Goal: Task Accomplishment & Management: Manage account settings

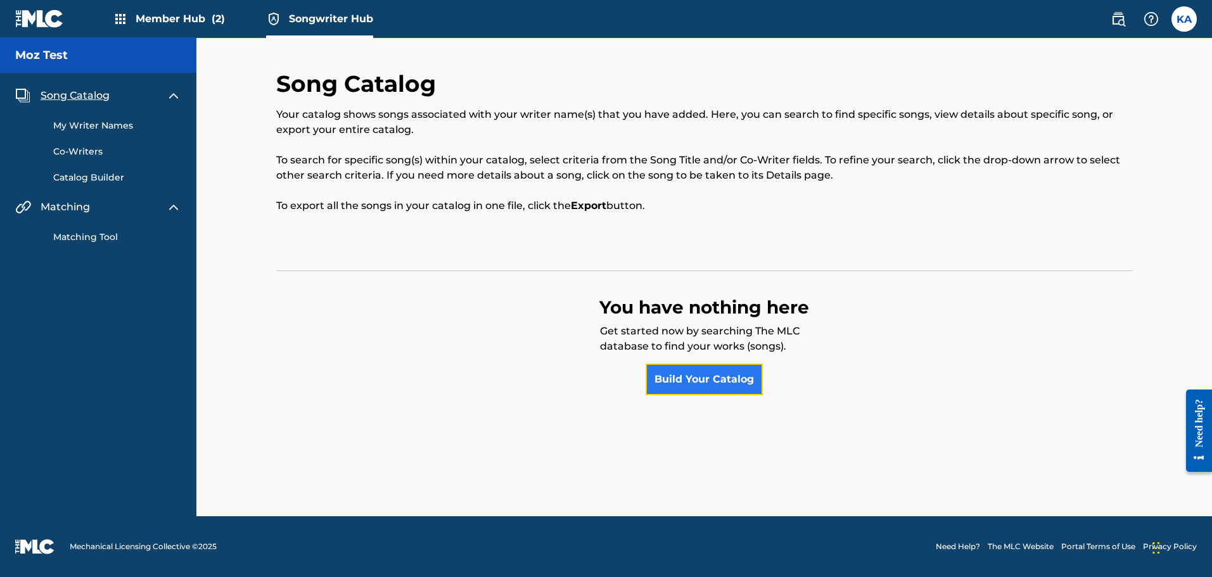
click at [676, 380] on link "Build Your Catalog" at bounding box center [704, 380] width 117 height 32
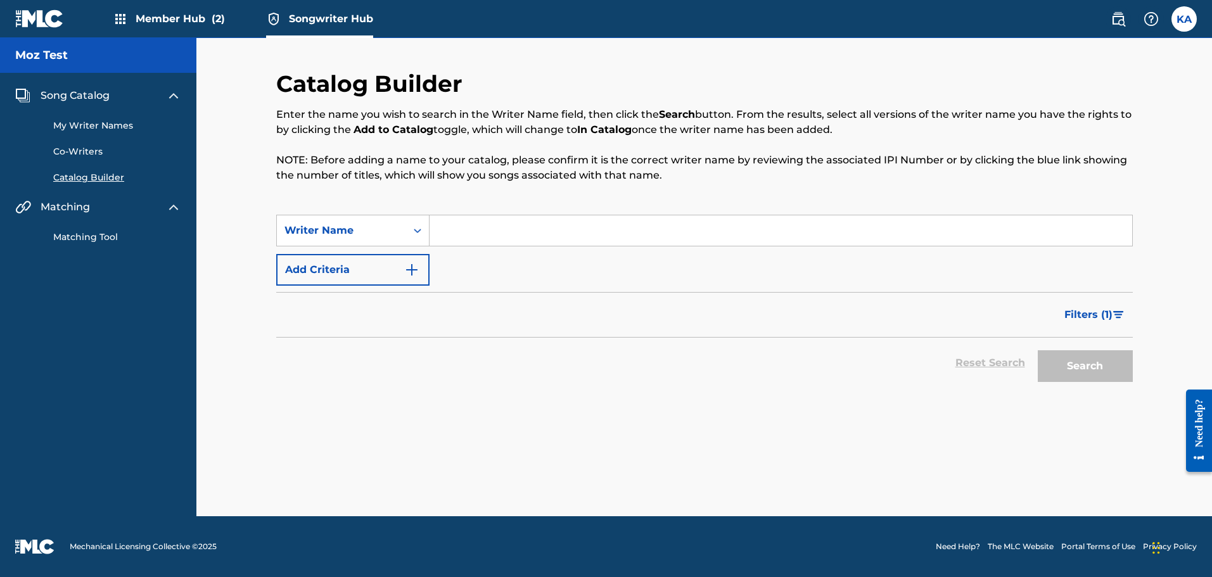
click at [478, 226] on input "Search Form" at bounding box center [781, 230] width 703 height 30
type input "[PERSON_NAME]"
click at [1104, 367] on button "Search" at bounding box center [1085, 366] width 95 height 32
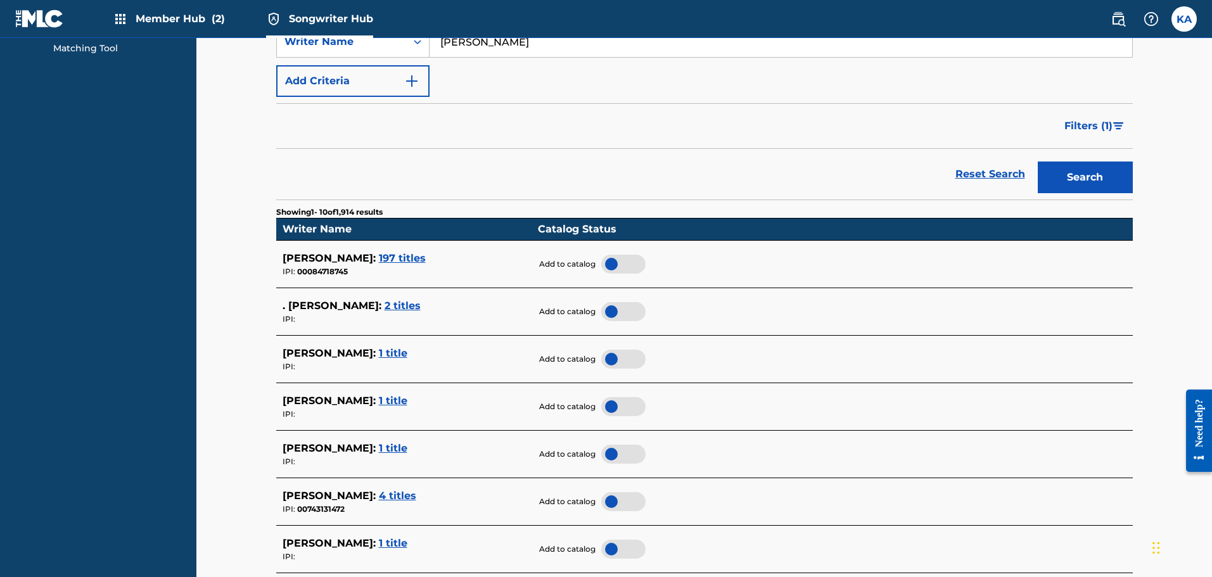
scroll to position [208, 0]
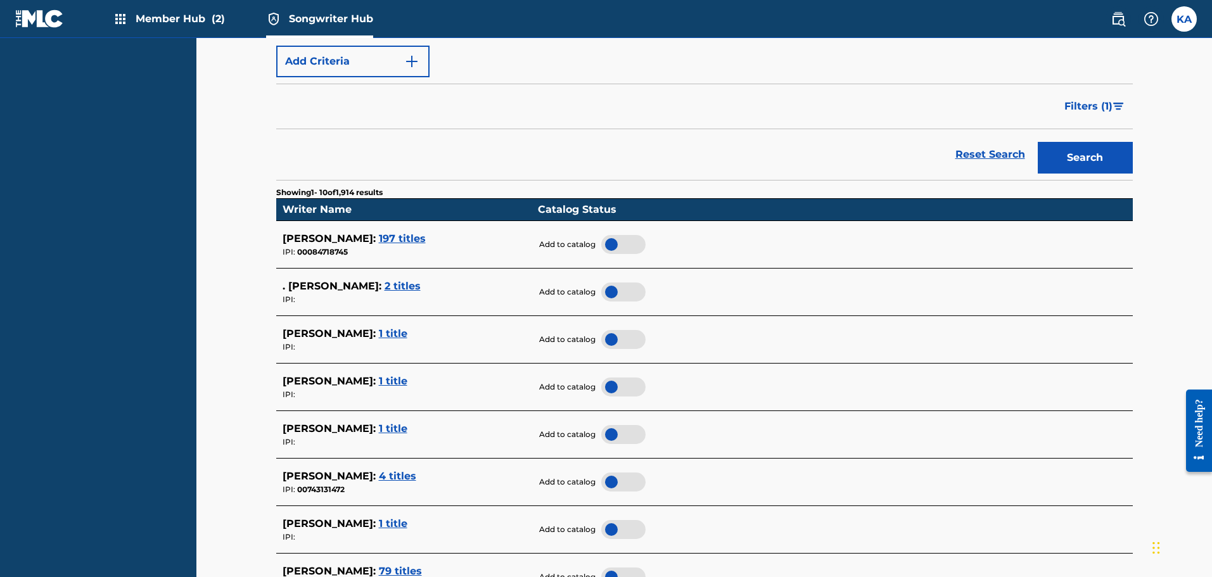
click at [613, 246] on div at bounding box center [623, 244] width 44 height 19
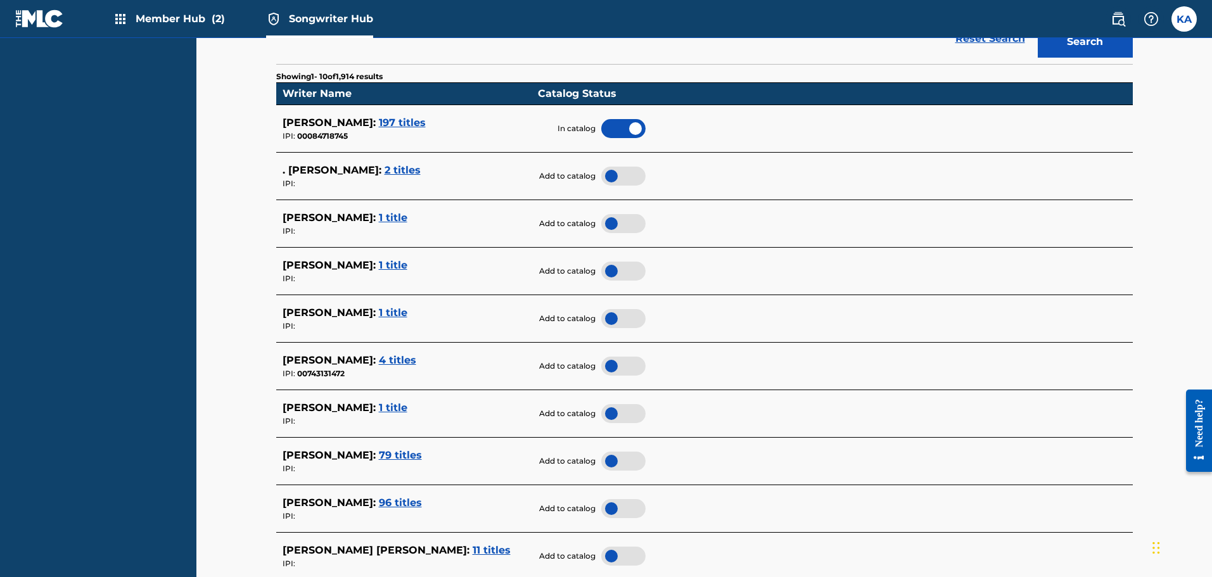
scroll to position [335, 0]
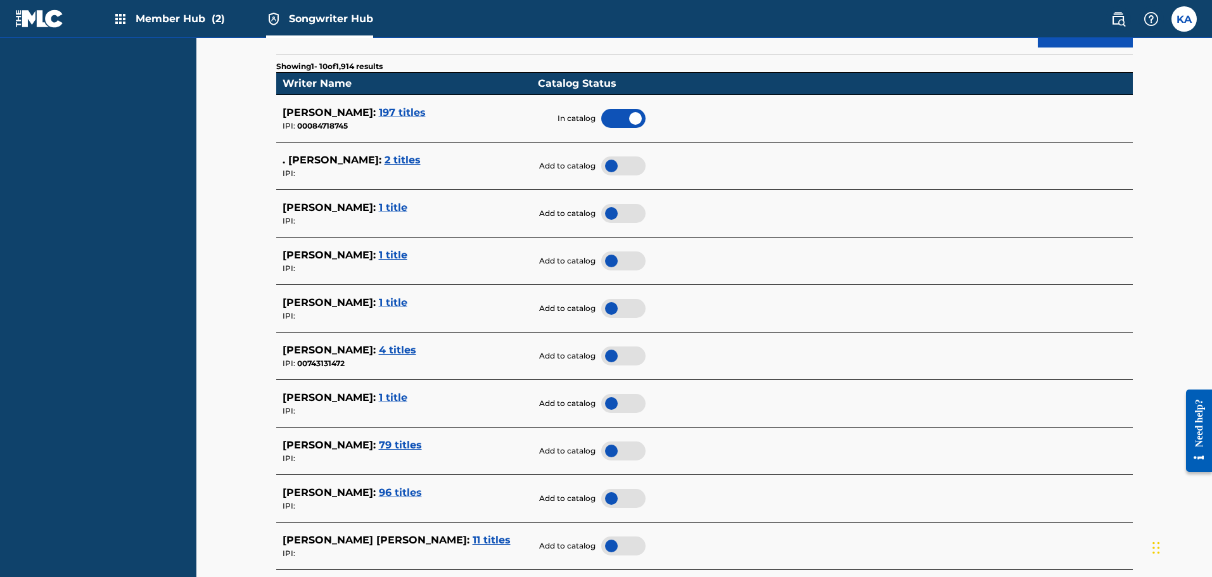
click at [608, 216] on div at bounding box center [623, 213] width 44 height 19
click at [613, 494] on div at bounding box center [623, 498] width 44 height 19
click at [613, 448] on div at bounding box center [623, 451] width 44 height 19
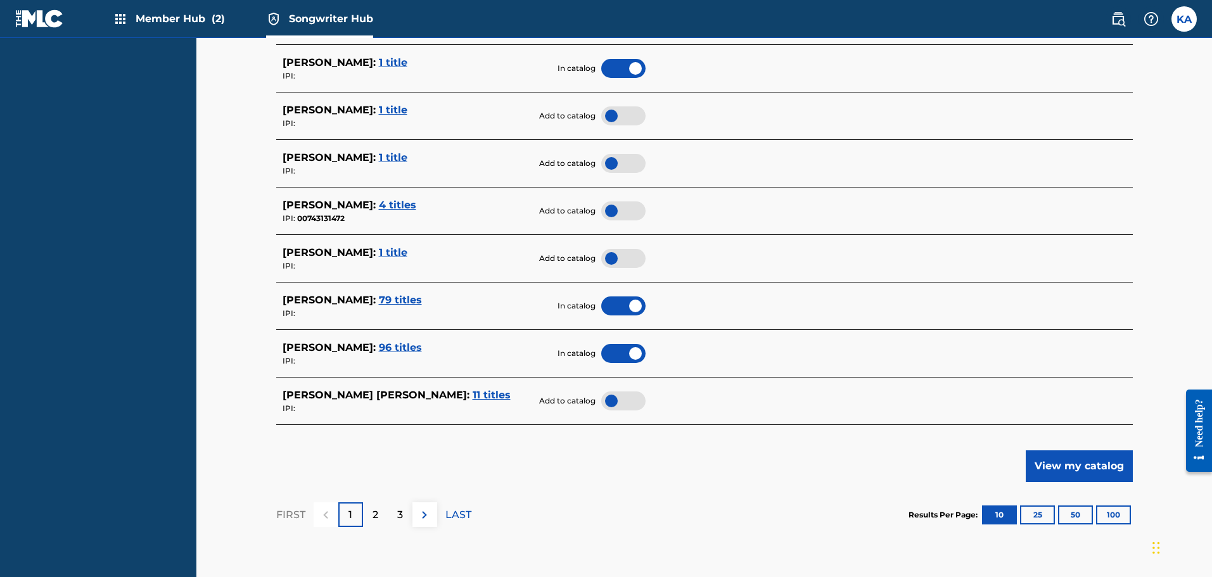
scroll to position [513, 0]
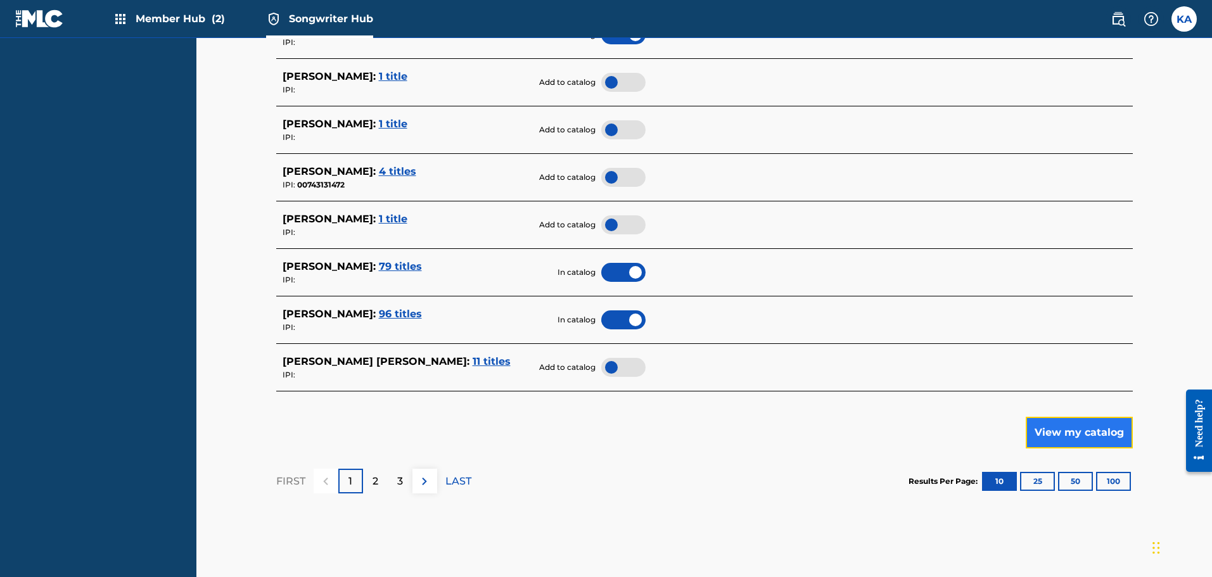
click at [1095, 432] on button "View my catalog" at bounding box center [1079, 433] width 107 height 32
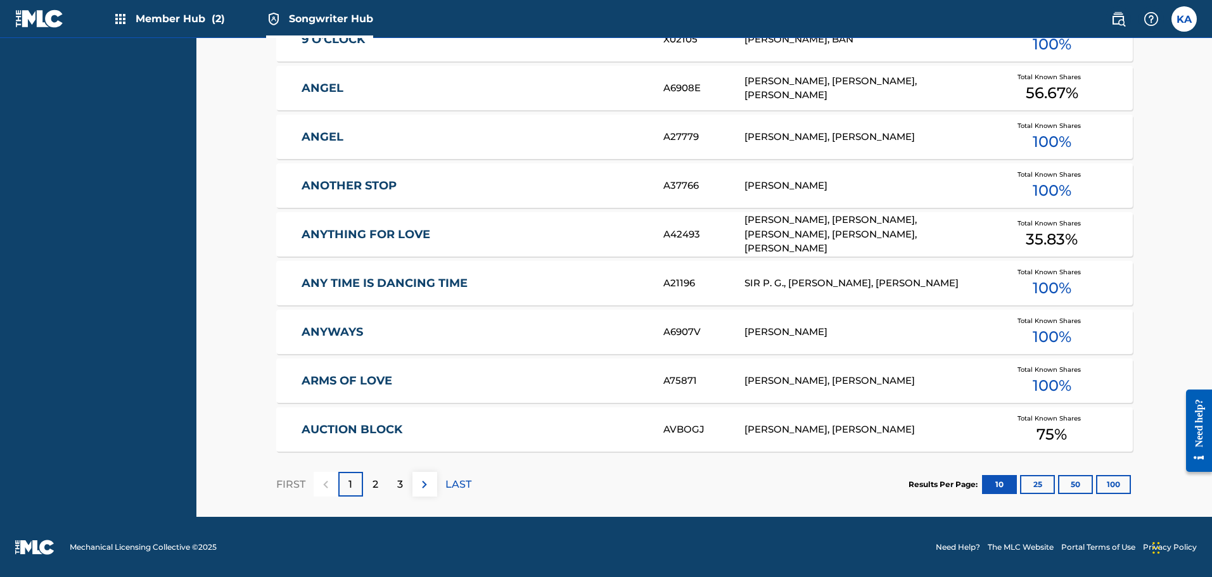
scroll to position [552, 0]
click at [1119, 486] on button "100" at bounding box center [1113, 484] width 35 height 19
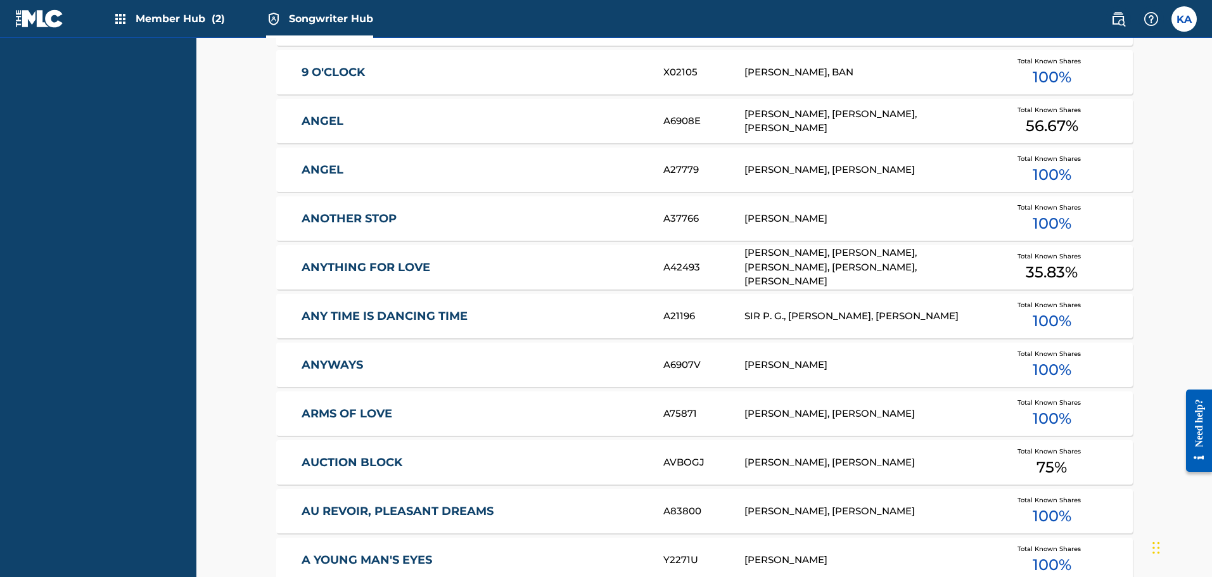
scroll to position [538, 0]
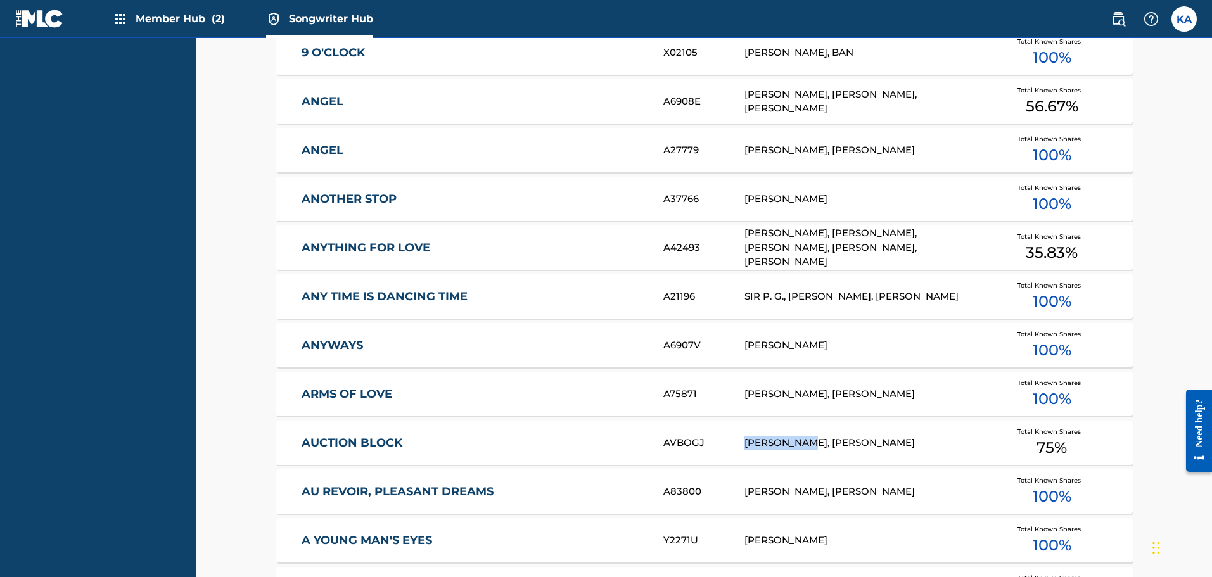
drag, startPoint x: 743, startPoint y: 440, endPoint x: 813, endPoint y: 440, distance: 69.7
click at [813, 440] on div "AUCTION BLOCK AVBOGJ [PERSON_NAME], [PERSON_NAME] Total Known Shares 75 %" at bounding box center [704, 443] width 857 height 44
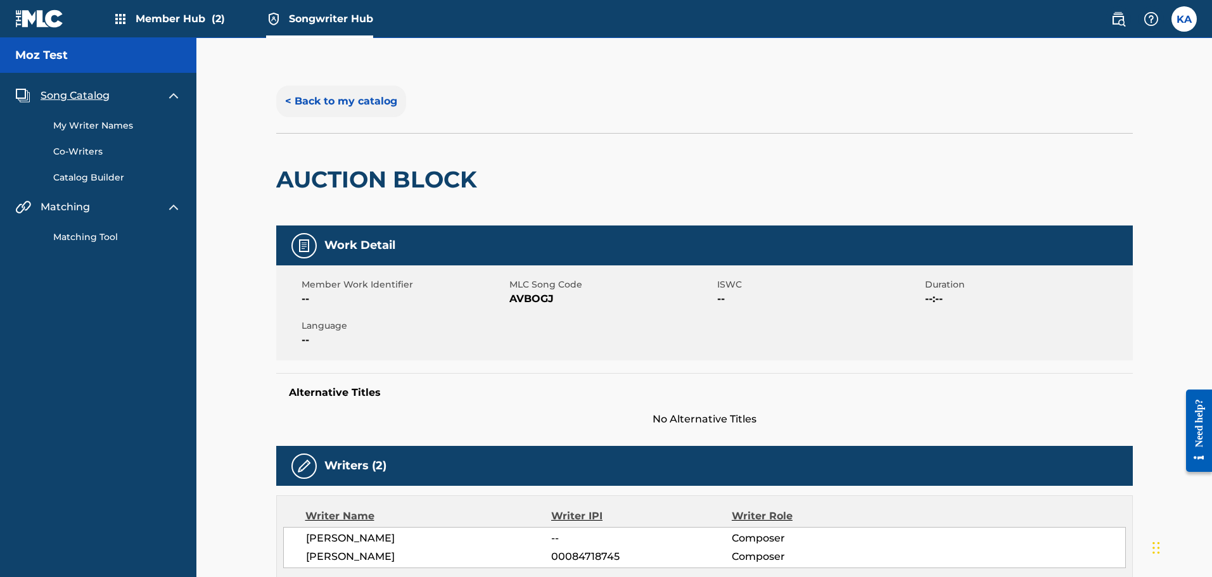
click at [324, 108] on button "< Back to my catalog" at bounding box center [341, 102] width 130 height 32
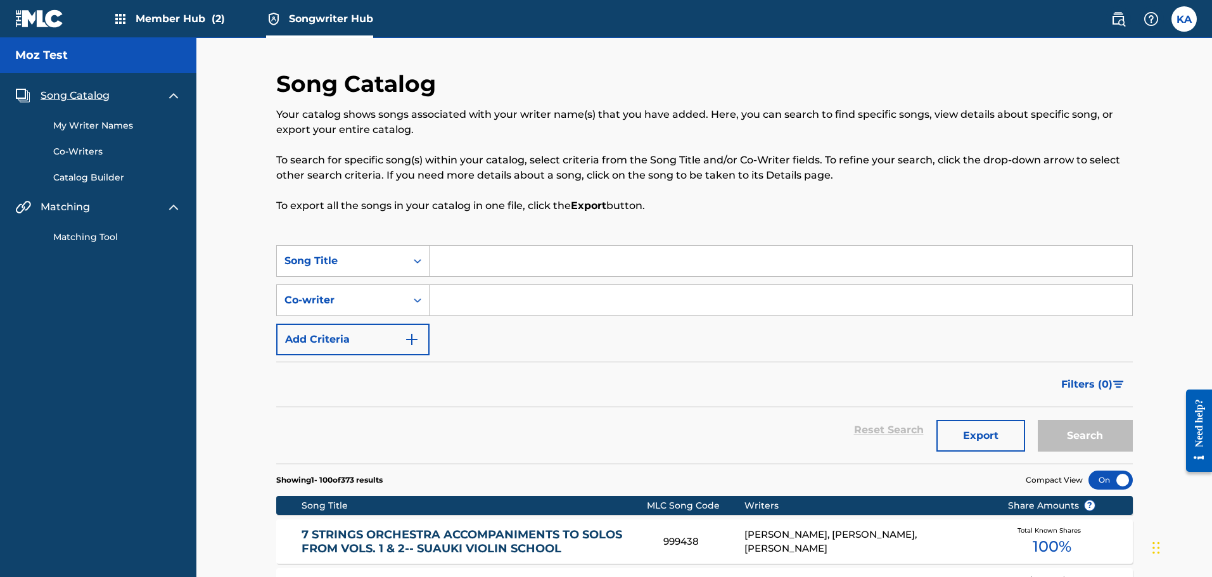
click at [85, 148] on link "Co-Writers" at bounding box center [117, 151] width 128 height 13
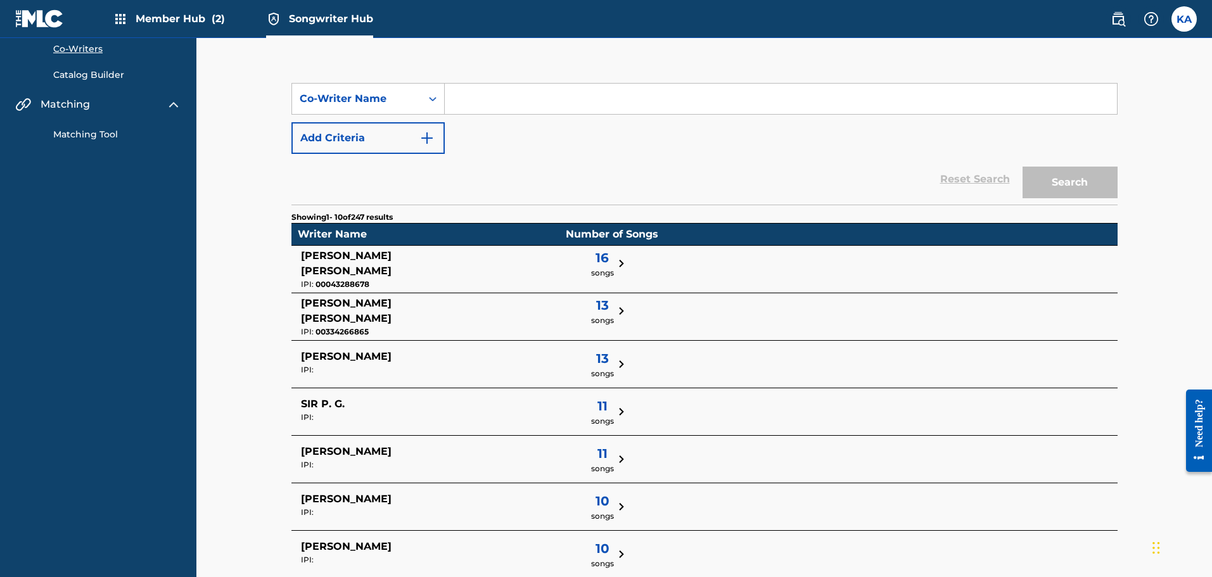
scroll to position [129, 0]
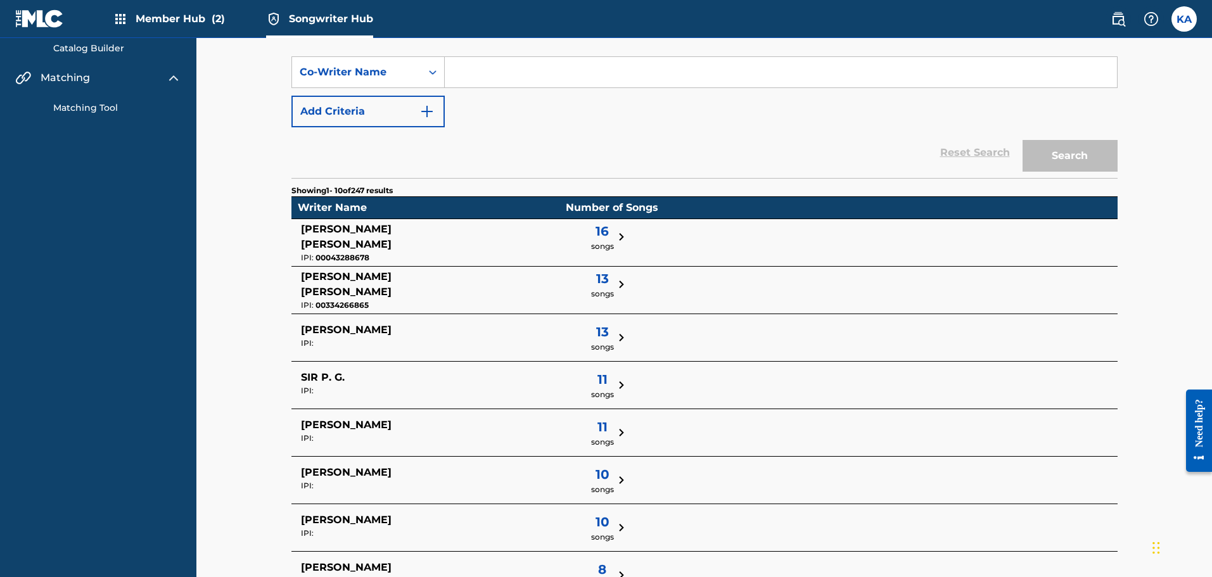
click at [591, 237] on span "16" at bounding box center [602, 231] width 23 height 19
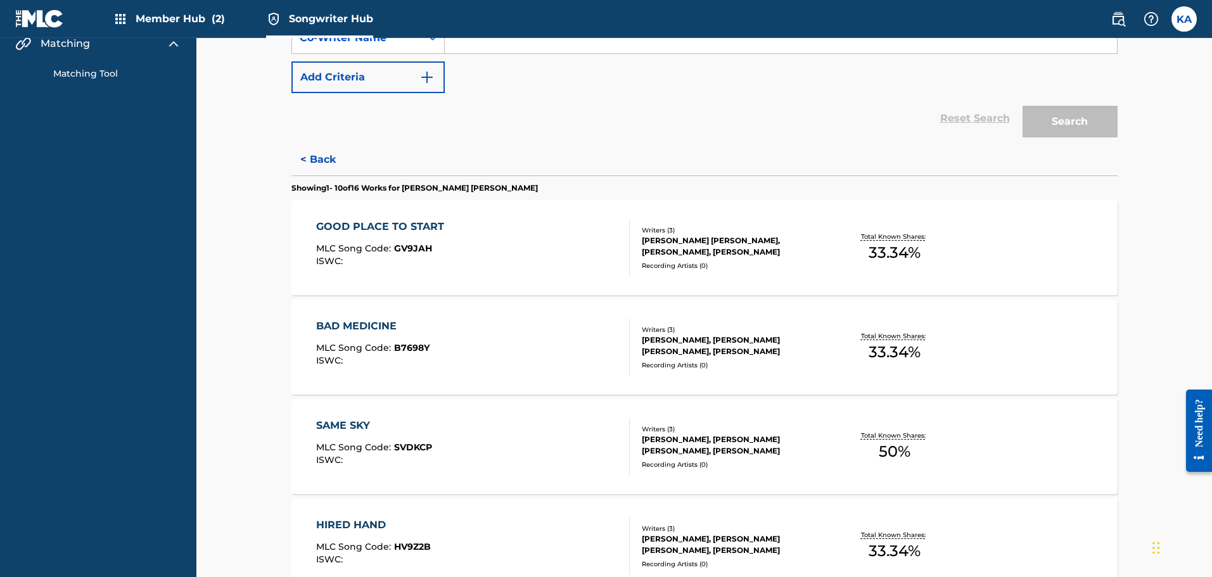
scroll to position [163, 0]
click at [807, 248] on div "[PERSON_NAME] [PERSON_NAME], [PERSON_NAME], [PERSON_NAME]" at bounding box center [734, 247] width 184 height 23
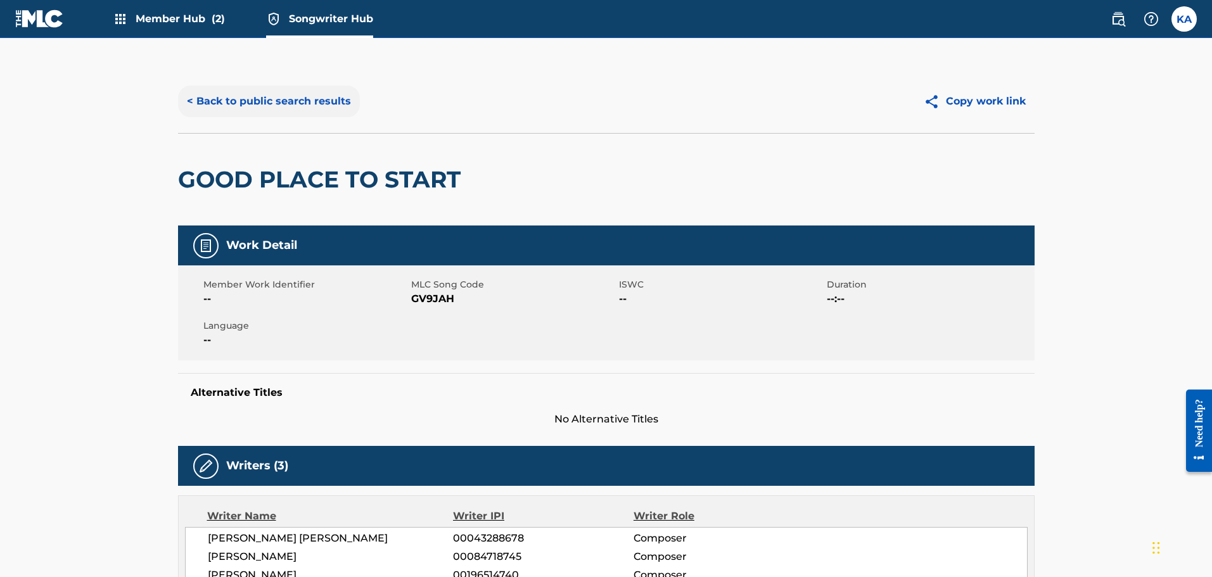
click at [271, 93] on button "< Back to public search results" at bounding box center [269, 102] width 182 height 32
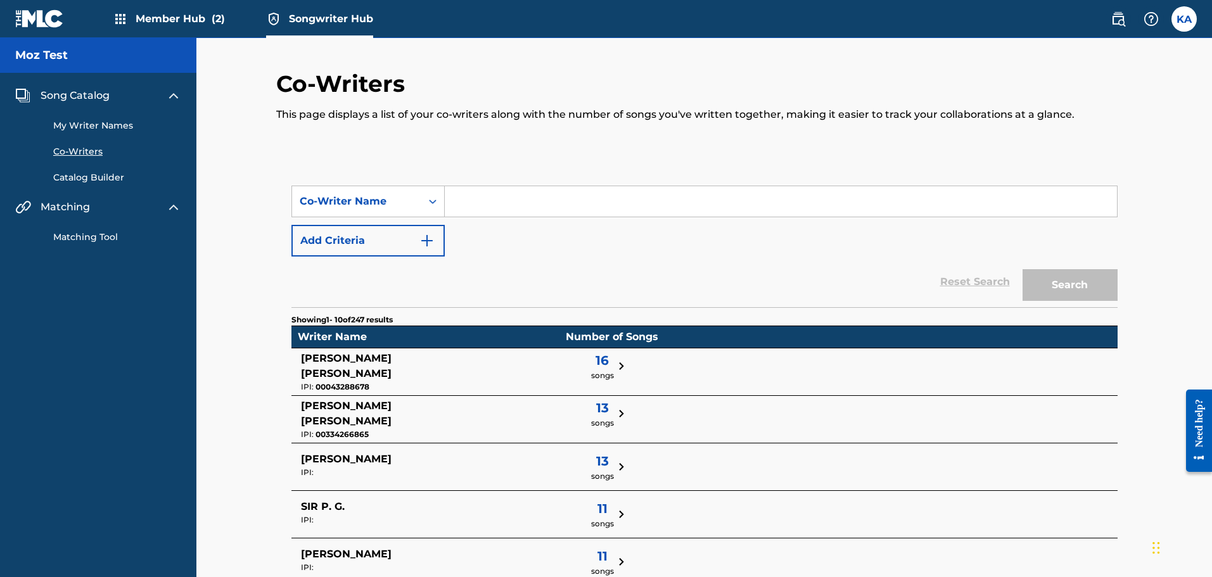
click at [86, 175] on link "Catalog Builder" at bounding box center [117, 177] width 128 height 13
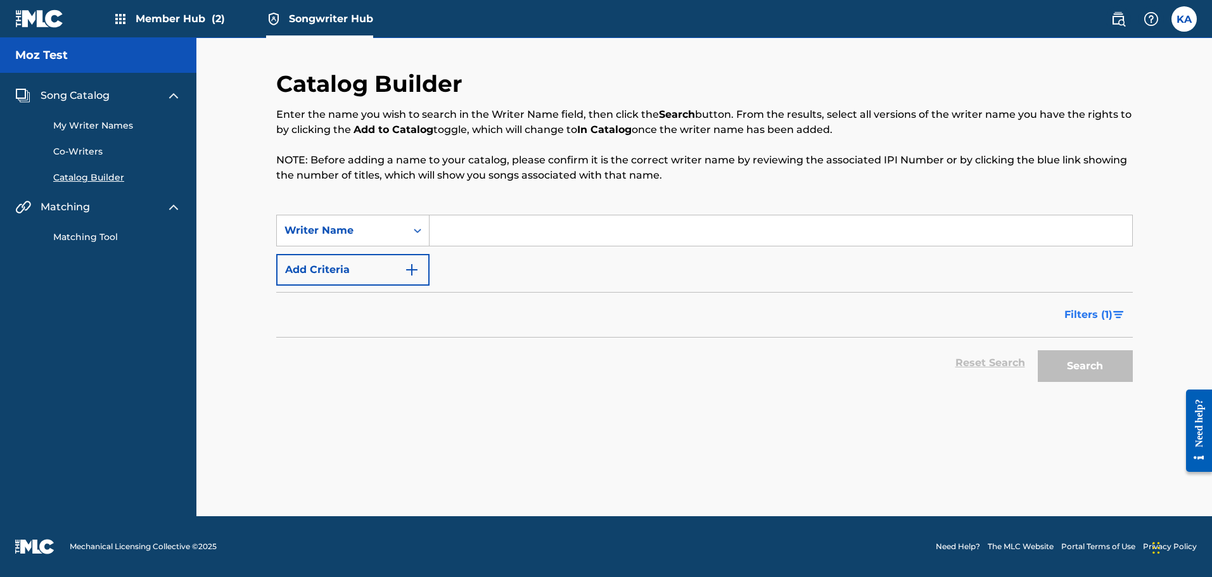
click at [1085, 312] on span "Filters ( 1 )" at bounding box center [1088, 314] width 48 height 15
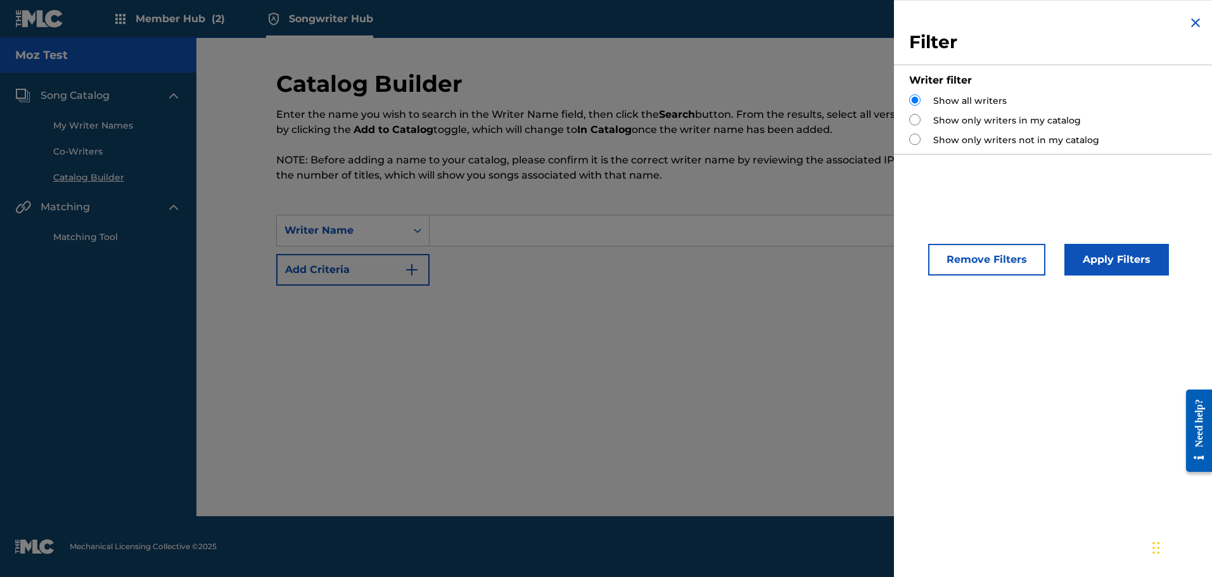
click at [946, 118] on label "Show only writers in my catalog" at bounding box center [1007, 120] width 148 height 13
click at [913, 119] on input "Search Form" at bounding box center [914, 119] width 11 height 11
radio input "true"
click at [913, 119] on input "Search Form" at bounding box center [914, 119] width 11 height 11
click at [1078, 267] on button "Apply Filters" at bounding box center [1116, 260] width 105 height 32
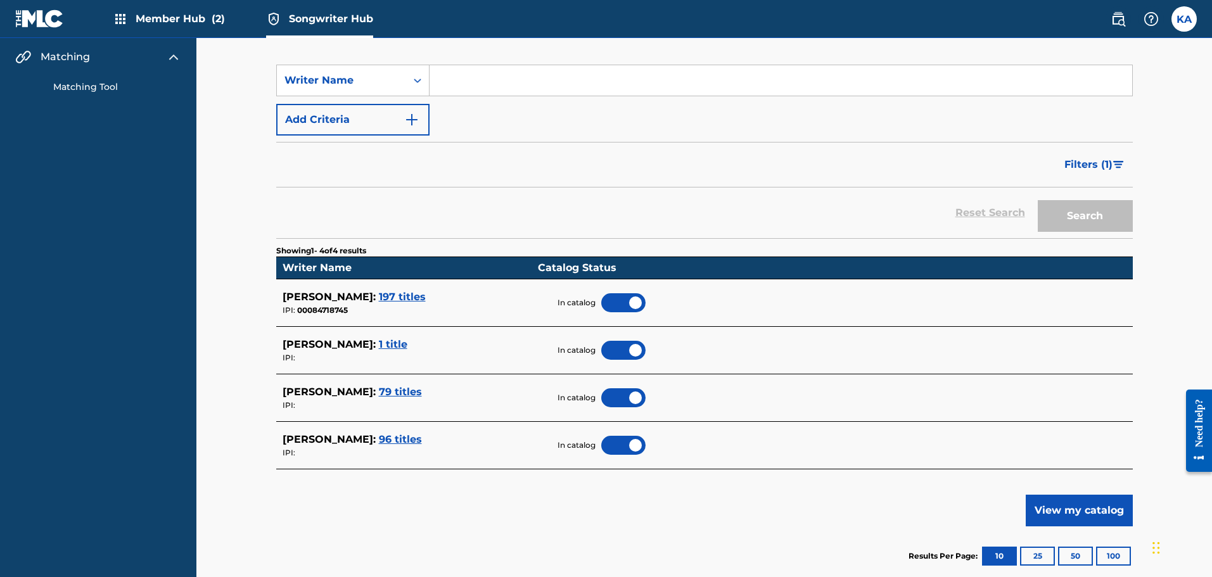
scroll to position [151, 0]
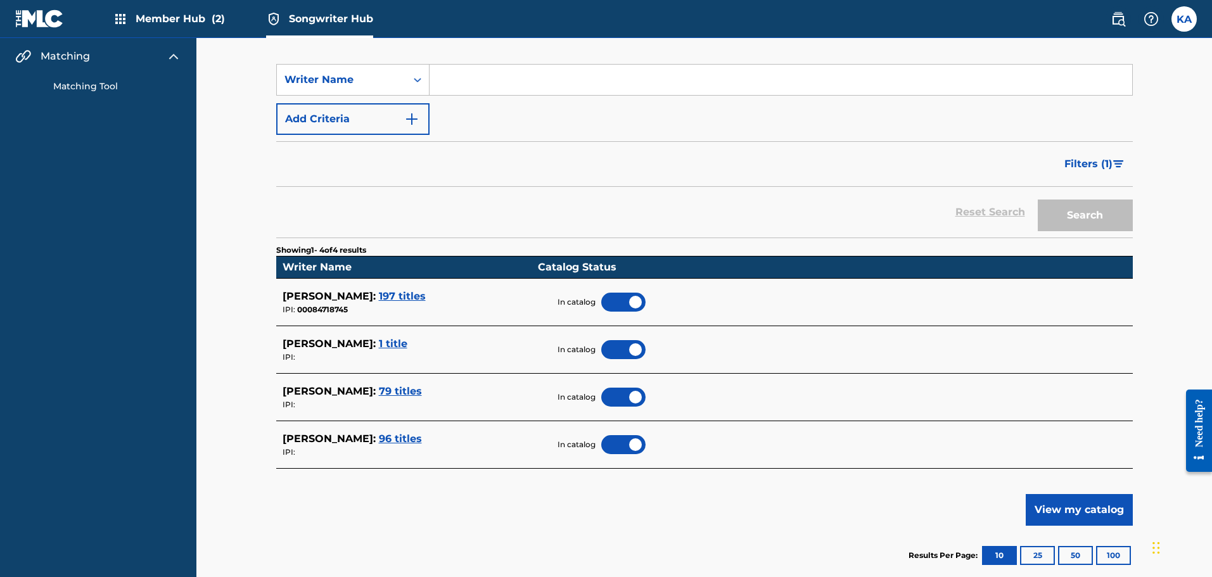
click at [629, 349] on div at bounding box center [623, 349] width 44 height 19
click at [625, 393] on div at bounding box center [623, 397] width 44 height 19
click at [1091, 511] on button "View my catalog" at bounding box center [1079, 510] width 107 height 32
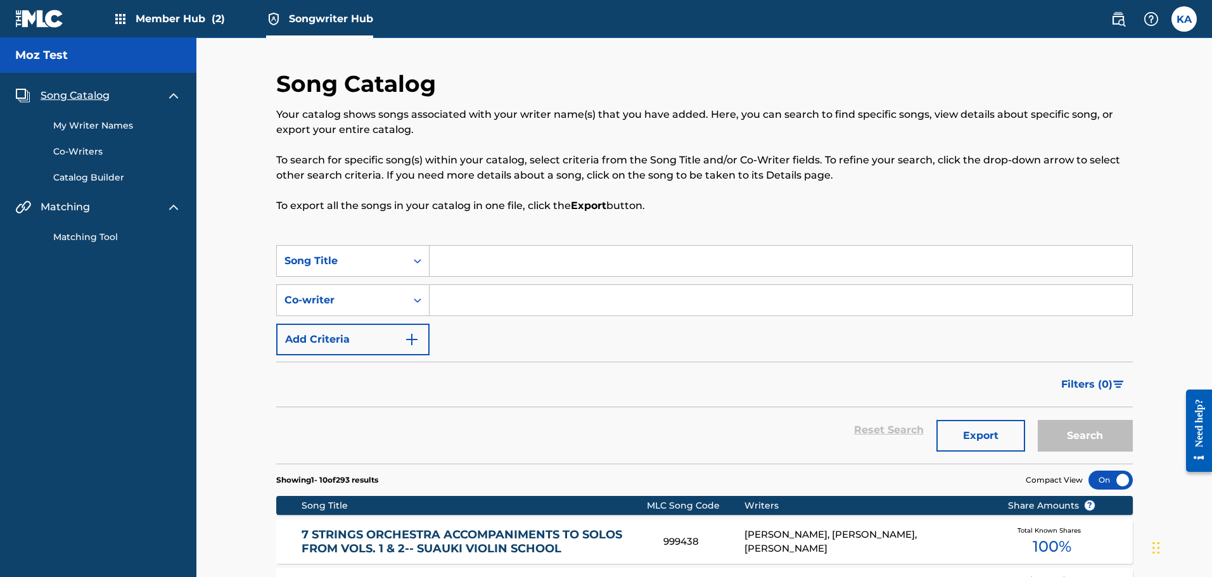
click at [106, 126] on link "My Writer Names" at bounding box center [117, 125] width 128 height 13
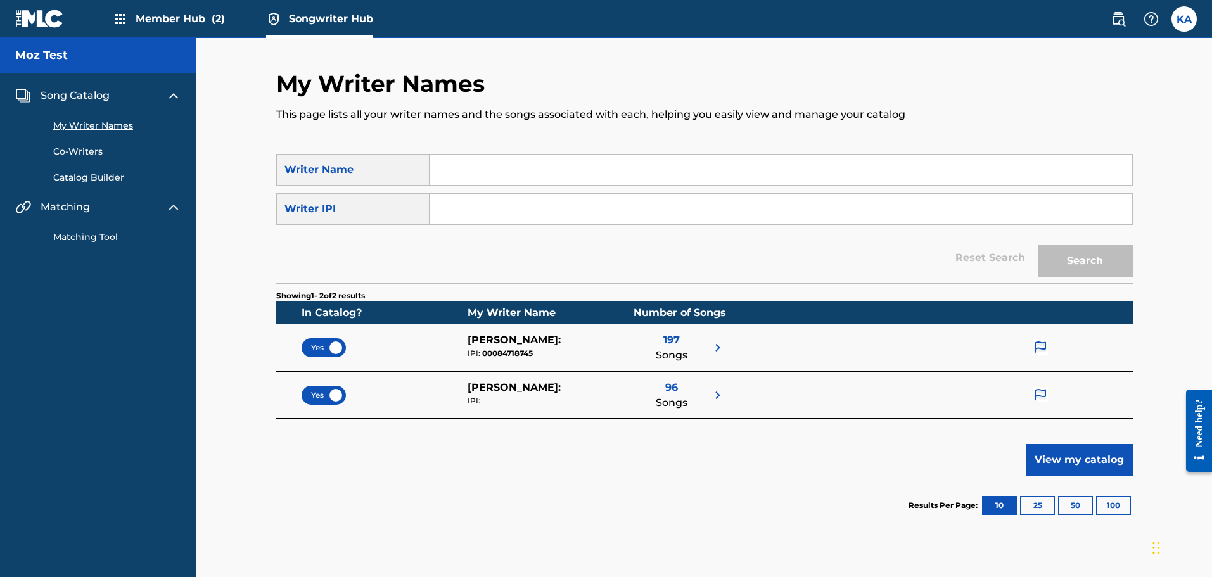
click at [1035, 396] on img at bounding box center [1040, 395] width 15 height 16
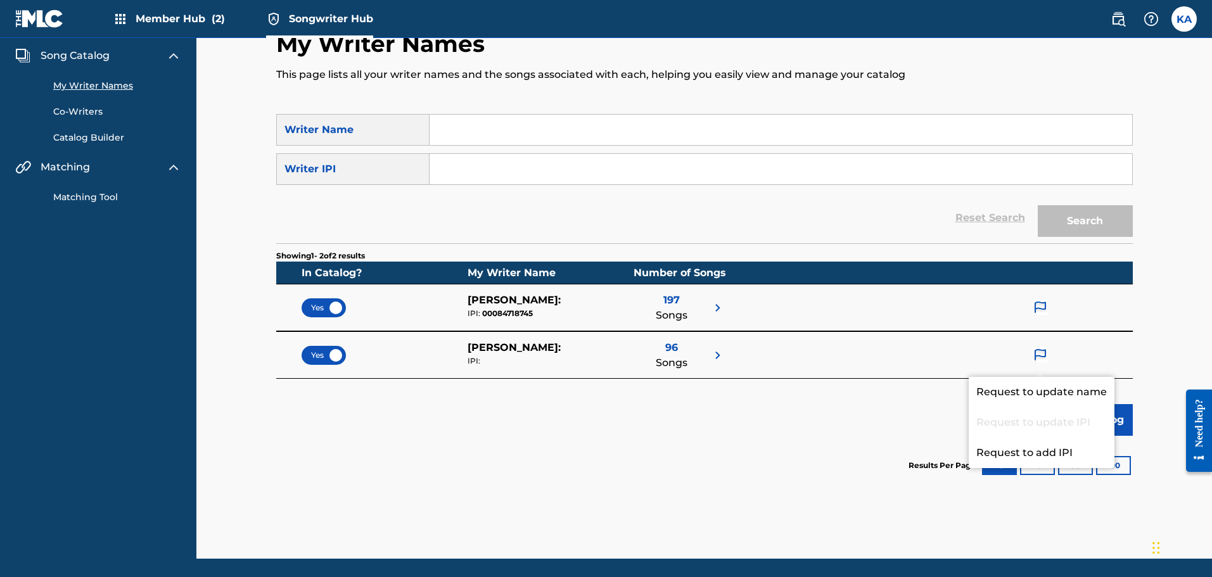
scroll to position [82, 0]
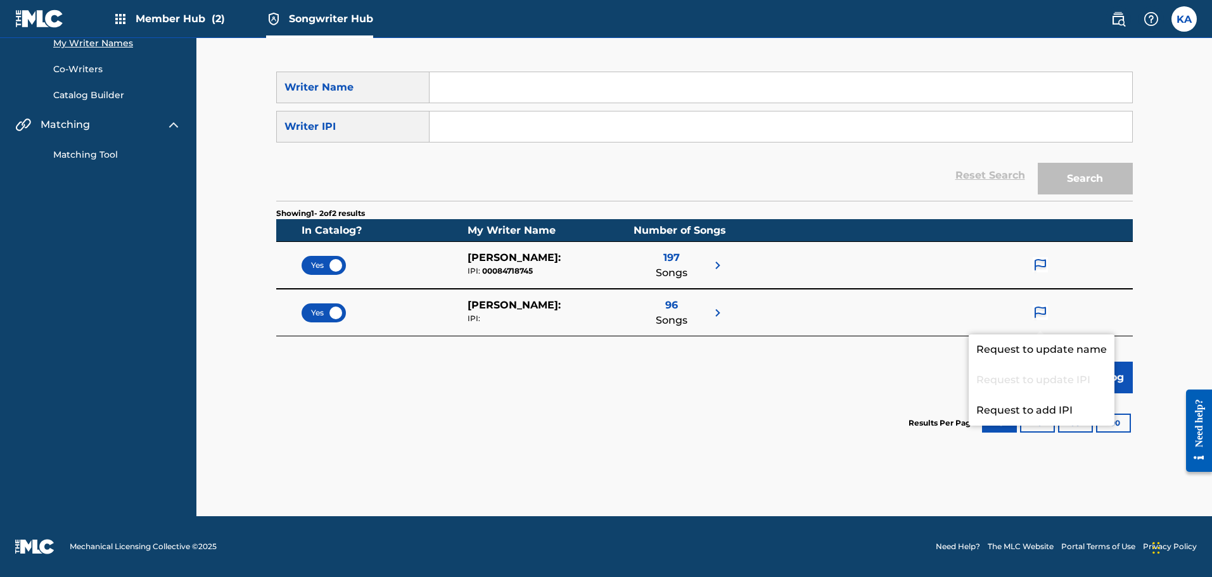
click at [661, 378] on div "Showing 1 - 2 of 2 results In Catalog? My Writer Name Number of Songs Yes [PERS…" at bounding box center [704, 327] width 857 height 252
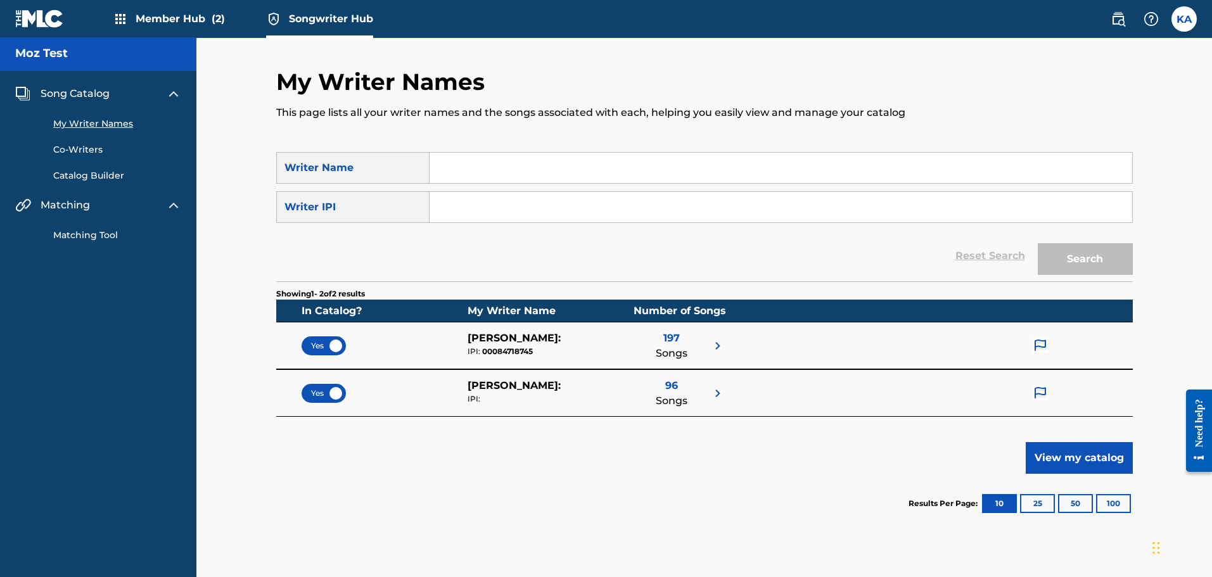
scroll to position [0, 0]
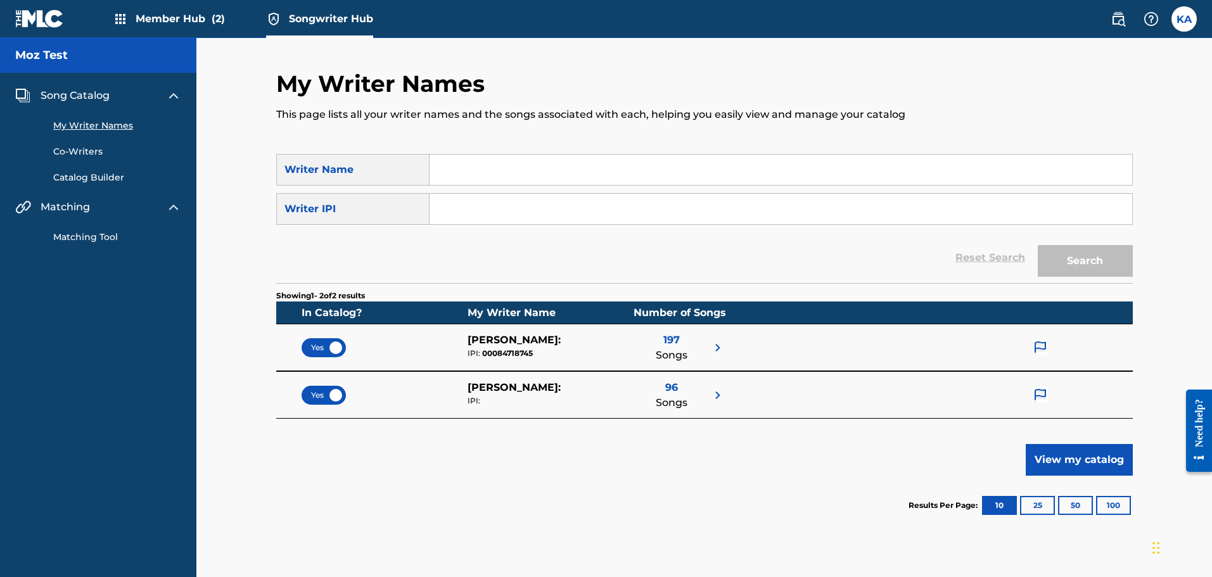
click at [670, 386] on span "96" at bounding box center [671, 387] width 13 height 15
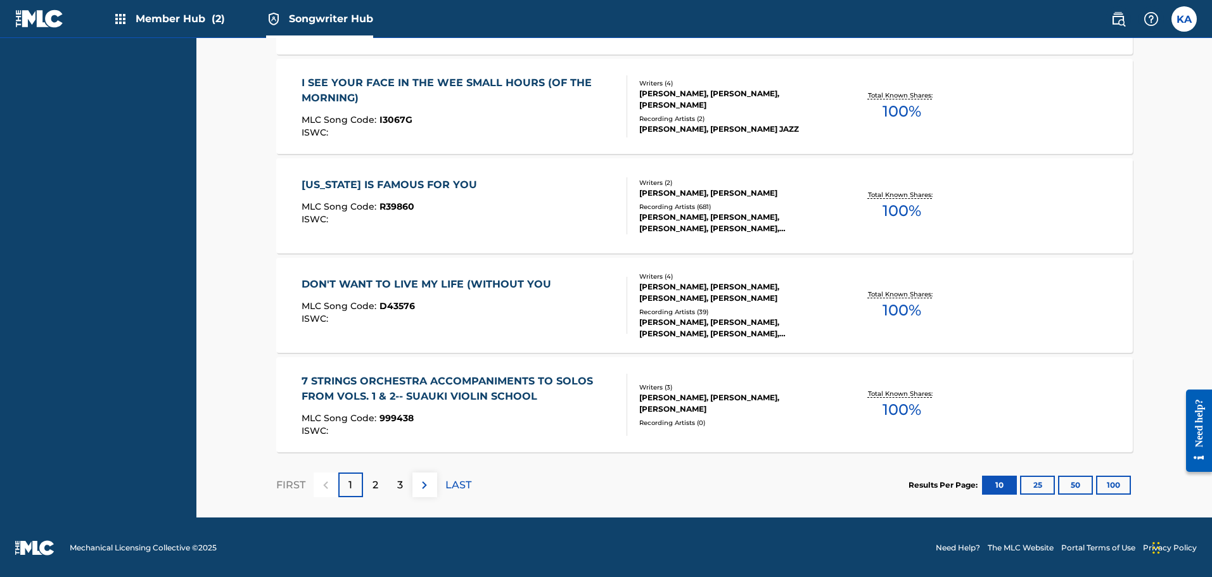
scroll to position [879, 0]
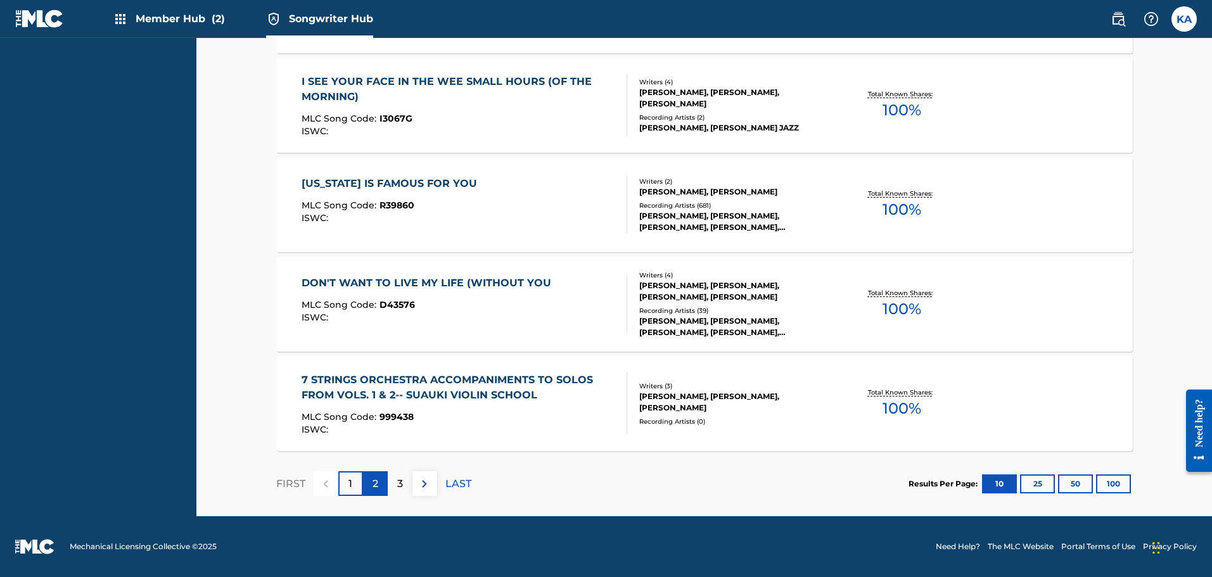
click at [368, 483] on div "2" at bounding box center [375, 483] width 25 height 25
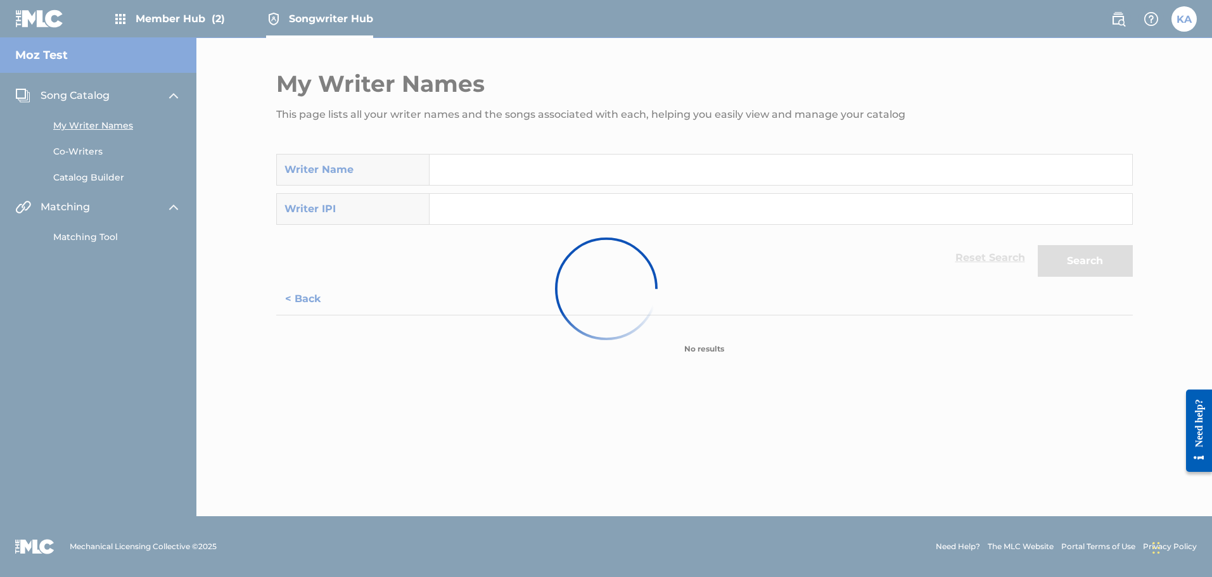
scroll to position [0, 0]
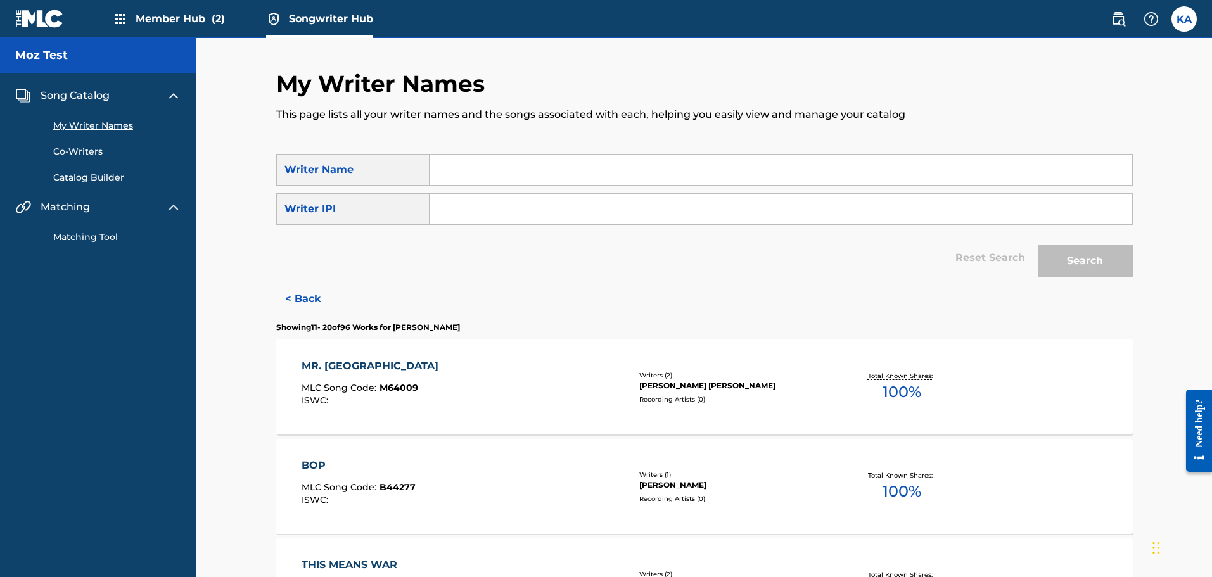
click at [442, 390] on div "MR. NOISY MLC Song Code : M64009 ISWC :" at bounding box center [465, 387] width 326 height 57
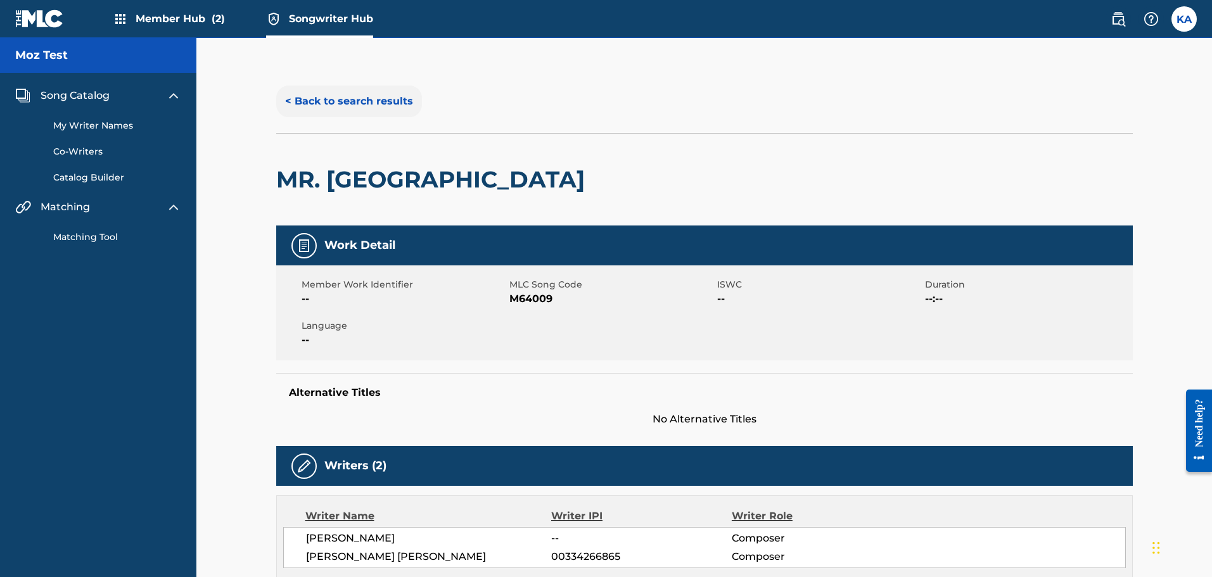
click at [343, 105] on button "< Back to search results" at bounding box center [349, 102] width 146 height 32
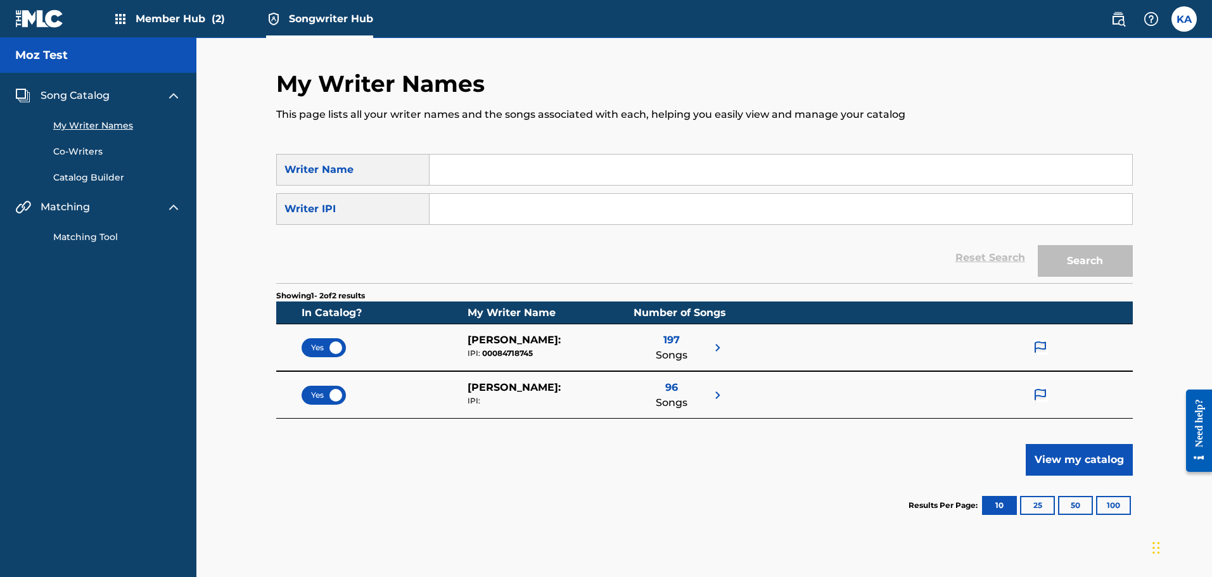
click at [481, 172] on input "Search Form" at bounding box center [781, 170] width 703 height 30
type input "[PERSON_NAME]"
click at [1068, 267] on button "Search" at bounding box center [1085, 261] width 95 height 32
click at [1068, 267] on div "Search" at bounding box center [1081, 258] width 101 height 51
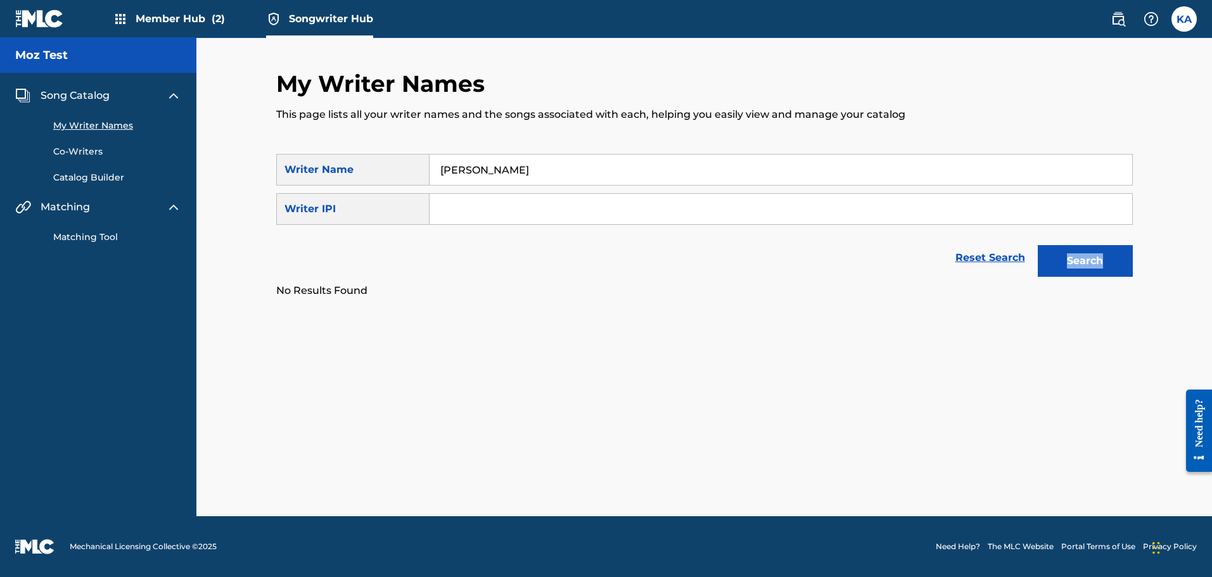
click at [78, 177] on link "Catalog Builder" at bounding box center [117, 177] width 128 height 13
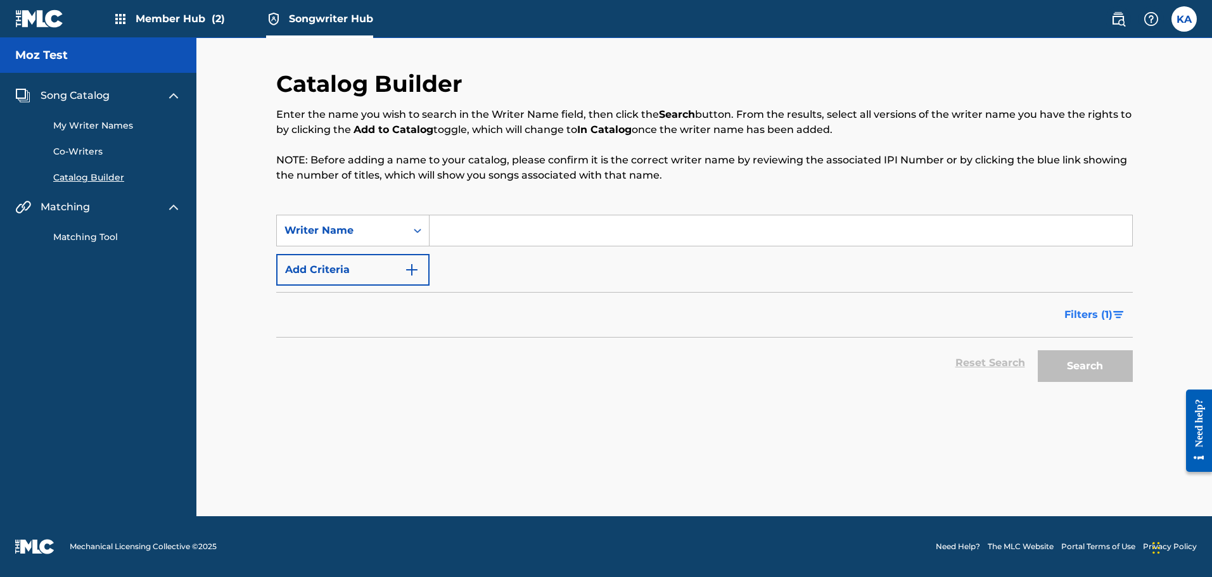
click at [1096, 306] on button "Filters ( 1 )" at bounding box center [1095, 315] width 76 height 32
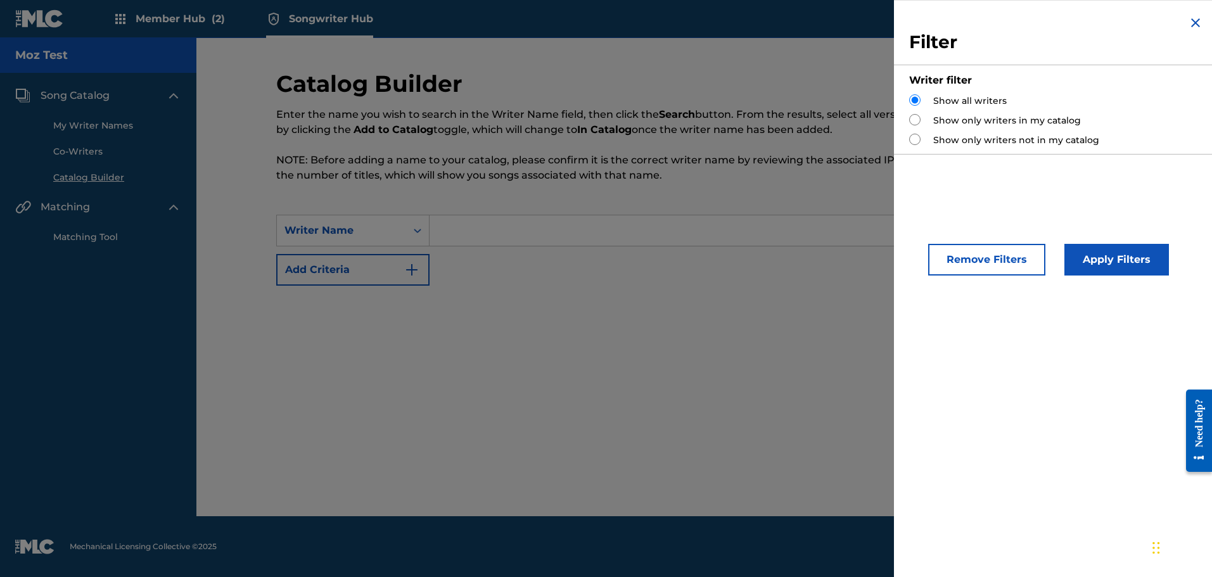
click at [990, 123] on label "Show only writers in my catalog" at bounding box center [1007, 120] width 148 height 13
click at [925, 120] on div "Show only writers in my catalog" at bounding box center [1056, 120] width 294 height 13
click at [916, 119] on input "Search Form" at bounding box center [914, 119] width 11 height 11
radio input "true"
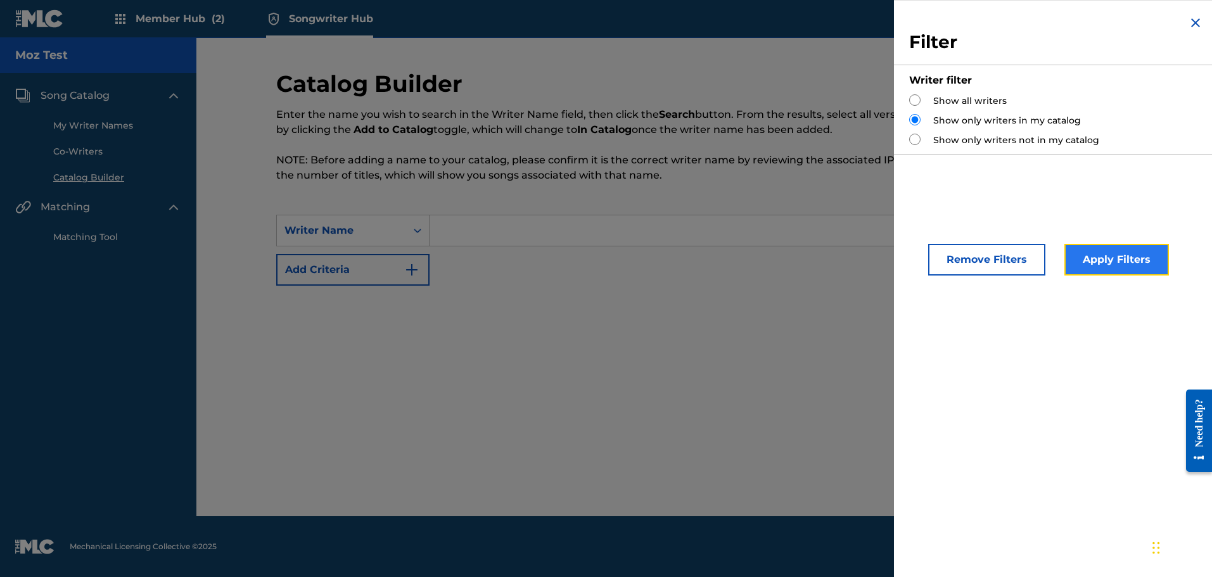
click at [1084, 262] on button "Apply Filters" at bounding box center [1116, 260] width 105 height 32
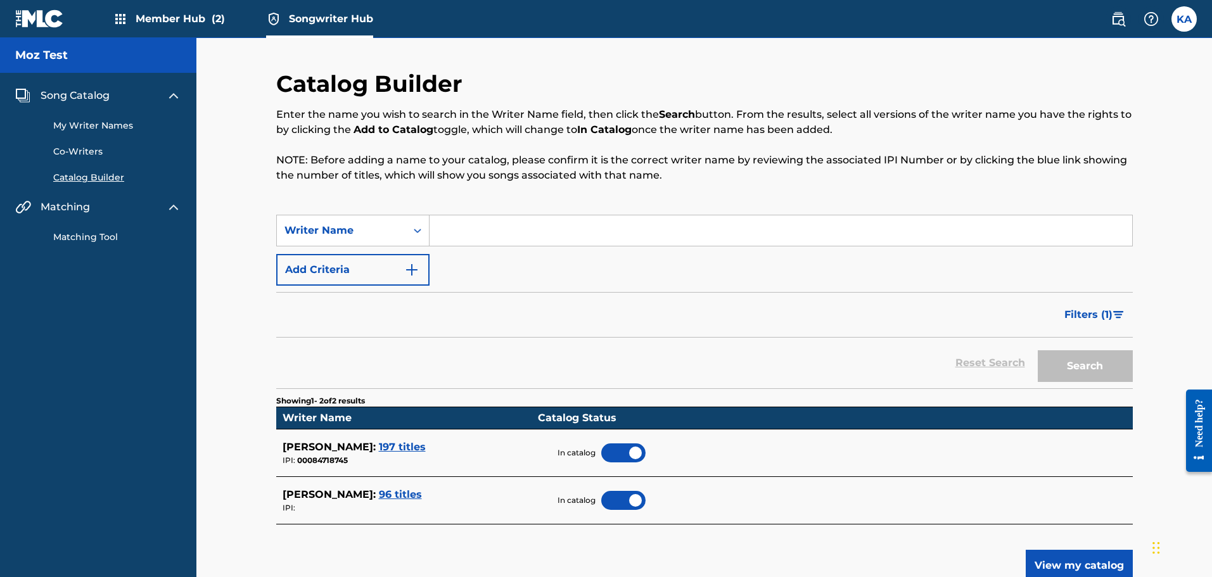
click at [618, 454] on div at bounding box center [623, 453] width 44 height 19
click at [619, 503] on div at bounding box center [623, 500] width 44 height 19
click at [477, 228] on input "Search Form" at bounding box center [781, 230] width 703 height 30
type input "[PERSON_NAME]"
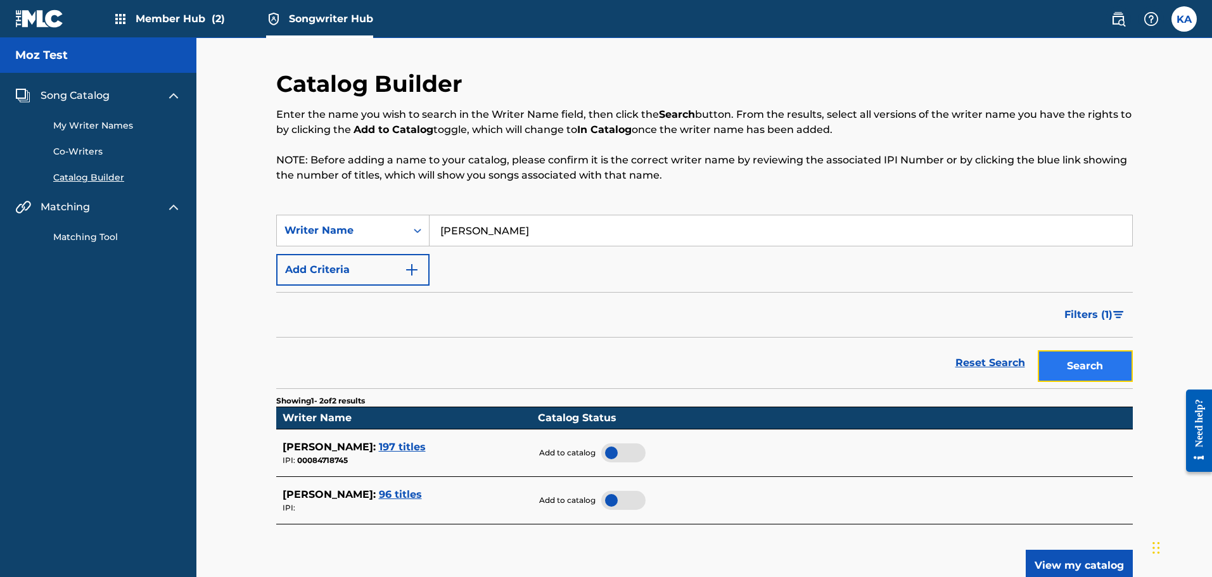
click at [1106, 370] on button "Search" at bounding box center [1085, 366] width 95 height 32
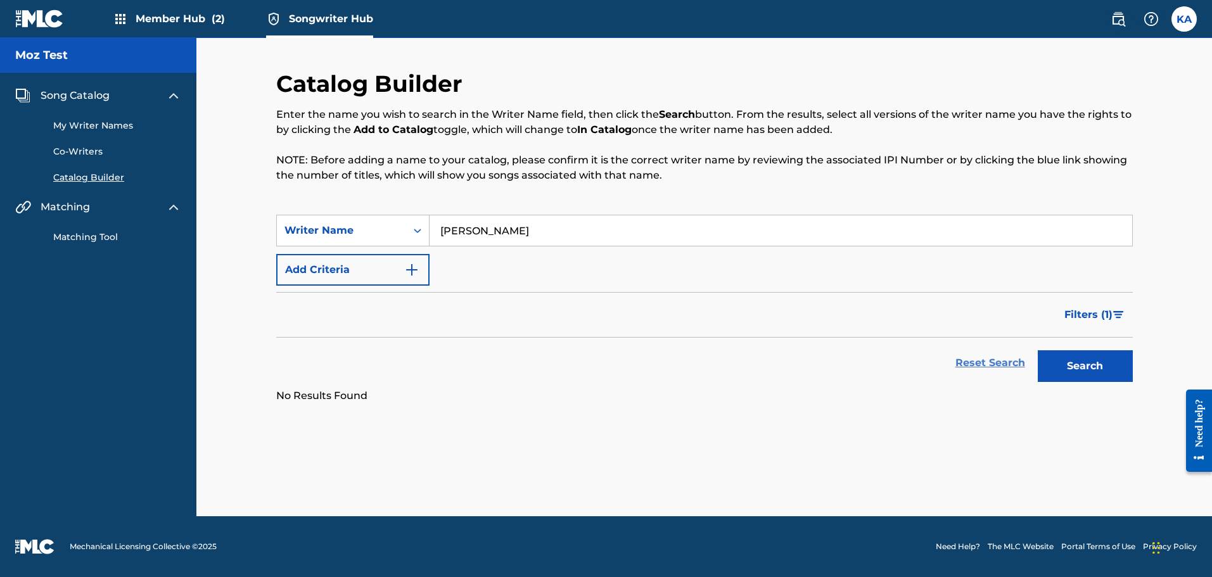
click at [994, 365] on link "Reset Search" at bounding box center [990, 363] width 82 height 28
click at [495, 233] on input "Search Form" at bounding box center [781, 230] width 703 height 30
type input "[PERSON_NAME]"
click at [1078, 360] on button "Search" at bounding box center [1085, 366] width 95 height 32
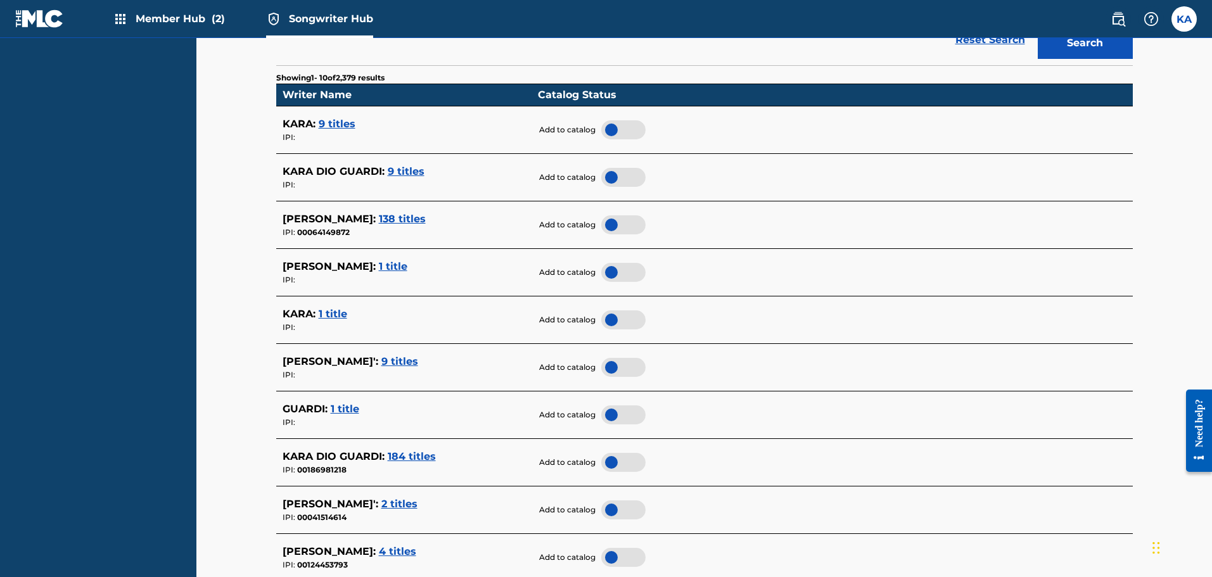
scroll to position [327, 0]
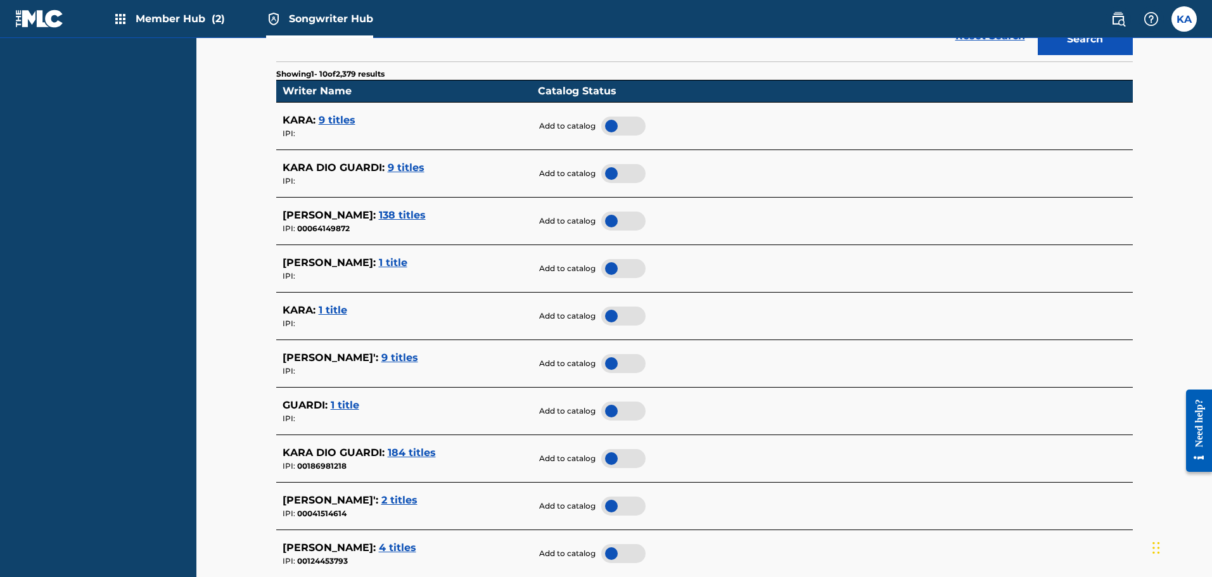
click at [325, 464] on div "IPI: 00186981218" at bounding box center [407, 466] width 249 height 11
copy div "00186981218"
click at [404, 169] on span "9 titles" at bounding box center [406, 168] width 37 height 12
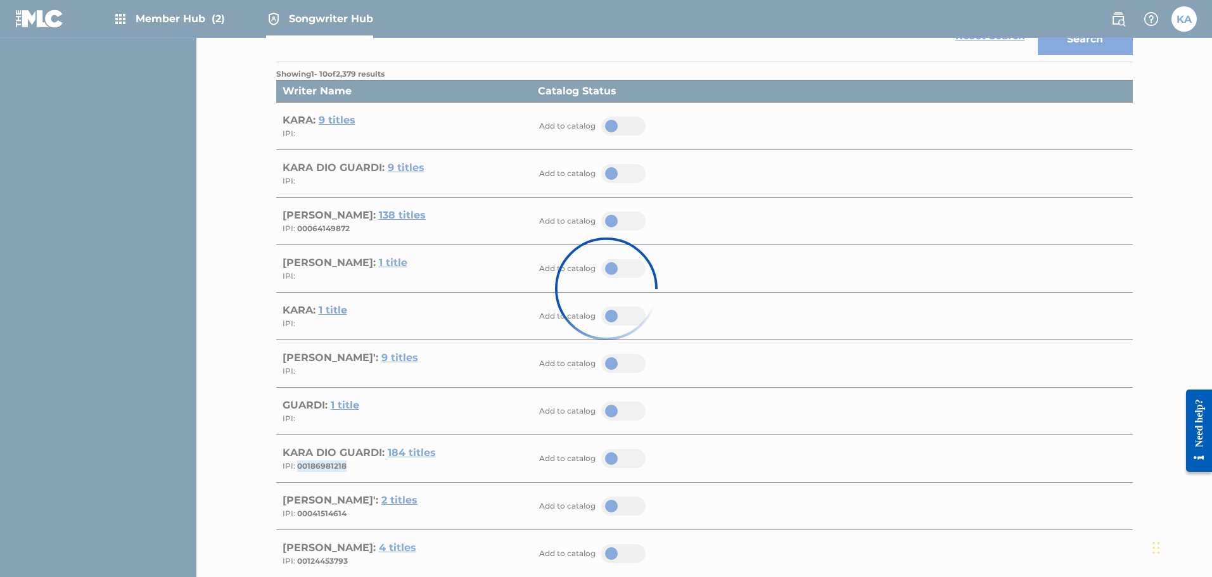
click at [404, 169] on div at bounding box center [606, 288] width 1212 height 577
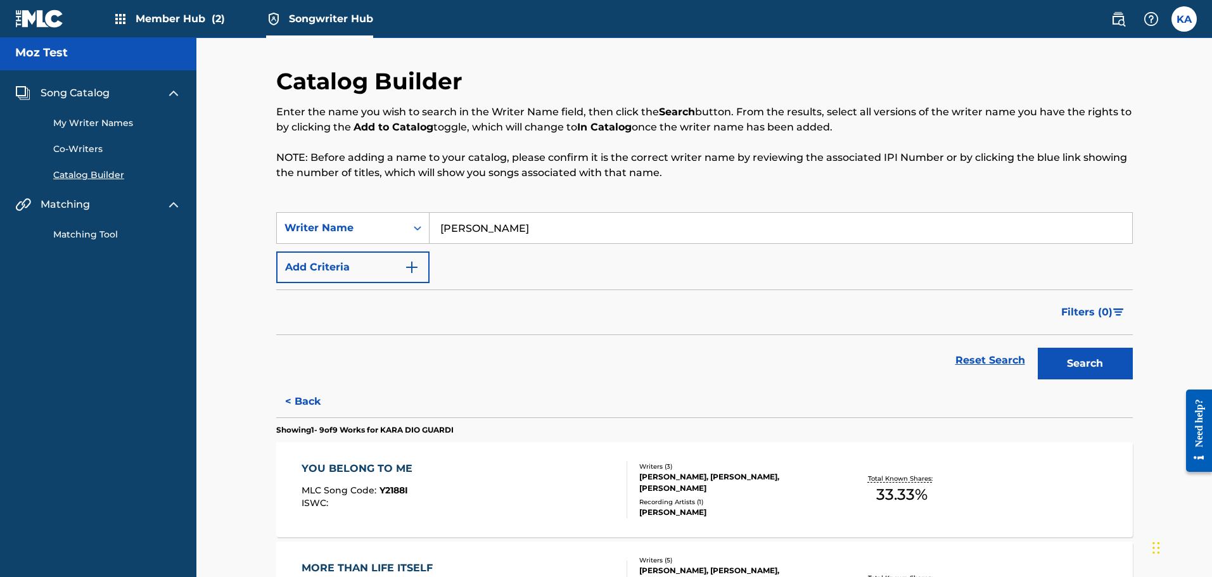
scroll to position [0, 0]
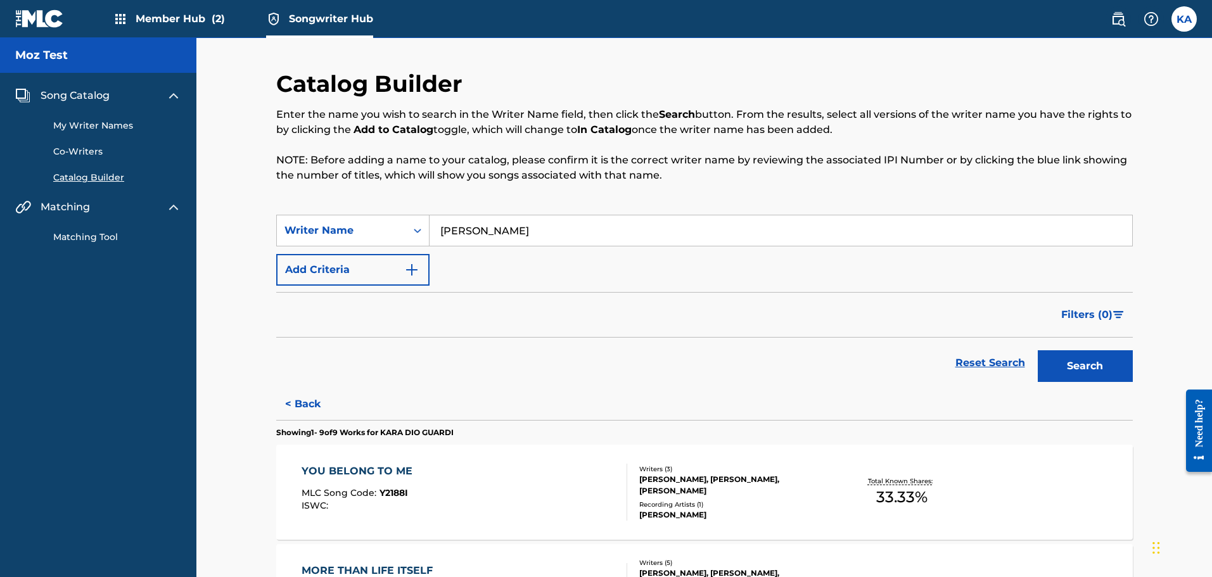
click at [79, 177] on link "Catalog Builder" at bounding box center [117, 177] width 128 height 13
click at [478, 226] on input "[PERSON_NAME]" at bounding box center [781, 230] width 703 height 30
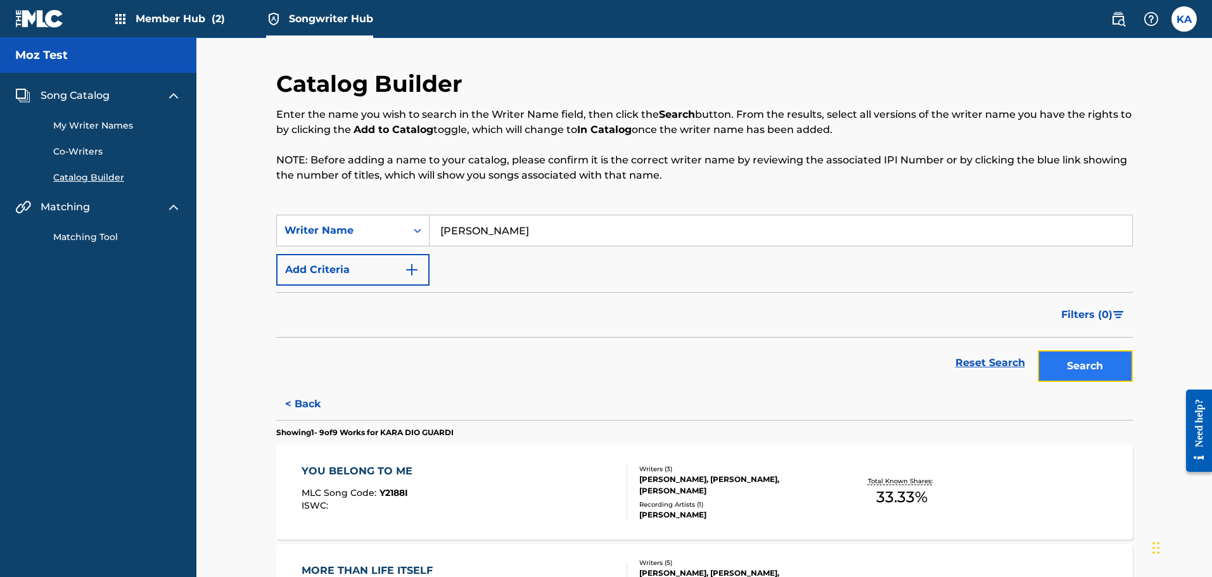
click at [1050, 361] on button "Search" at bounding box center [1085, 366] width 95 height 32
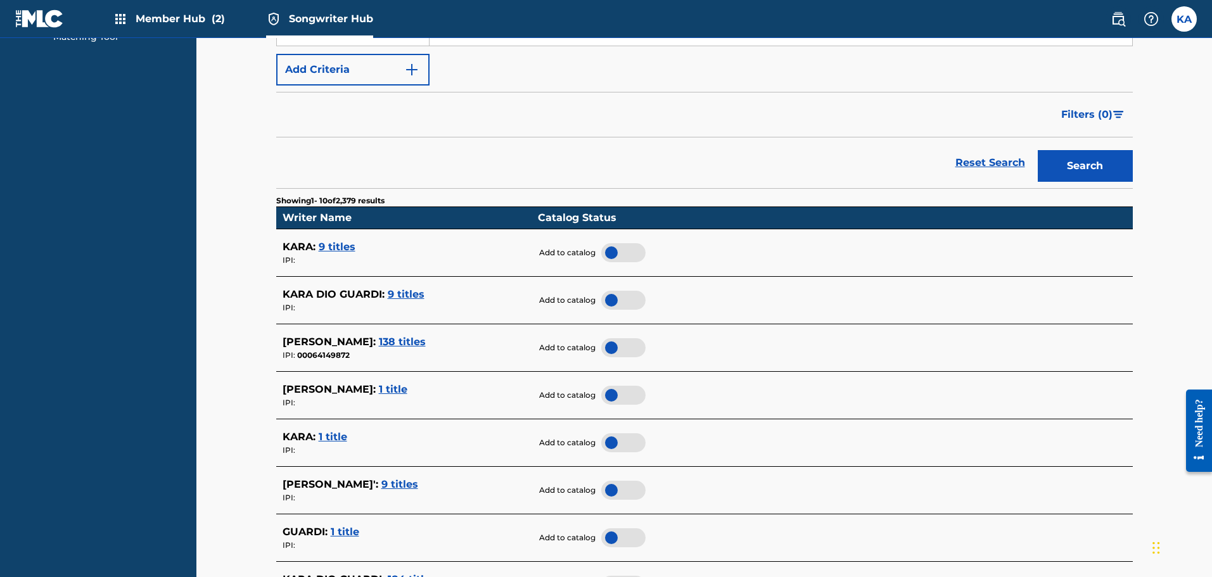
scroll to position [204, 0]
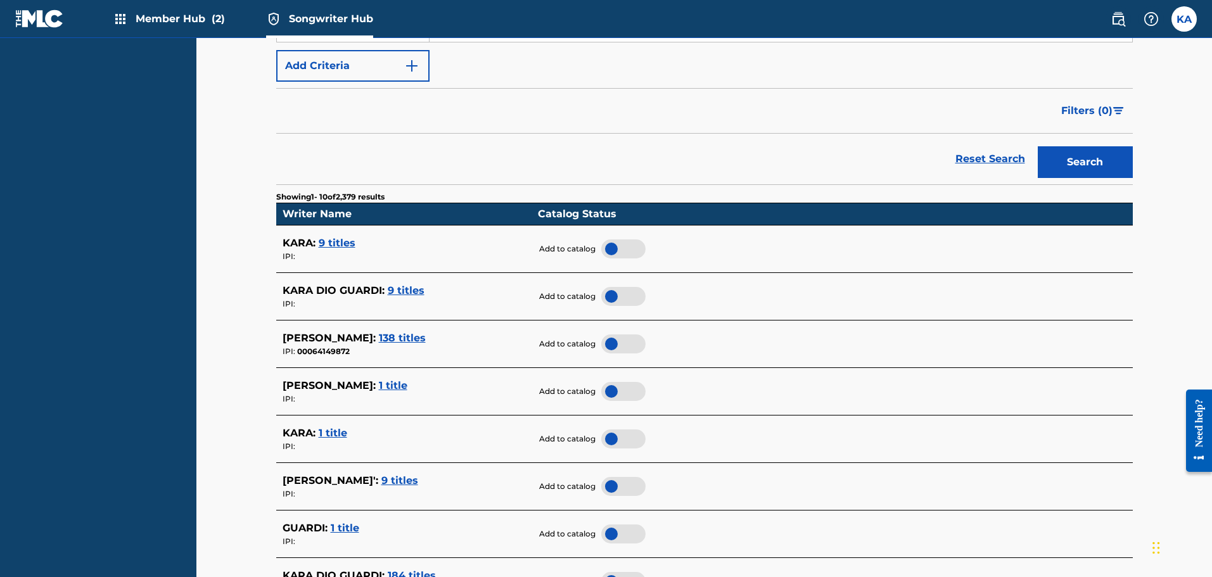
click at [616, 292] on div at bounding box center [623, 296] width 44 height 19
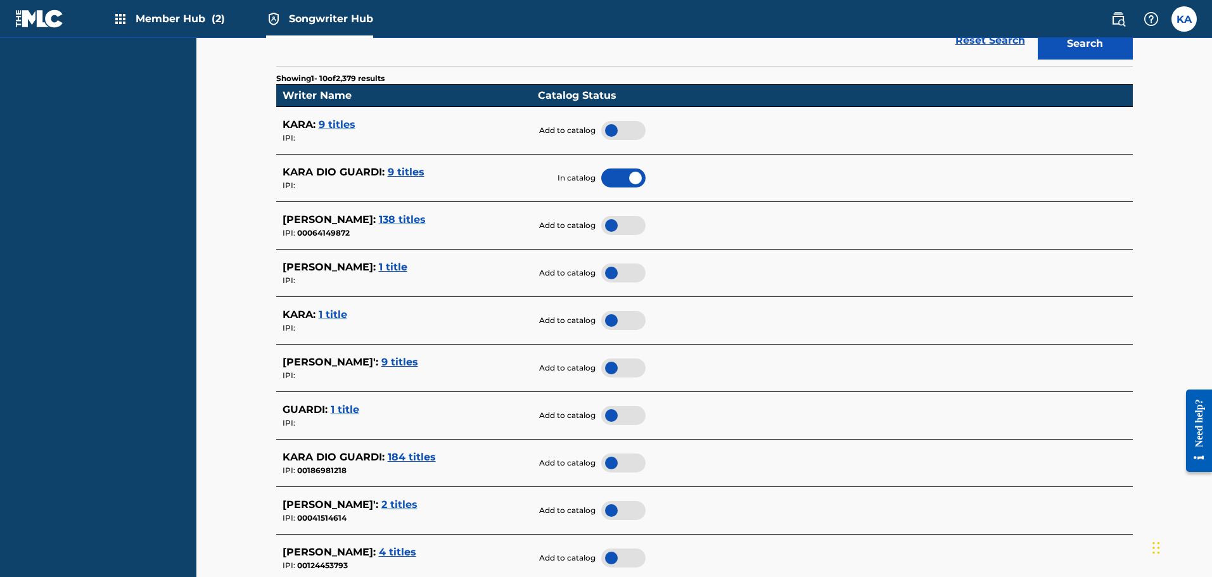
scroll to position [328, 0]
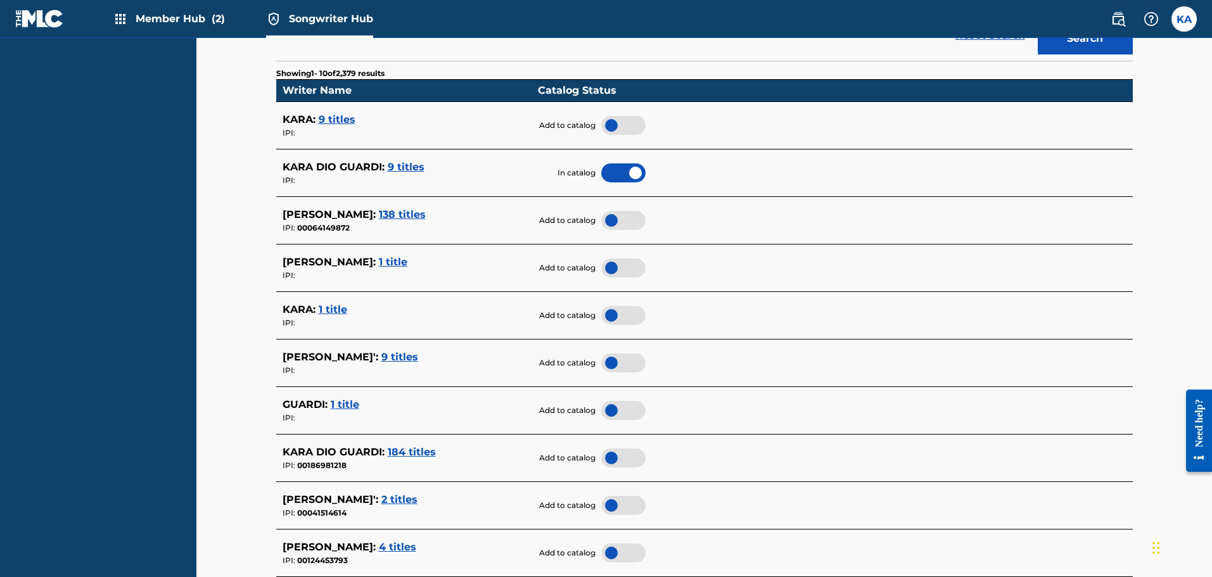
click at [608, 457] on div at bounding box center [623, 458] width 44 height 19
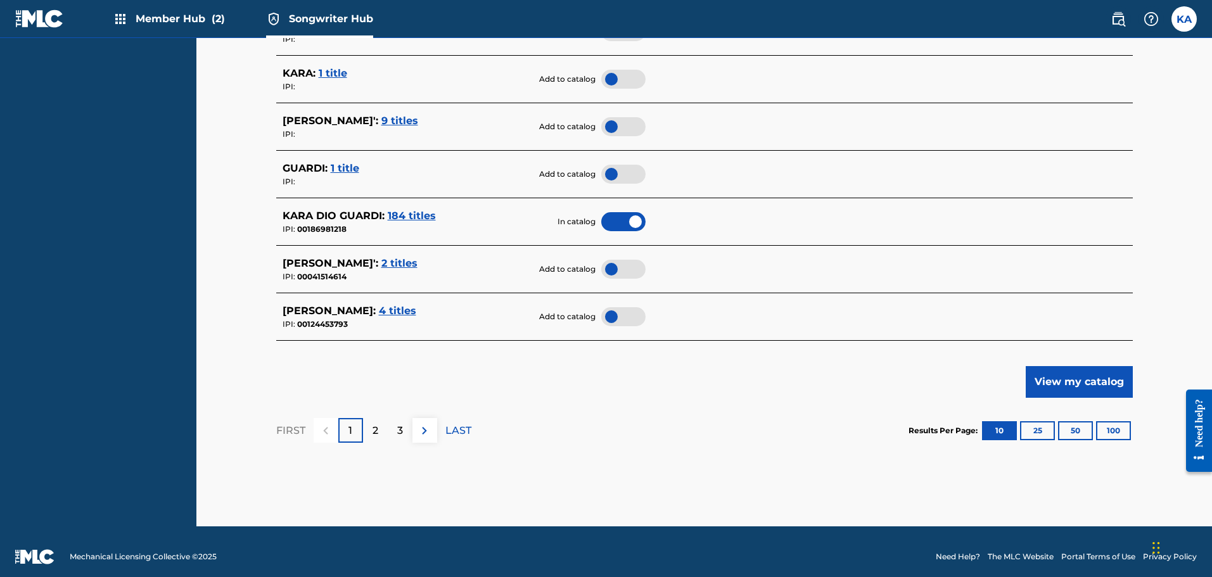
scroll to position [574, 0]
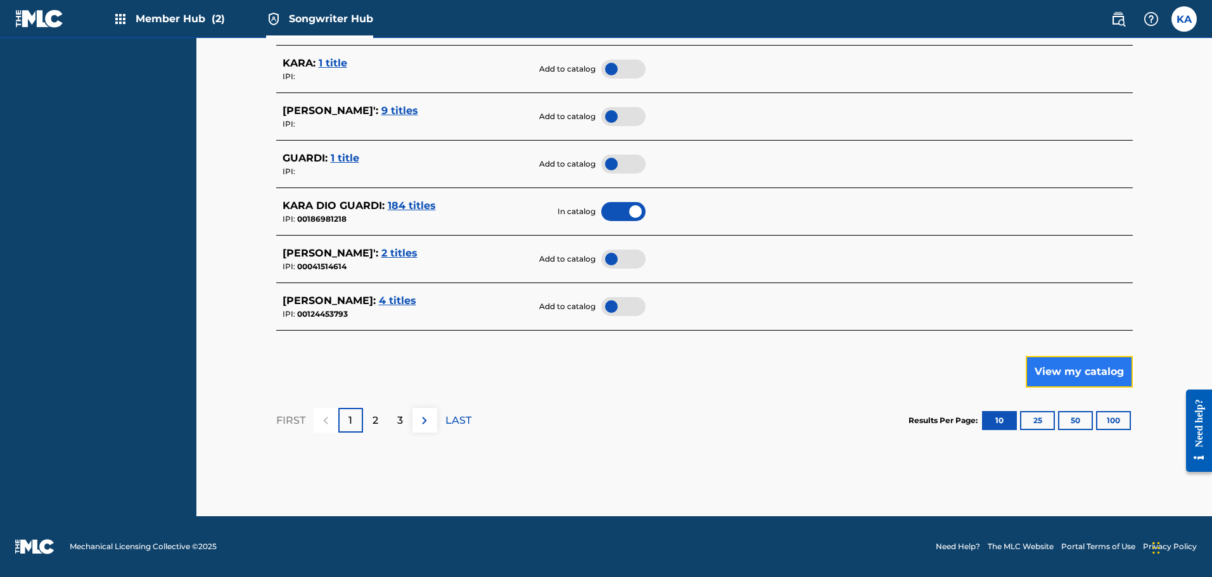
click at [1064, 375] on button "View my catalog" at bounding box center [1079, 372] width 107 height 32
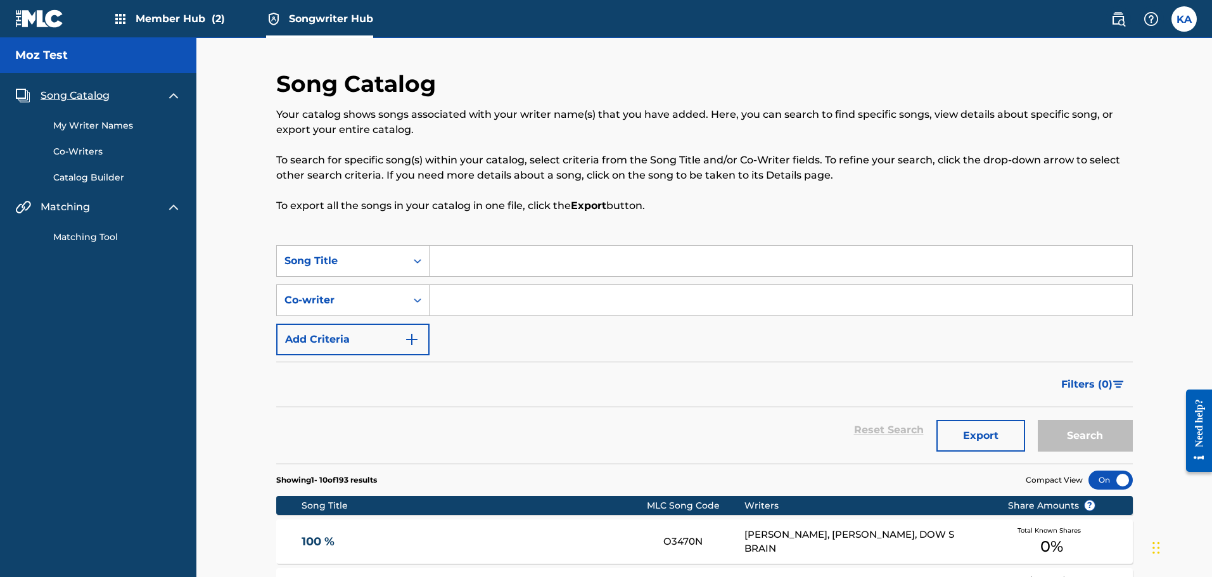
click at [101, 125] on link "My Writer Names" at bounding box center [117, 125] width 128 height 13
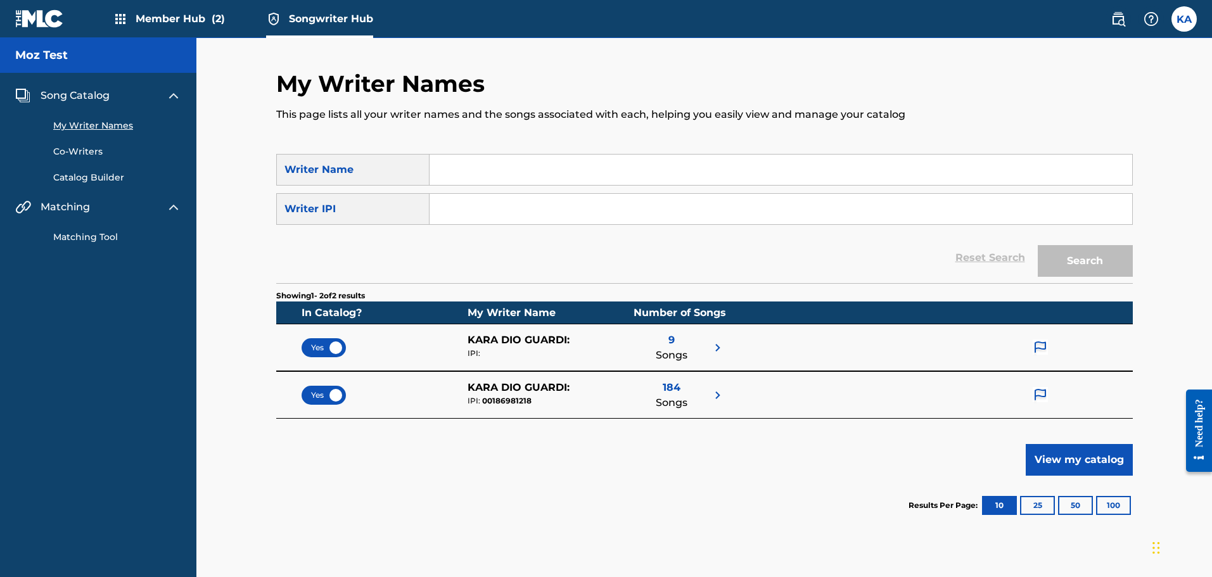
click at [506, 401] on div "IPI: 00186981218" at bounding box center [551, 400] width 166 height 11
copy div "00186981218"
click at [1049, 348] on div at bounding box center [1040, 348] width 19 height 30
click at [1035, 444] on p "Request to add IPI" at bounding box center [1042, 445] width 146 height 30
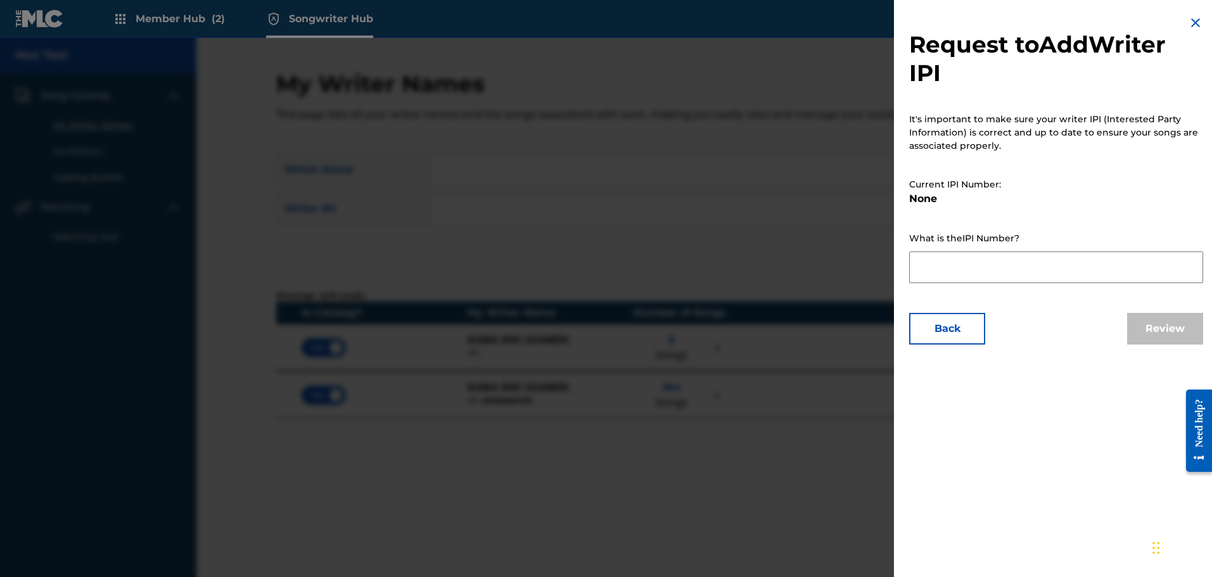
click at [971, 263] on textarea at bounding box center [1056, 268] width 294 height 32
paste textarea "00186981218"
type textarea "00186981218"
click at [1162, 329] on button "Review" at bounding box center [1165, 329] width 76 height 32
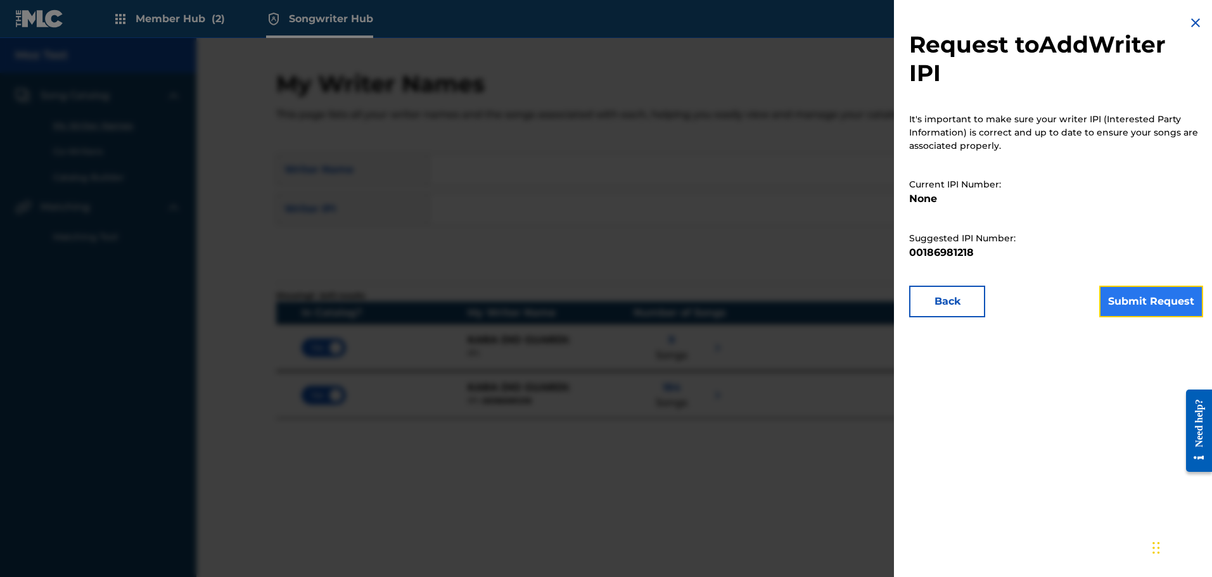
click at [1132, 304] on button "Submit Request" at bounding box center [1151, 302] width 104 height 32
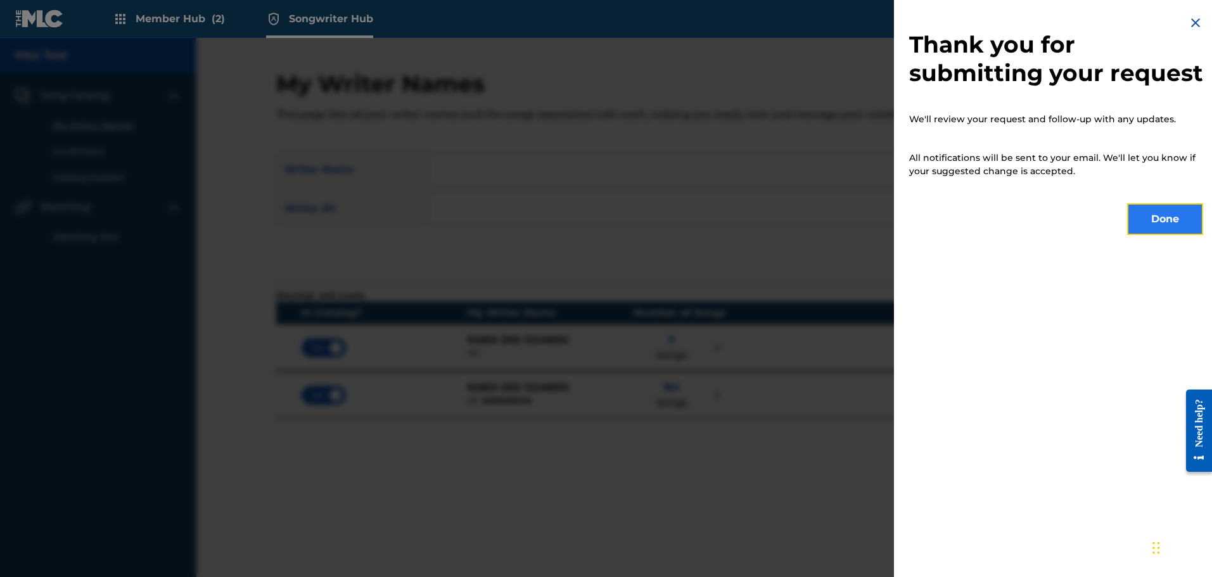
click at [1166, 235] on button "Done" at bounding box center [1165, 219] width 76 height 32
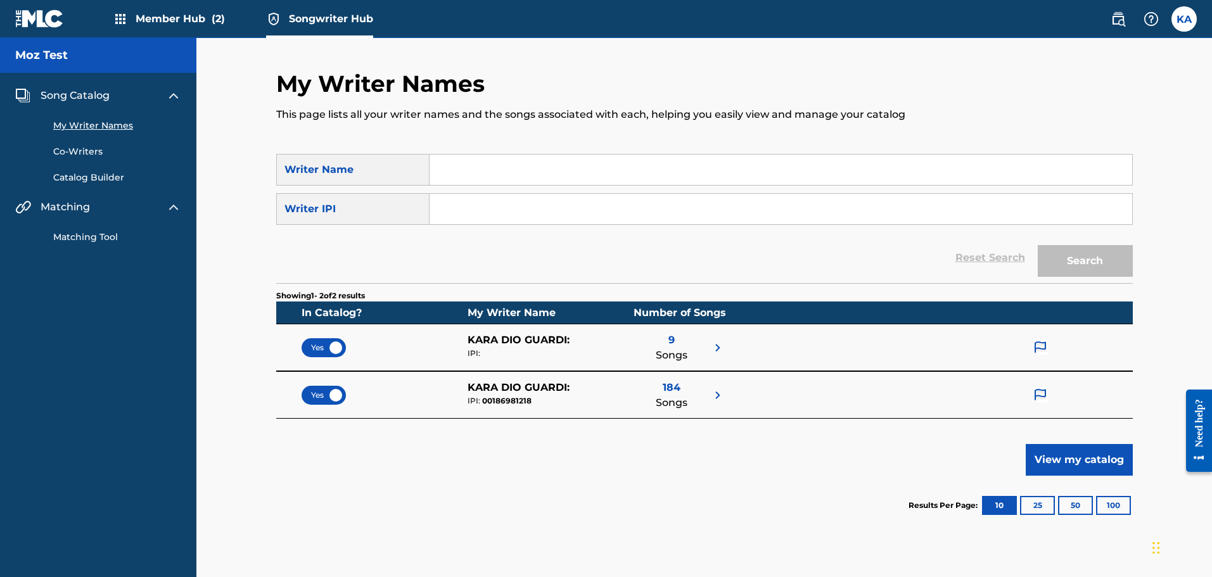
click at [91, 241] on link "Matching Tool" at bounding box center [117, 237] width 128 height 13
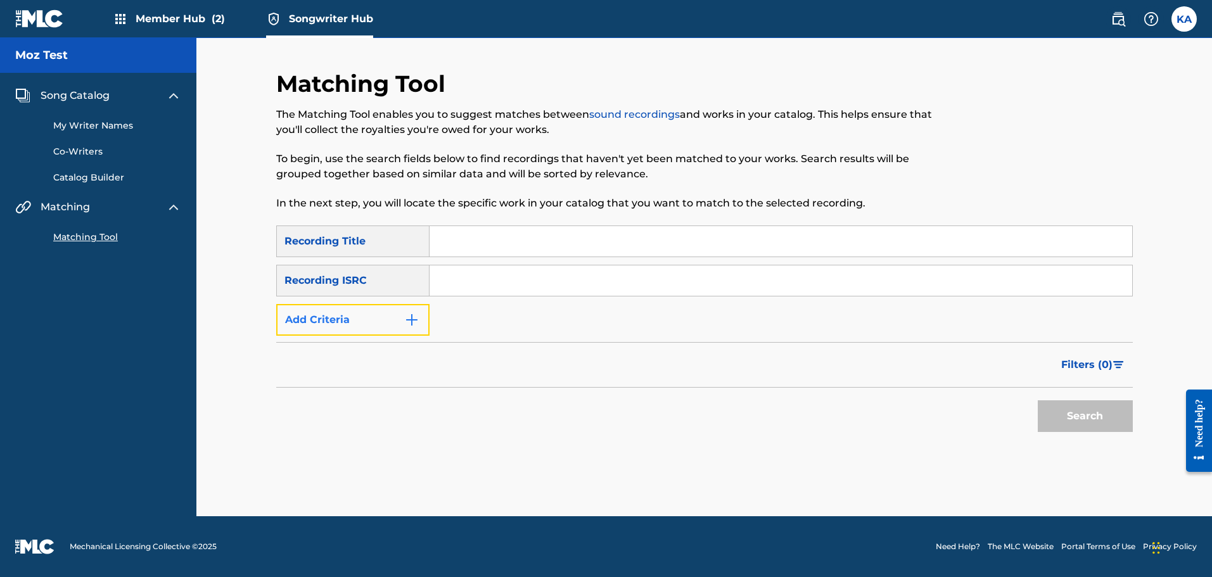
click at [411, 316] on img "Search Form" at bounding box center [411, 319] width 15 height 15
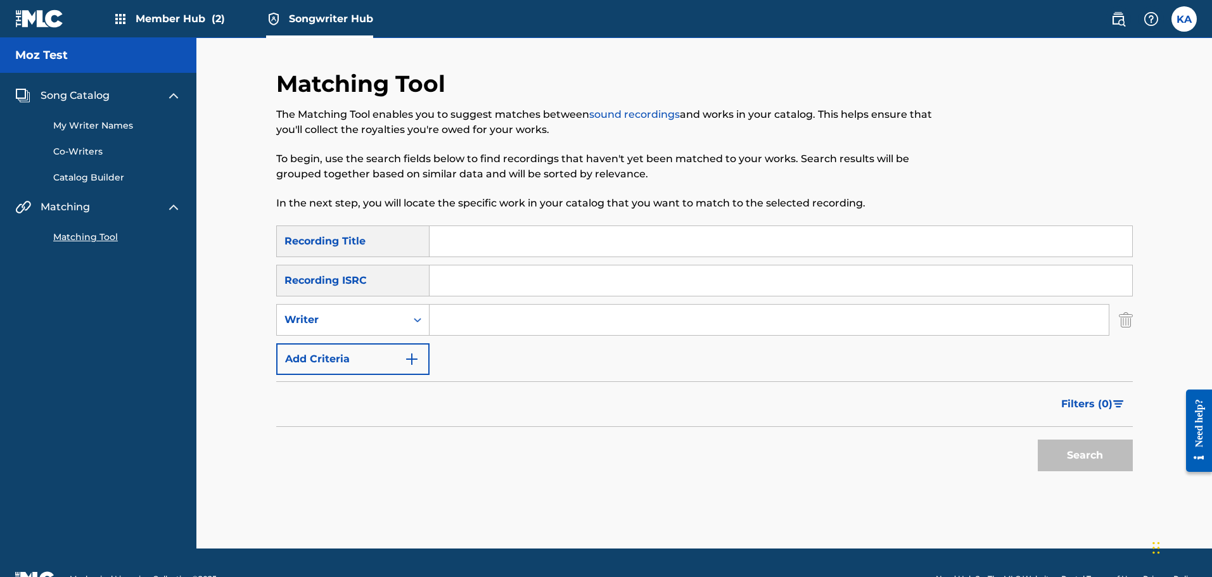
click at [466, 317] on input "Search Form" at bounding box center [769, 320] width 679 height 30
type input "[PERSON_NAME]"
click at [1038, 440] on button "Search" at bounding box center [1085, 456] width 95 height 32
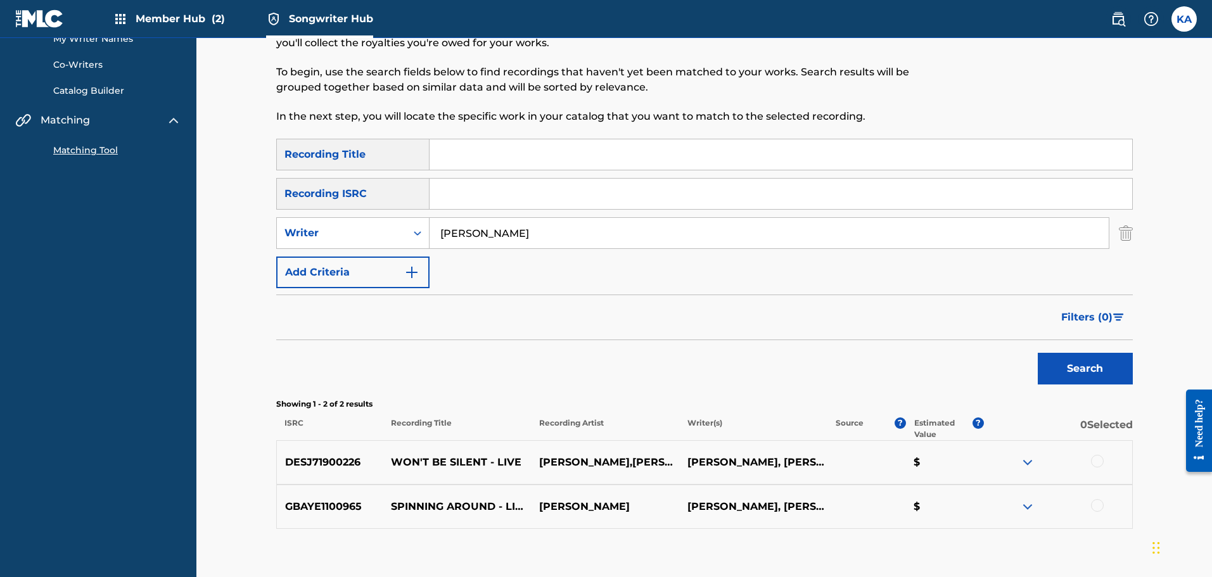
scroll to position [163, 0]
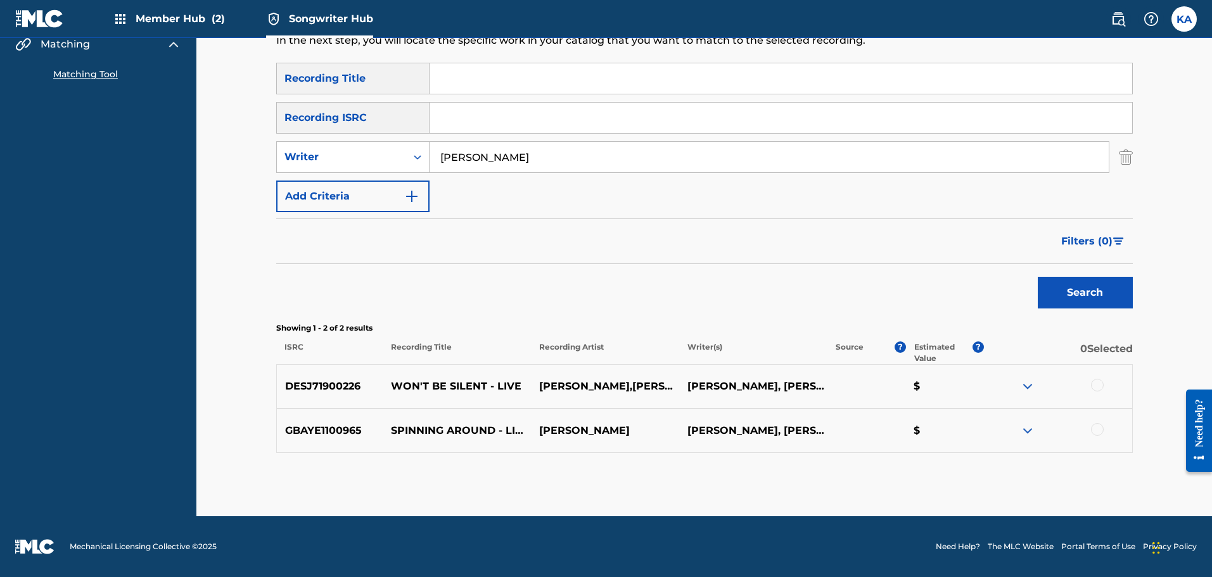
click at [1028, 385] on img at bounding box center [1027, 386] width 15 height 15
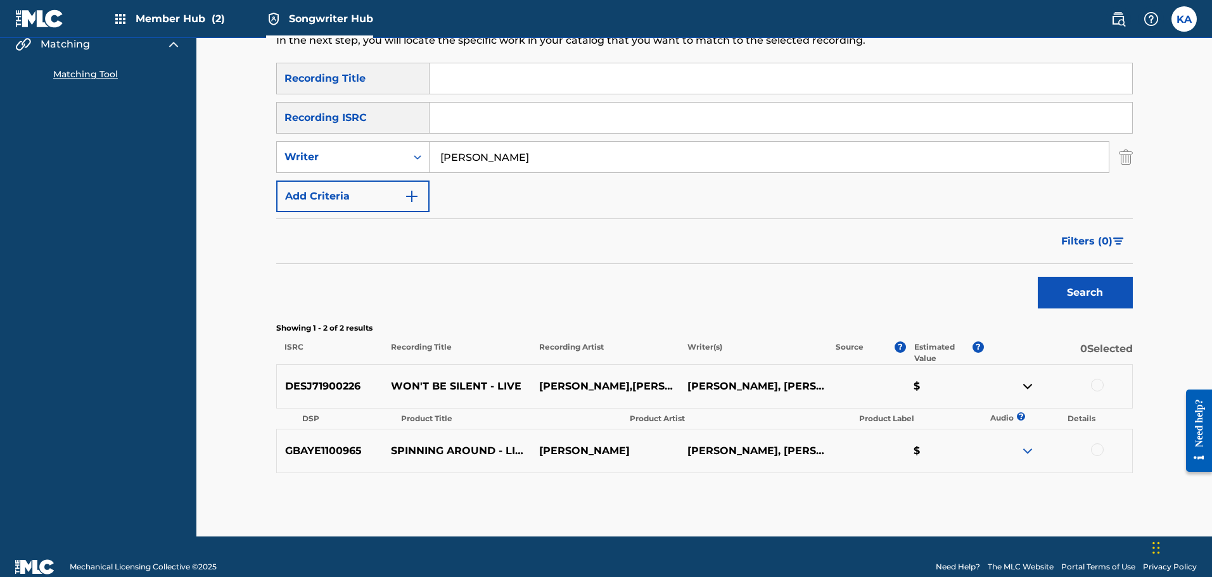
click at [1031, 450] on img at bounding box center [1027, 451] width 15 height 15
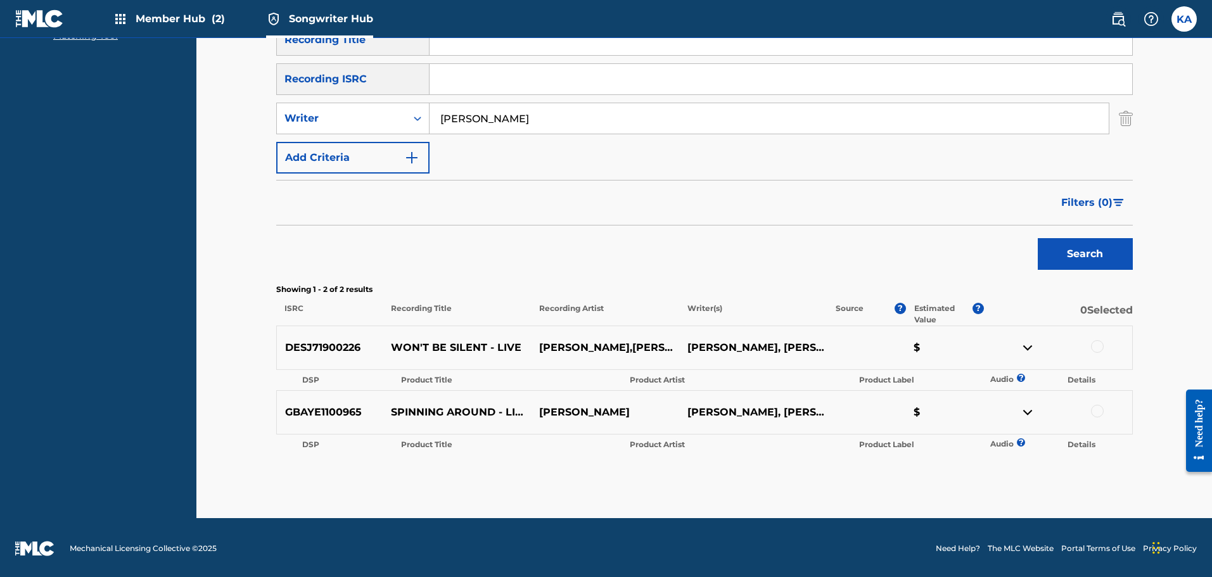
scroll to position [203, 0]
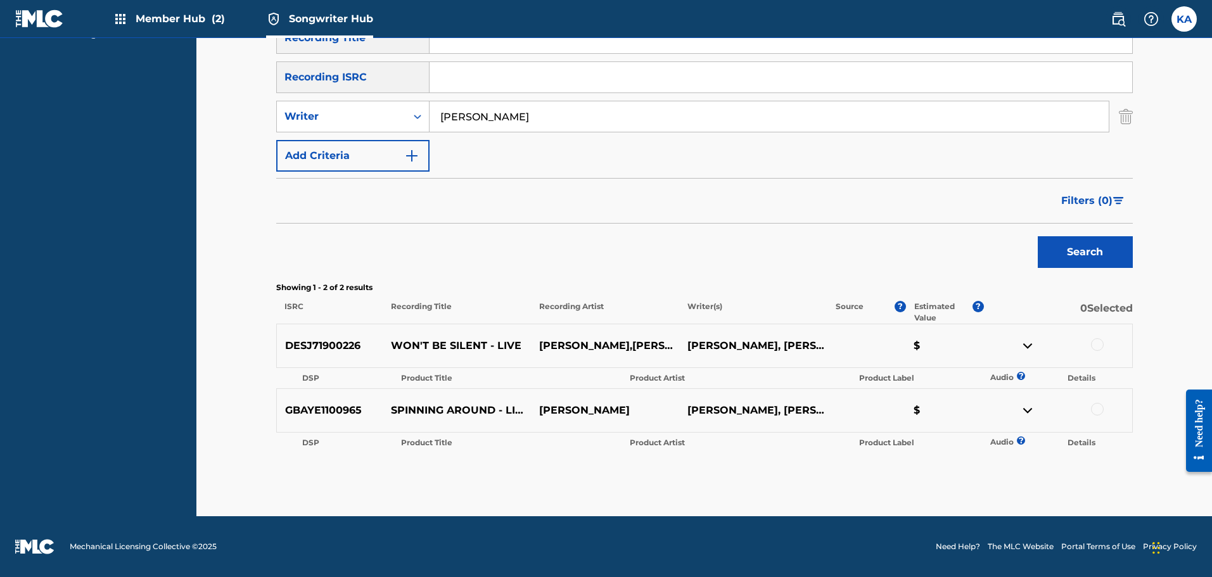
click at [1102, 347] on div at bounding box center [1097, 344] width 13 height 13
click at [885, 478] on button "Match 1 Group" at bounding box center [891, 474] width 140 height 32
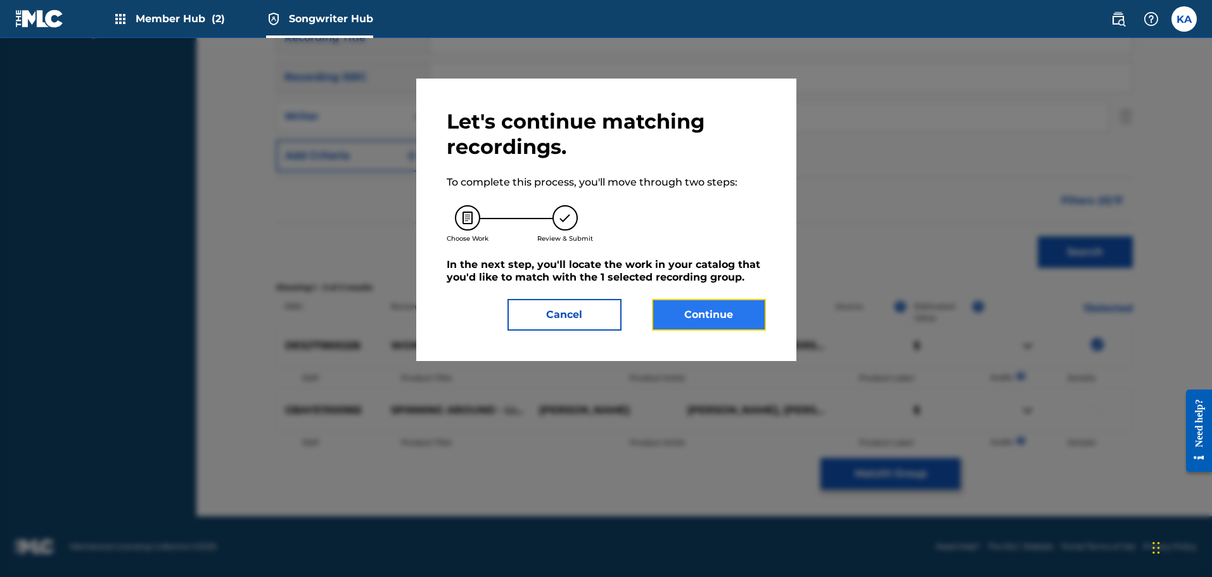
click at [694, 312] on button "Continue" at bounding box center [709, 315] width 114 height 32
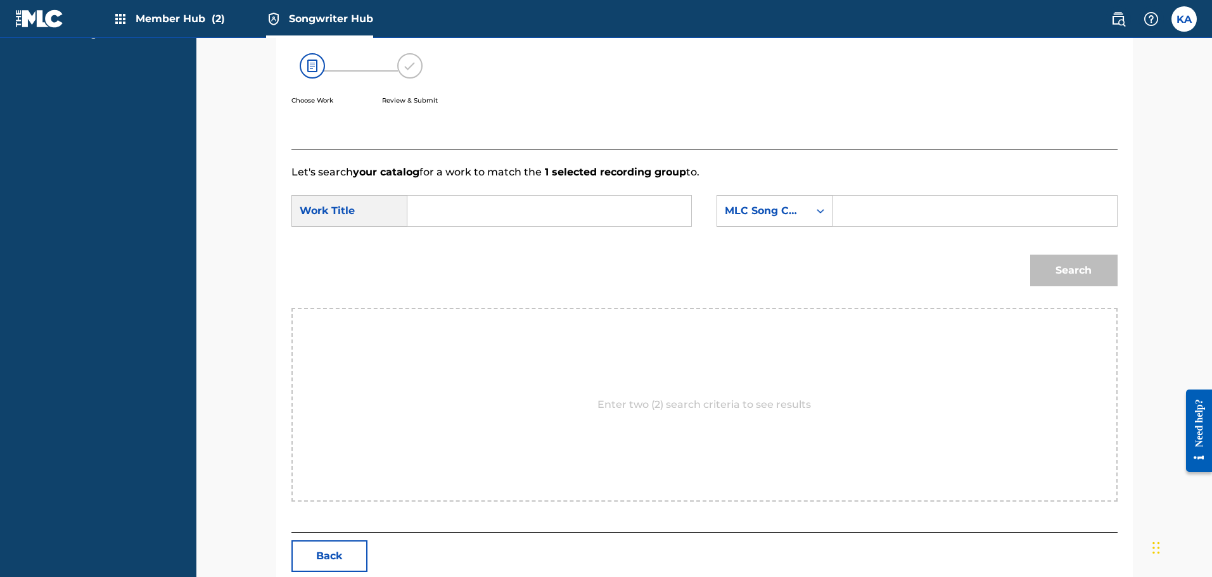
click at [461, 204] on input "Search Form" at bounding box center [549, 211] width 262 height 30
click at [912, 212] on input "Search Form" at bounding box center [974, 211] width 262 height 30
click at [814, 212] on div "Search Form" at bounding box center [820, 211] width 23 height 23
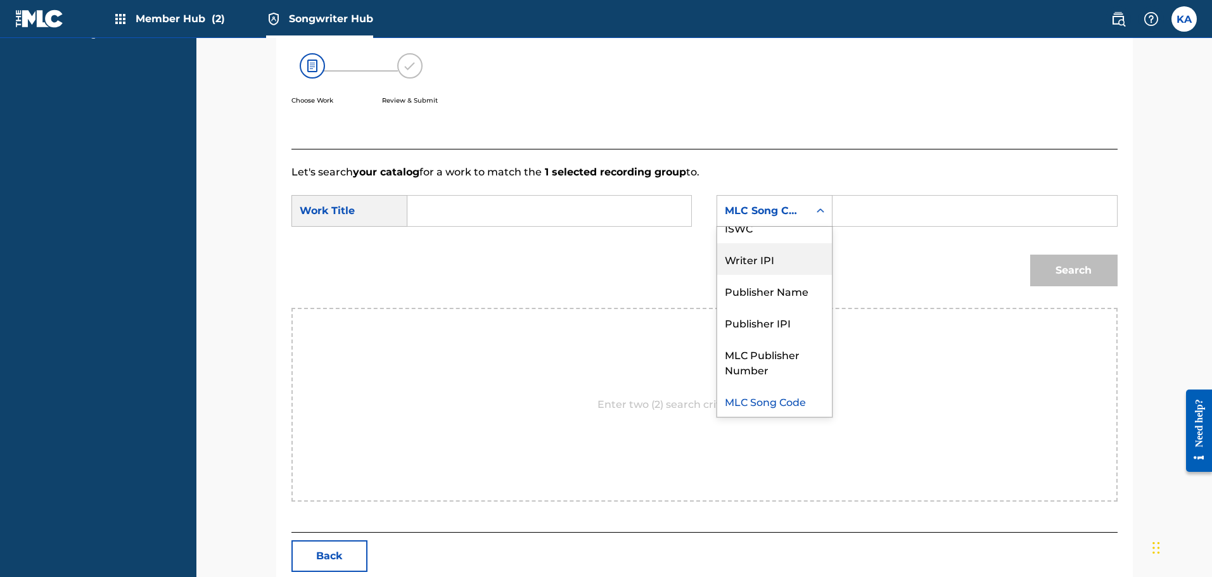
scroll to position [0, 0]
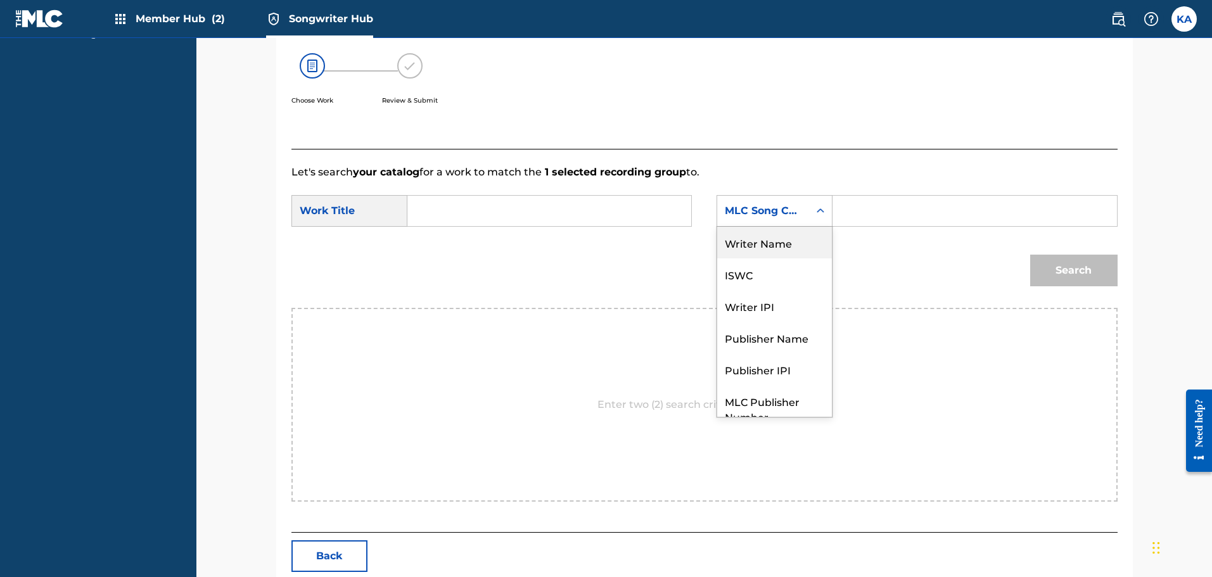
click at [792, 247] on div "Writer Name" at bounding box center [774, 243] width 115 height 32
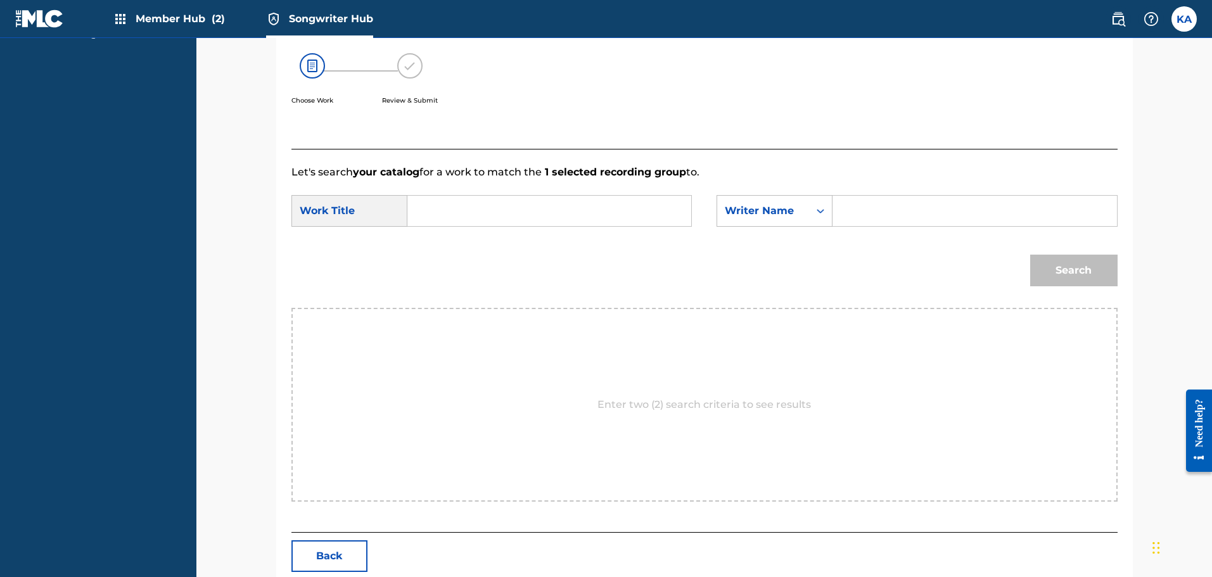
click at [870, 207] on input "Search Form" at bounding box center [974, 211] width 262 height 30
click at [865, 264] on strong "guard" at bounding box center [870, 270] width 32 height 12
type input "kara [DEMOGRAPHIC_DATA] guardi"
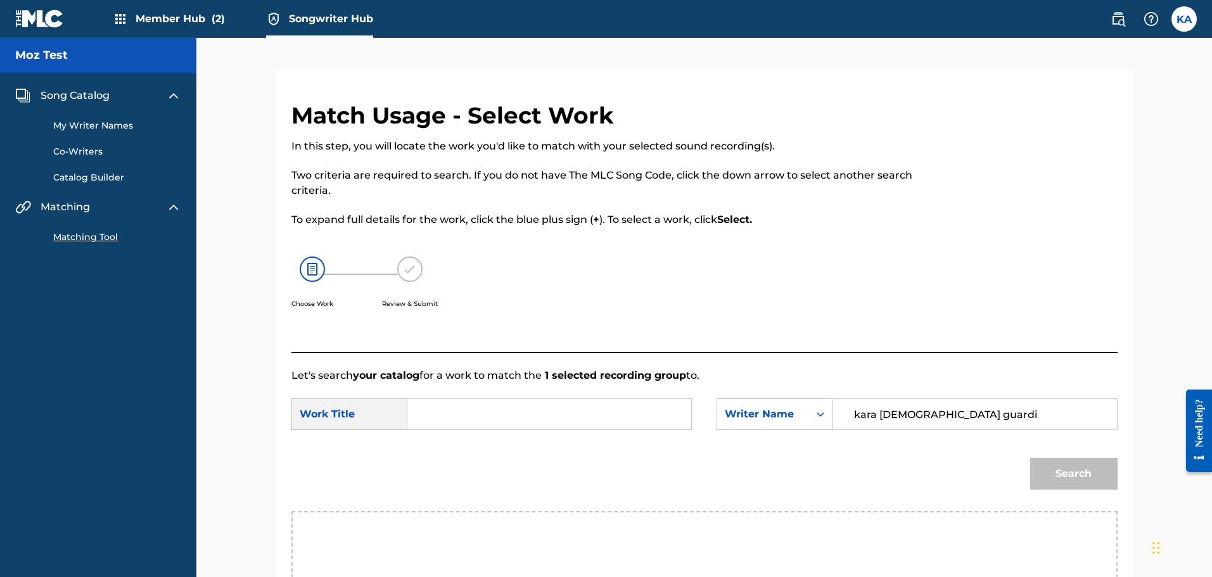
click at [480, 425] on input "Search Form" at bounding box center [549, 414] width 262 height 30
type input "title"
click at [1076, 472] on button "Search" at bounding box center [1073, 474] width 87 height 32
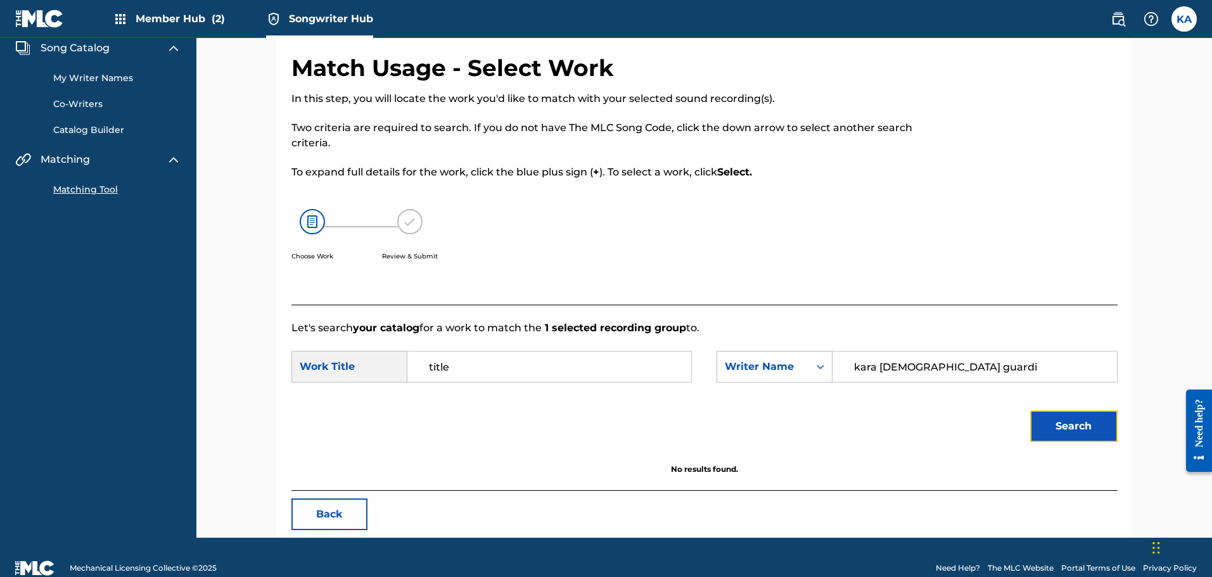
scroll to position [69, 0]
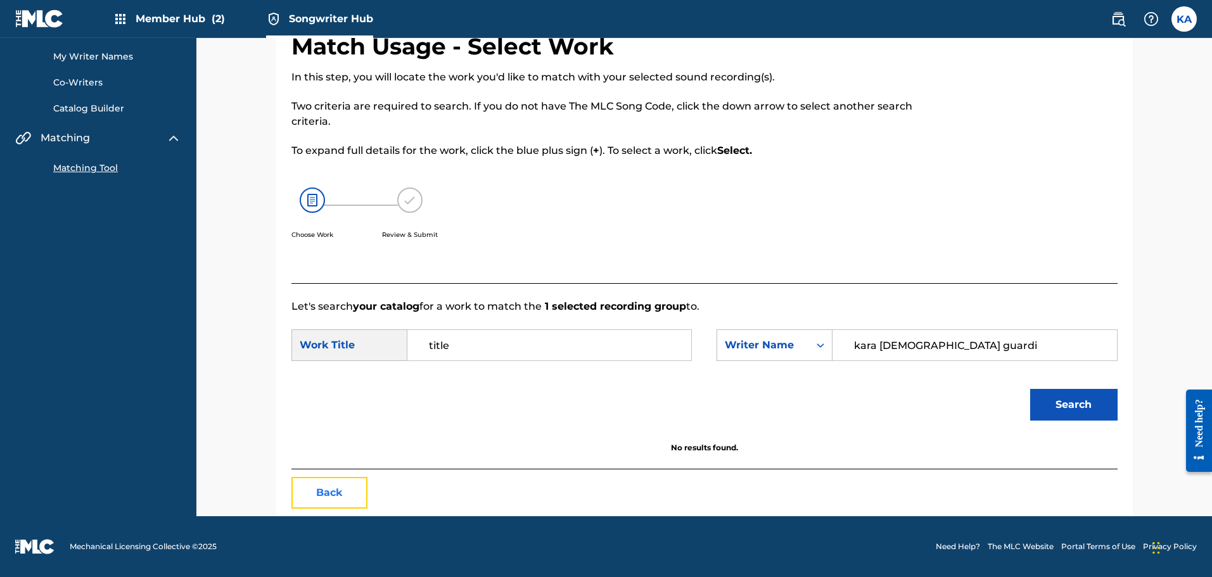
click at [317, 494] on button "Back" at bounding box center [329, 493] width 76 height 32
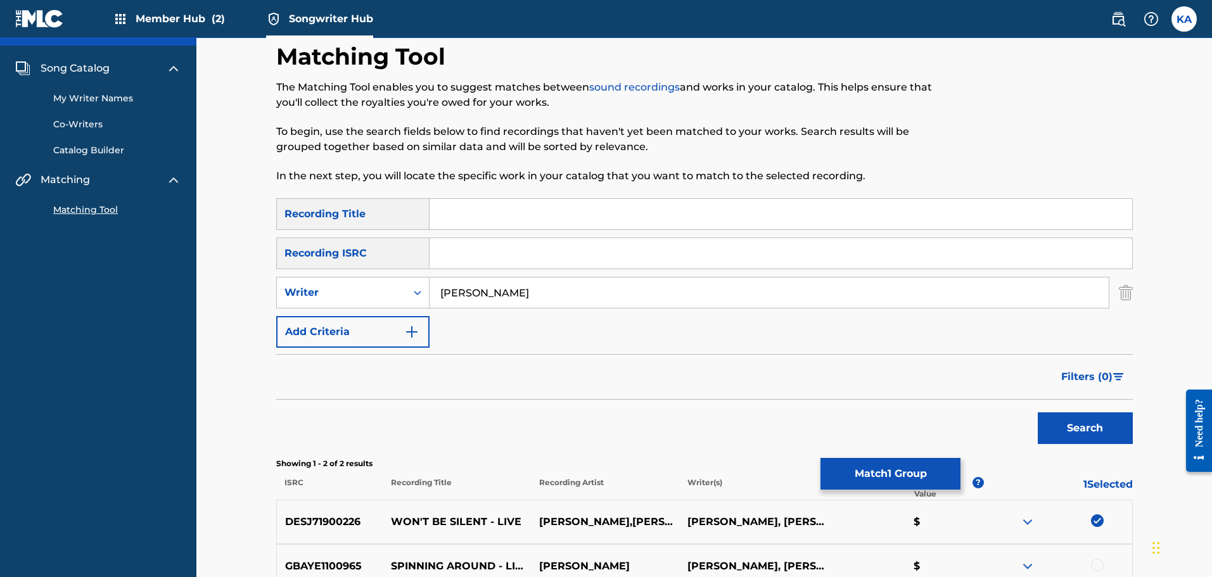
scroll to position [0, 0]
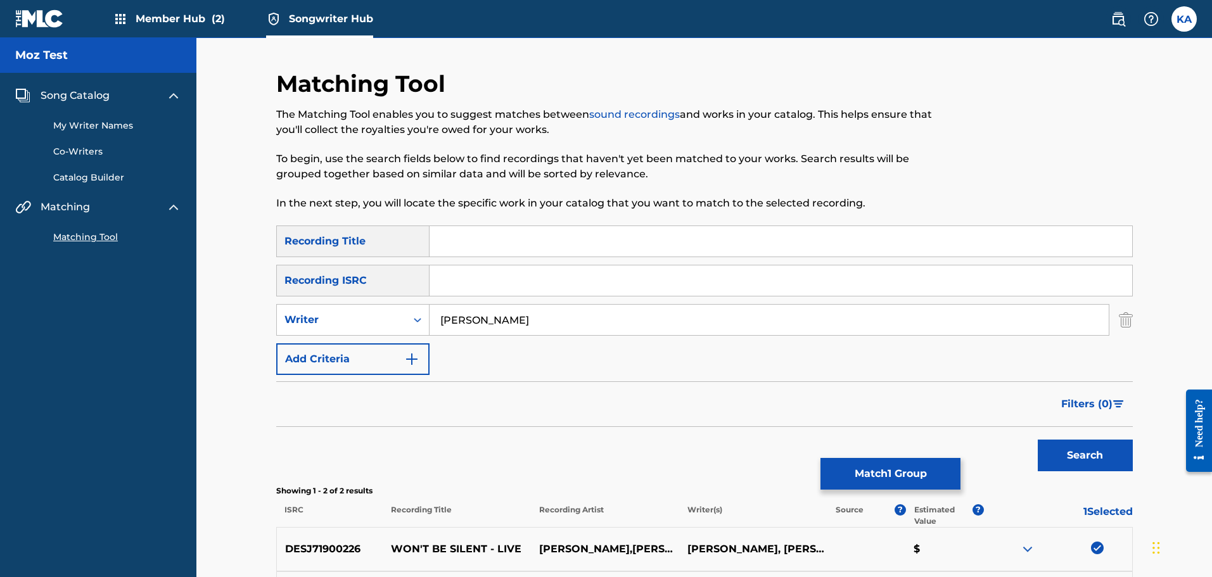
click at [93, 172] on link "Catalog Builder" at bounding box center [117, 177] width 128 height 13
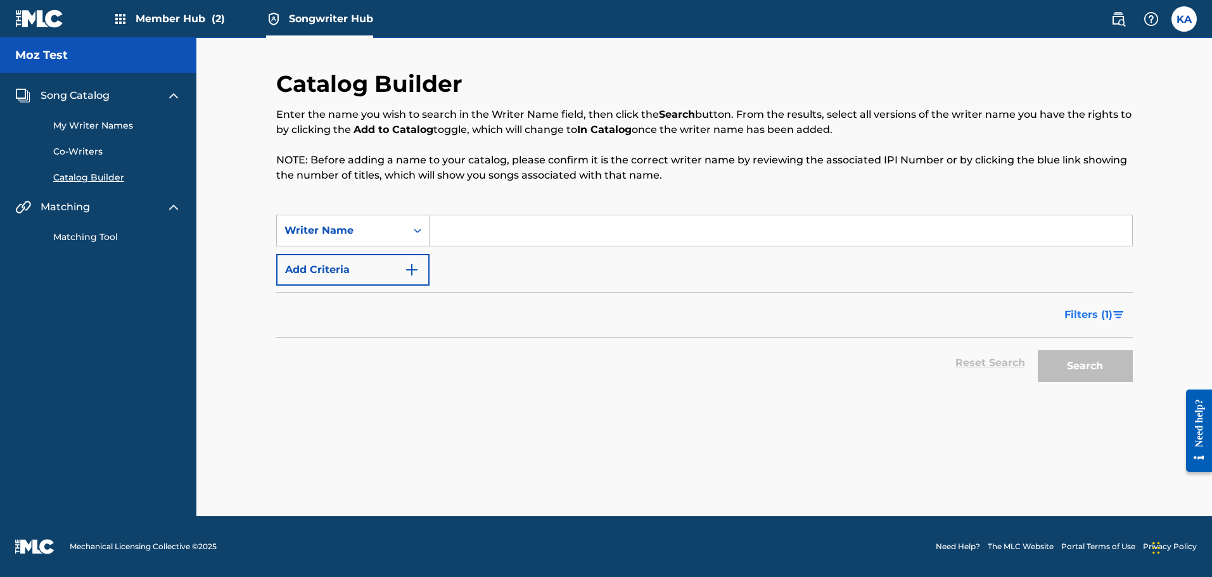
click at [1085, 314] on span "Filters ( 1 )" at bounding box center [1088, 314] width 48 height 15
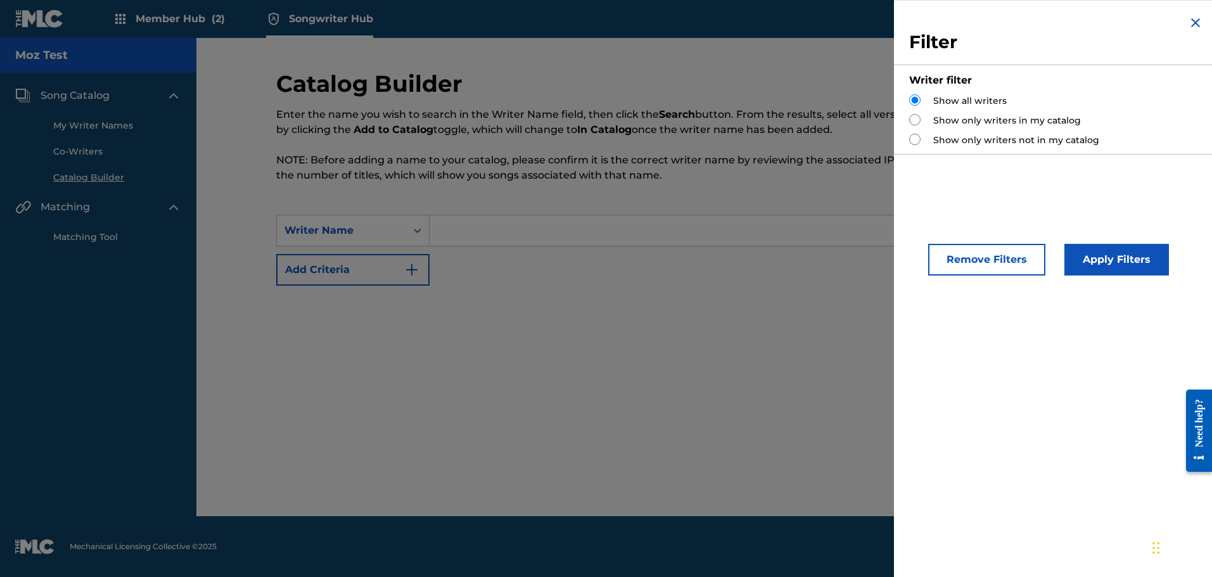
click at [943, 120] on label "Show only writers in my catalog" at bounding box center [1007, 120] width 148 height 13
click at [914, 123] on input "Search Form" at bounding box center [914, 119] width 11 height 11
radio input "true"
click at [1102, 255] on button "Apply Filters" at bounding box center [1116, 260] width 105 height 32
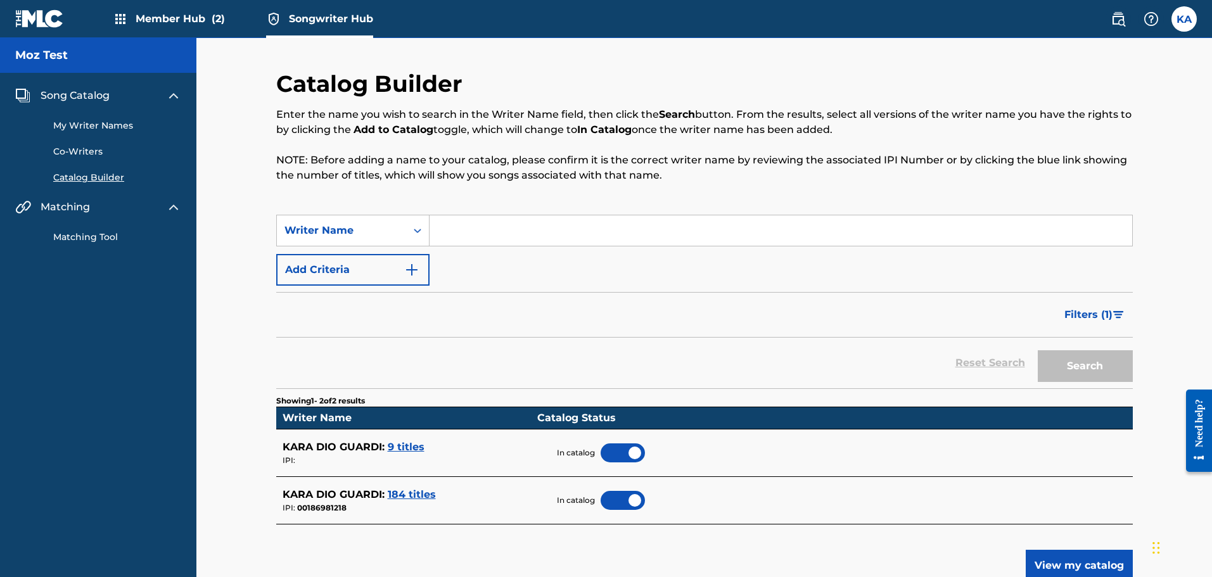
click at [628, 451] on div at bounding box center [623, 453] width 44 height 19
click at [620, 497] on div at bounding box center [623, 500] width 44 height 19
click at [489, 233] on input "Search Form" at bounding box center [781, 230] width 703 height 30
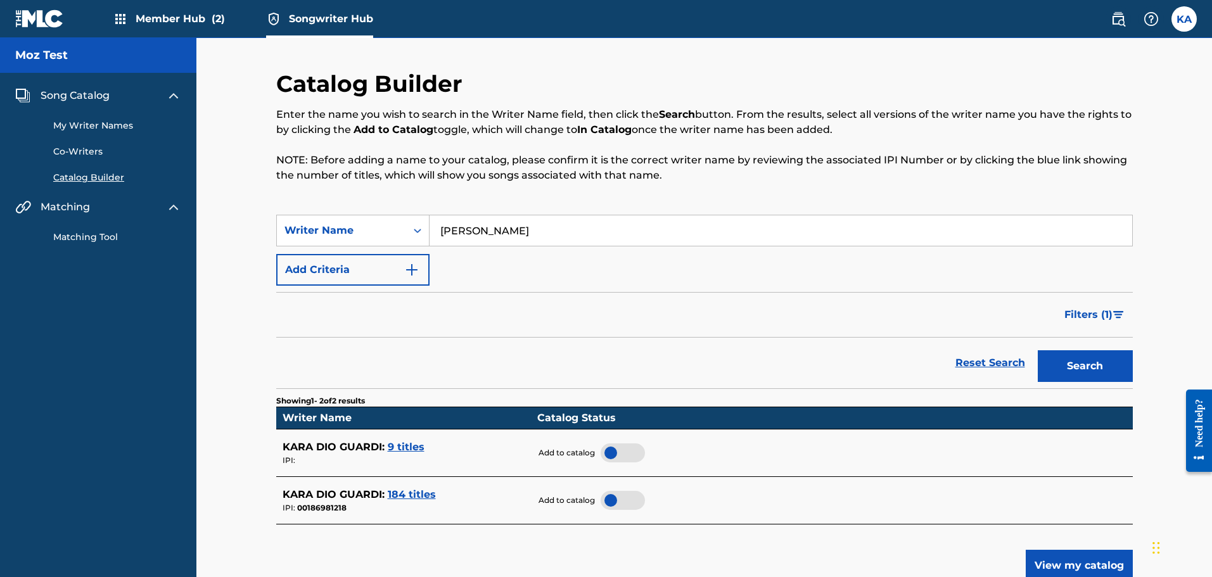
type input "[PERSON_NAME]"
click at [1052, 361] on button "Search" at bounding box center [1085, 366] width 95 height 32
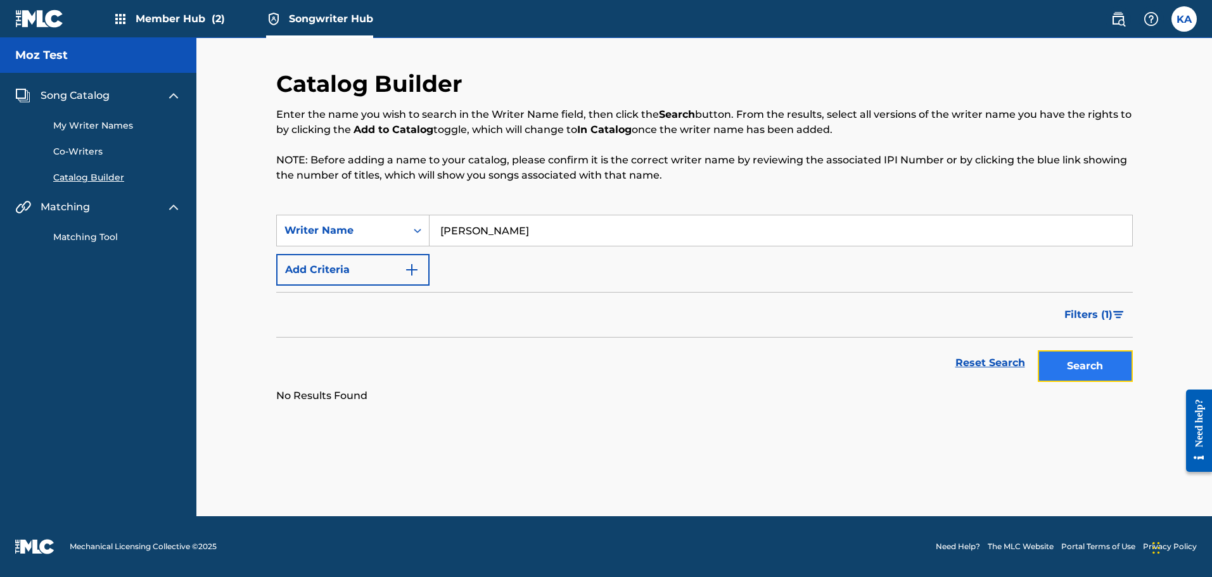
click at [1053, 361] on button "Search" at bounding box center [1085, 366] width 95 height 32
click at [1000, 364] on link "Reset Search" at bounding box center [990, 363] width 82 height 28
click at [498, 230] on input "Search Form" at bounding box center [781, 230] width 703 height 30
type input "[PERSON_NAME]"
click at [1071, 361] on button "Search" at bounding box center [1085, 366] width 95 height 32
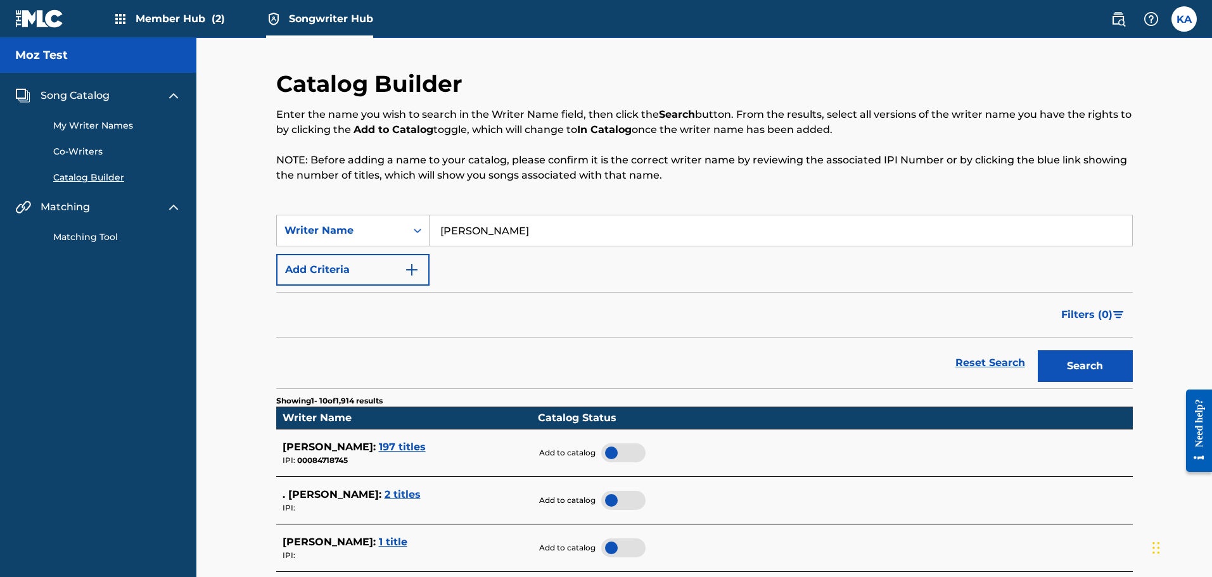
click at [613, 450] on div at bounding box center [623, 453] width 44 height 19
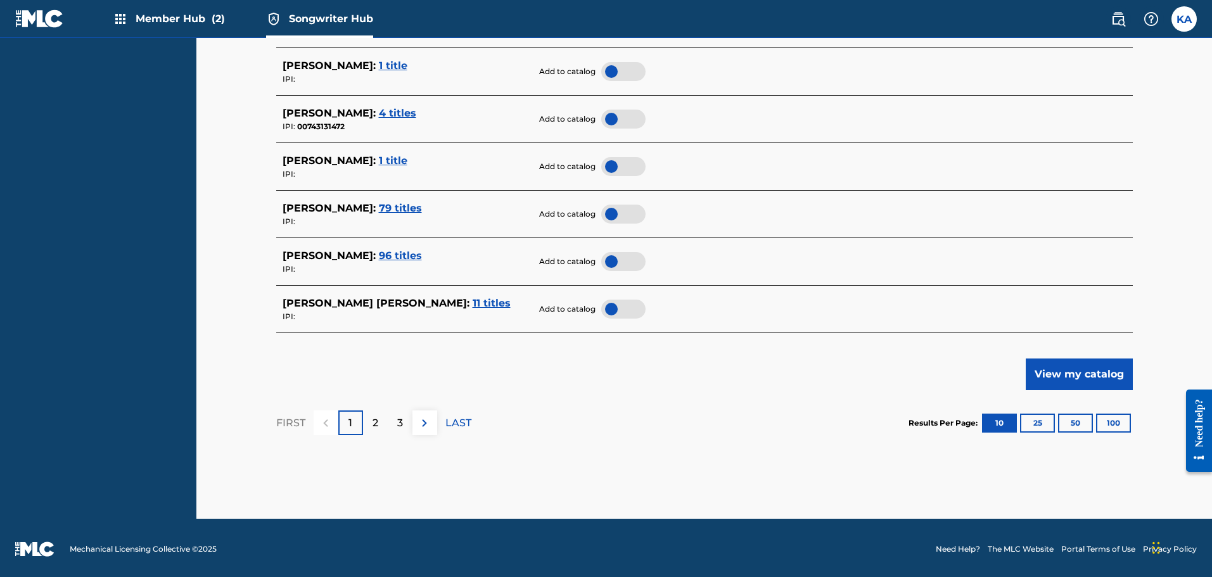
scroll to position [574, 0]
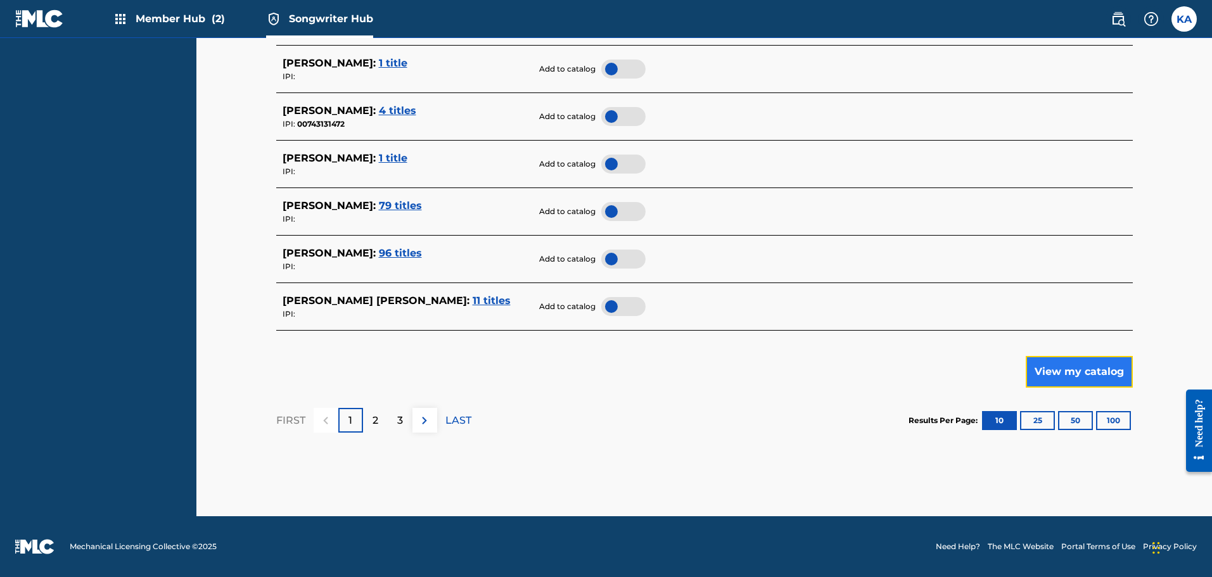
click at [1054, 370] on button "View my catalog" at bounding box center [1079, 372] width 107 height 32
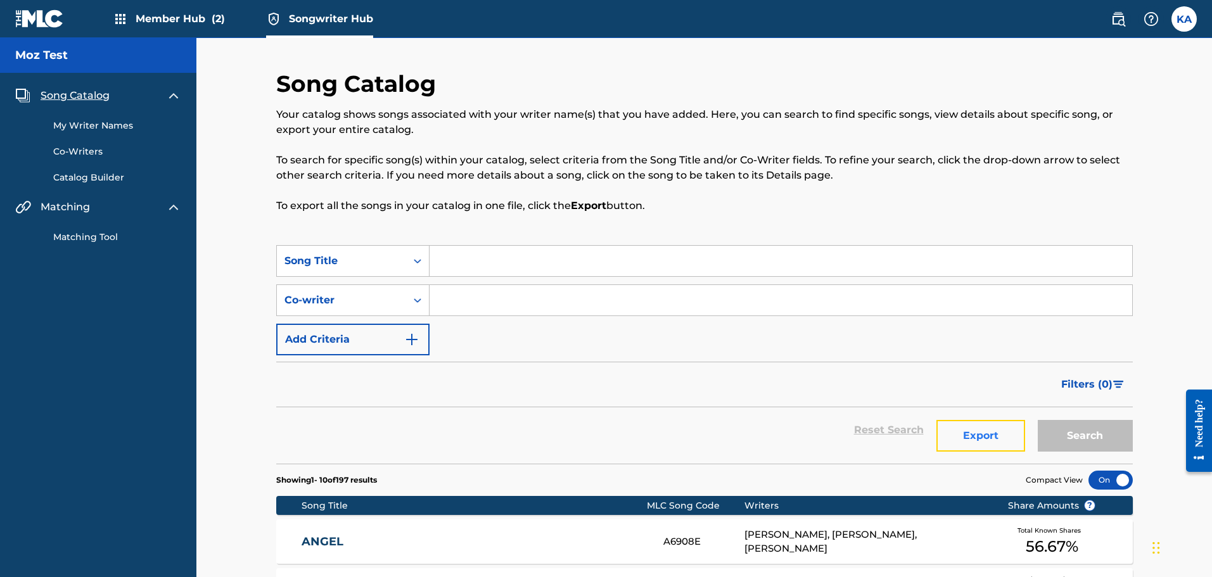
click at [980, 437] on button "Export" at bounding box center [980, 436] width 89 height 32
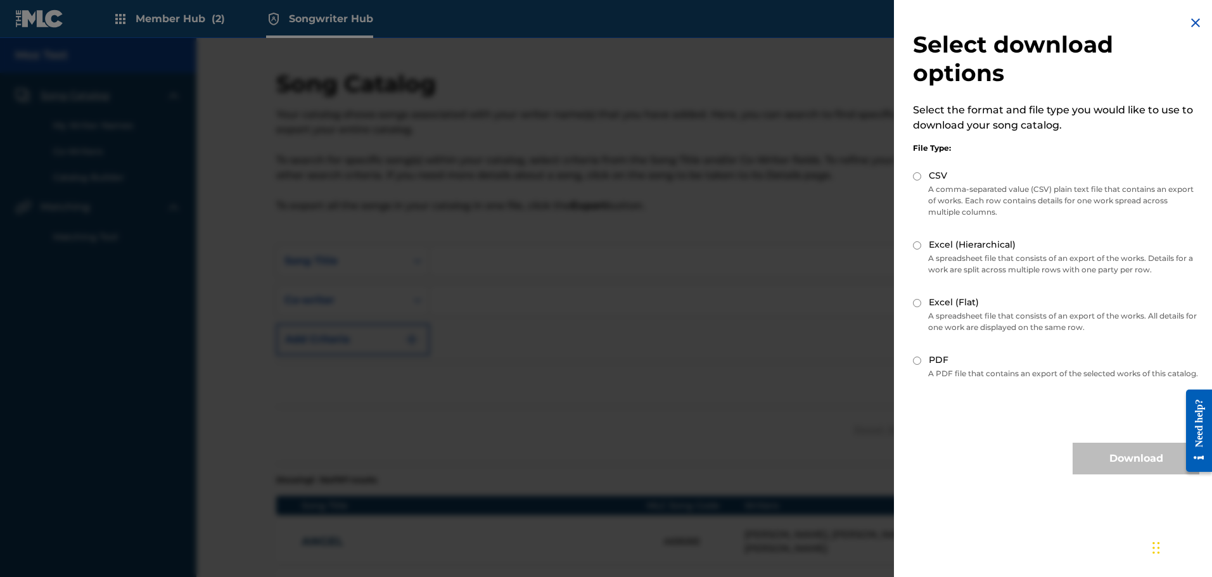
click at [919, 362] on input "PDF" at bounding box center [917, 361] width 8 height 8
radio input "true"
click at [1118, 472] on button "Download" at bounding box center [1136, 459] width 127 height 32
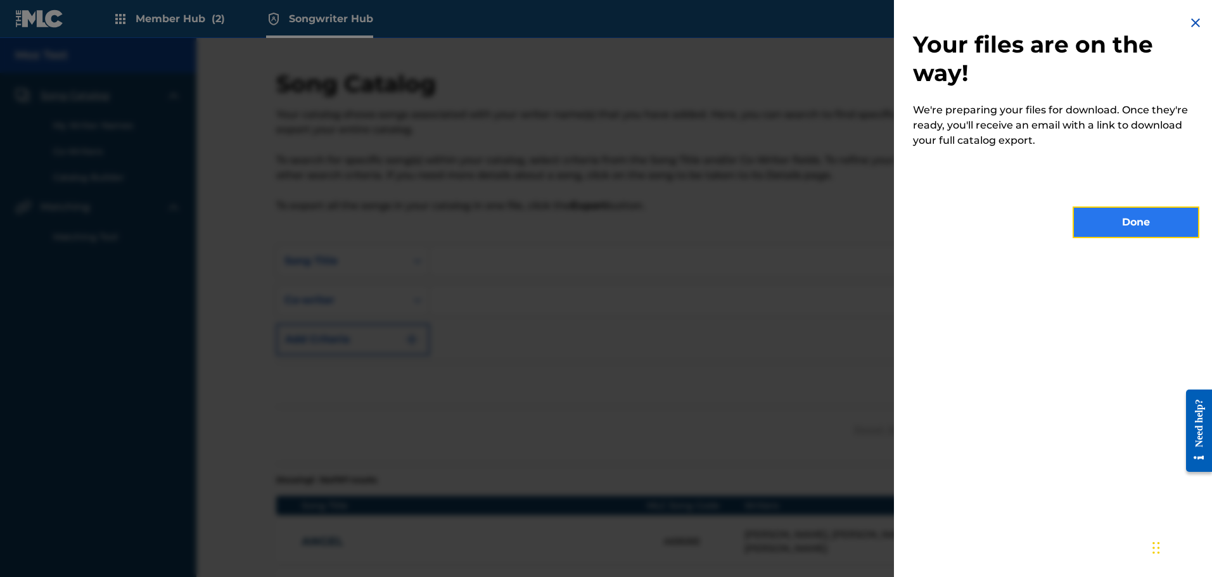
click at [1108, 223] on button "Done" at bounding box center [1136, 223] width 127 height 32
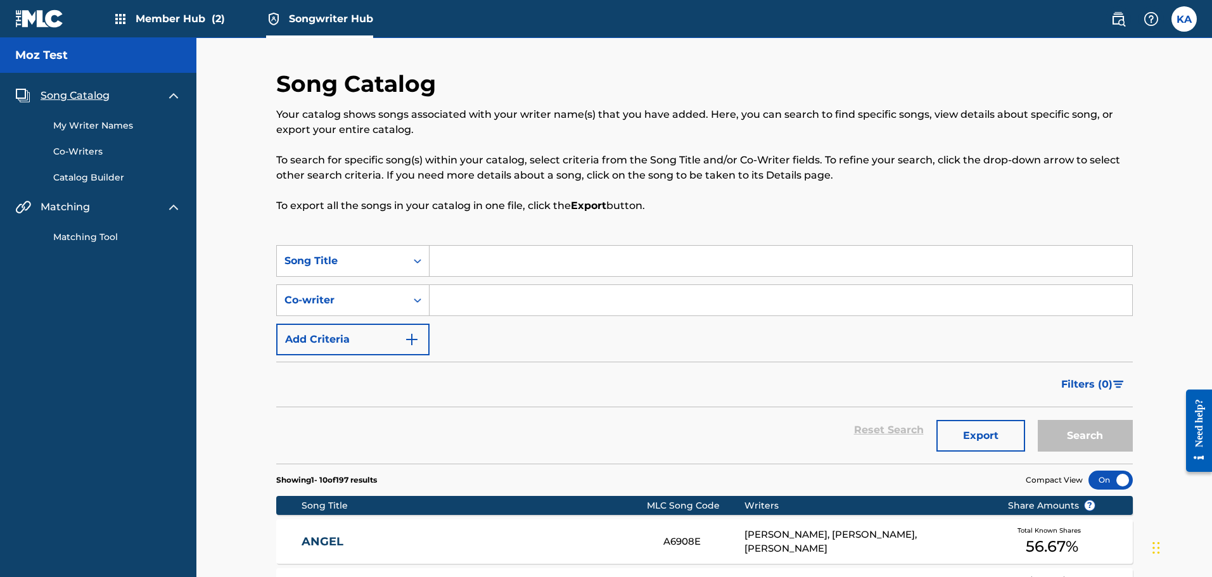
click at [476, 297] on input "Search Form" at bounding box center [781, 300] width 703 height 30
type input "[PERSON_NAME]"
click at [1085, 430] on button "Search" at bounding box center [1085, 436] width 95 height 32
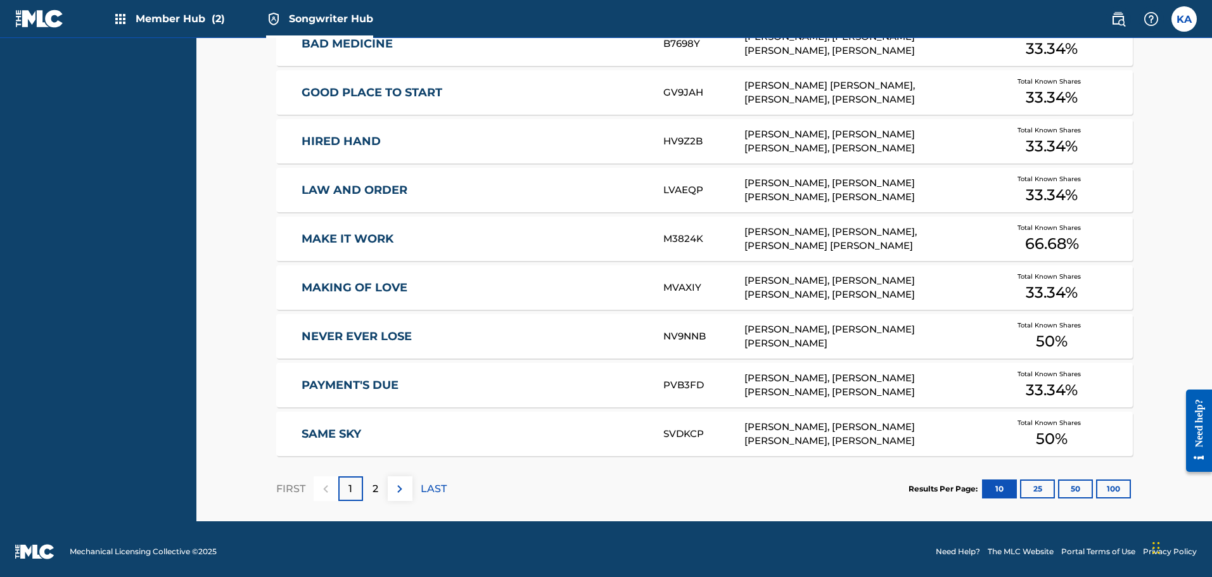
scroll to position [552, 0]
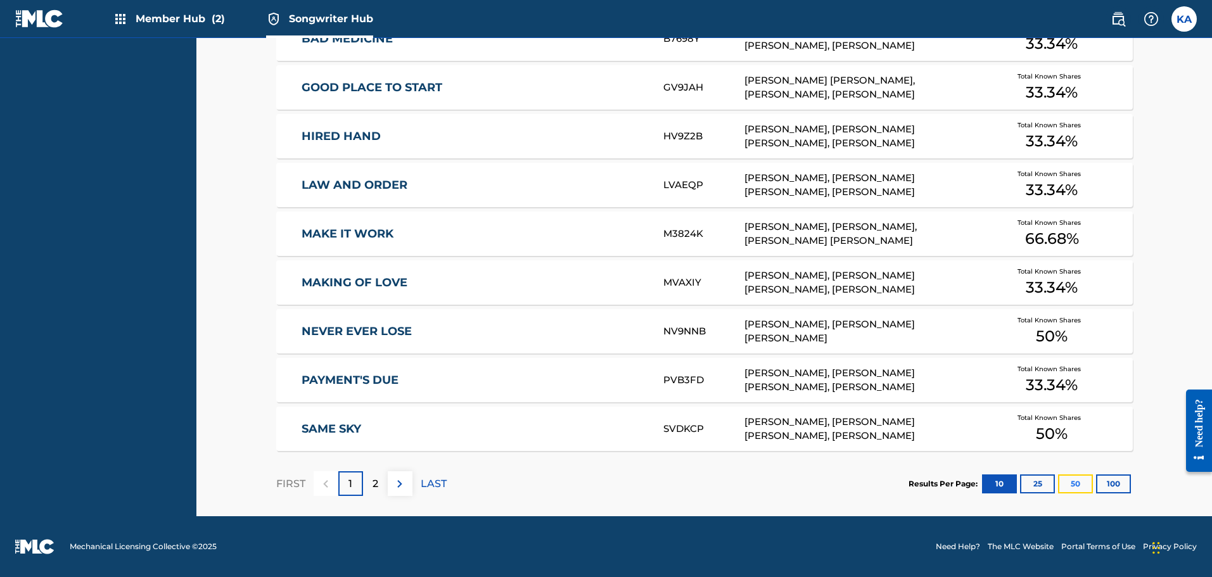
click at [1081, 487] on button "50" at bounding box center [1075, 484] width 35 height 19
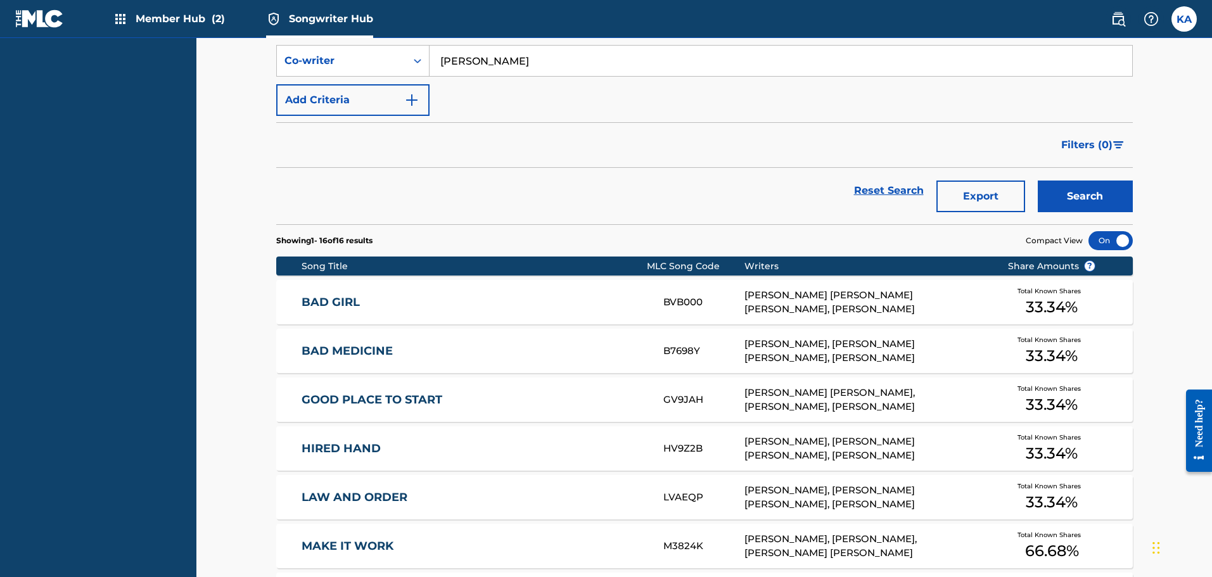
scroll to position [267, 0]
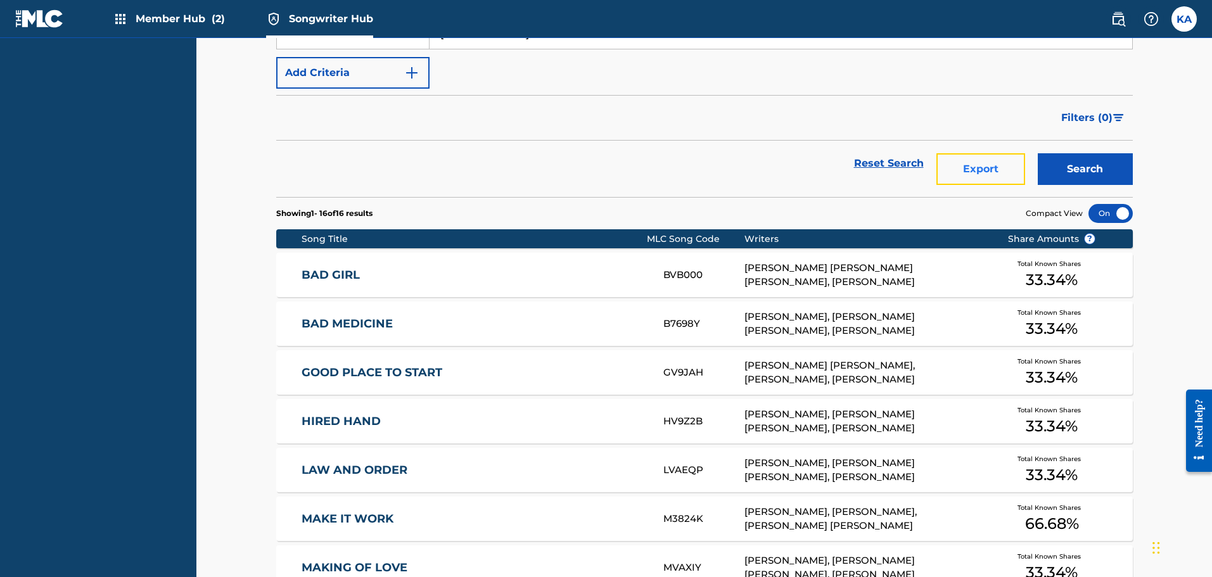
click at [968, 170] on button "Export" at bounding box center [980, 169] width 89 height 32
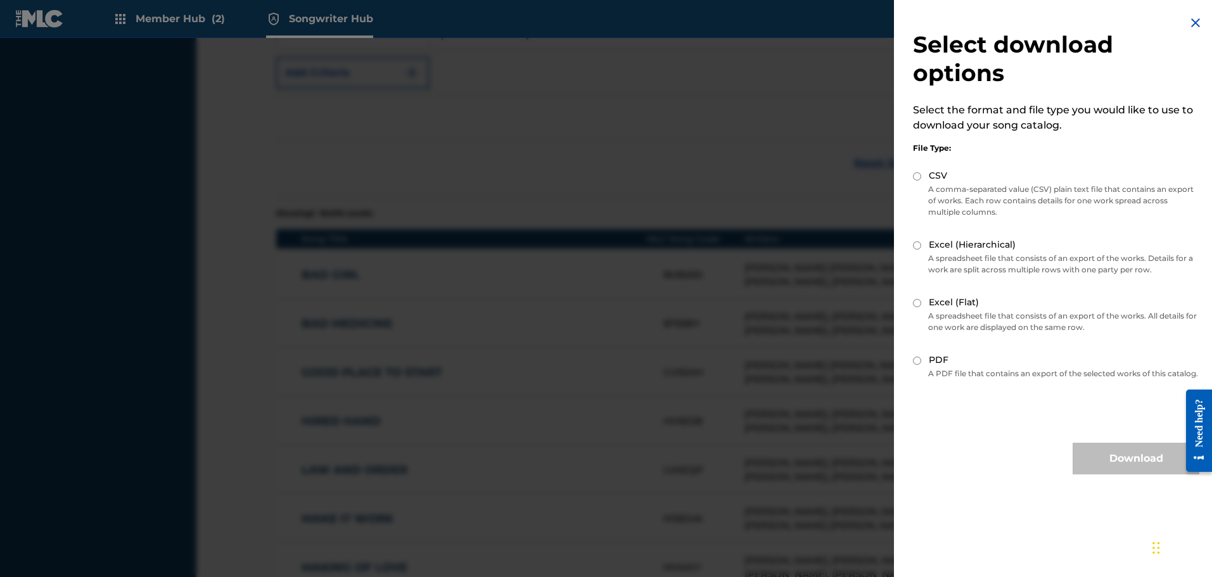
click at [917, 362] on input "PDF" at bounding box center [917, 361] width 8 height 8
radio input "true"
click at [1106, 468] on button "Download" at bounding box center [1136, 459] width 127 height 32
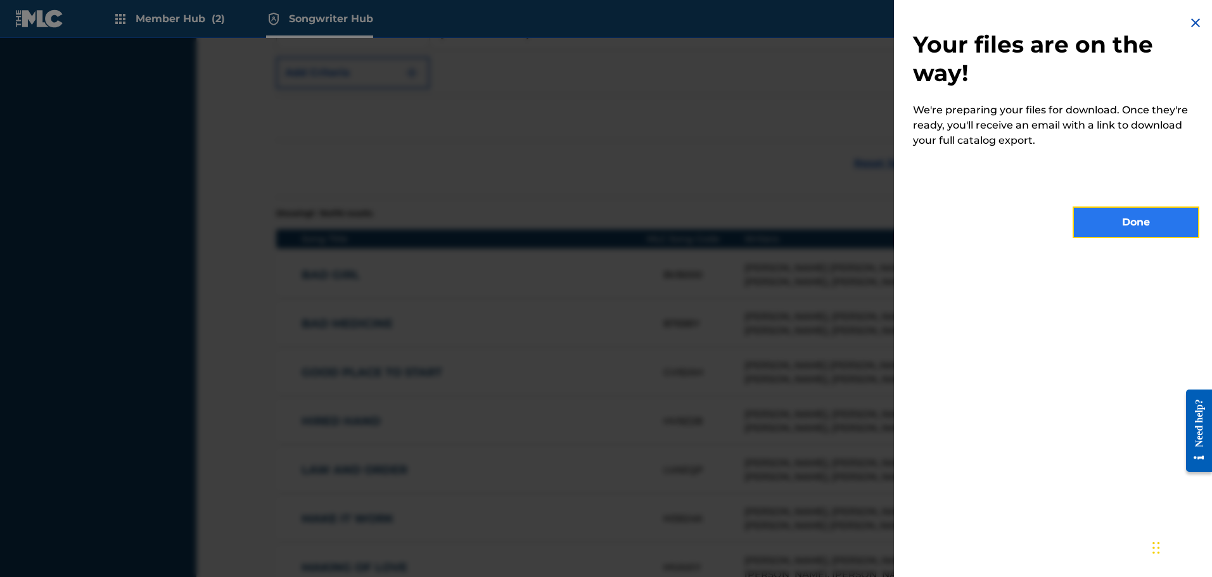
click at [1104, 229] on button "Done" at bounding box center [1136, 223] width 127 height 32
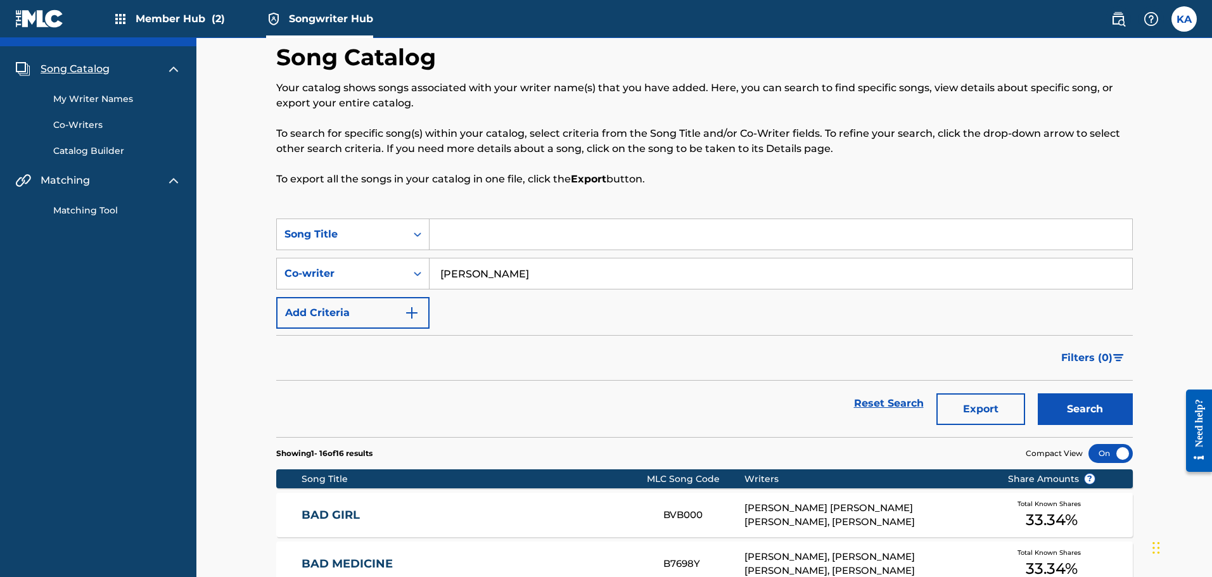
scroll to position [25, 0]
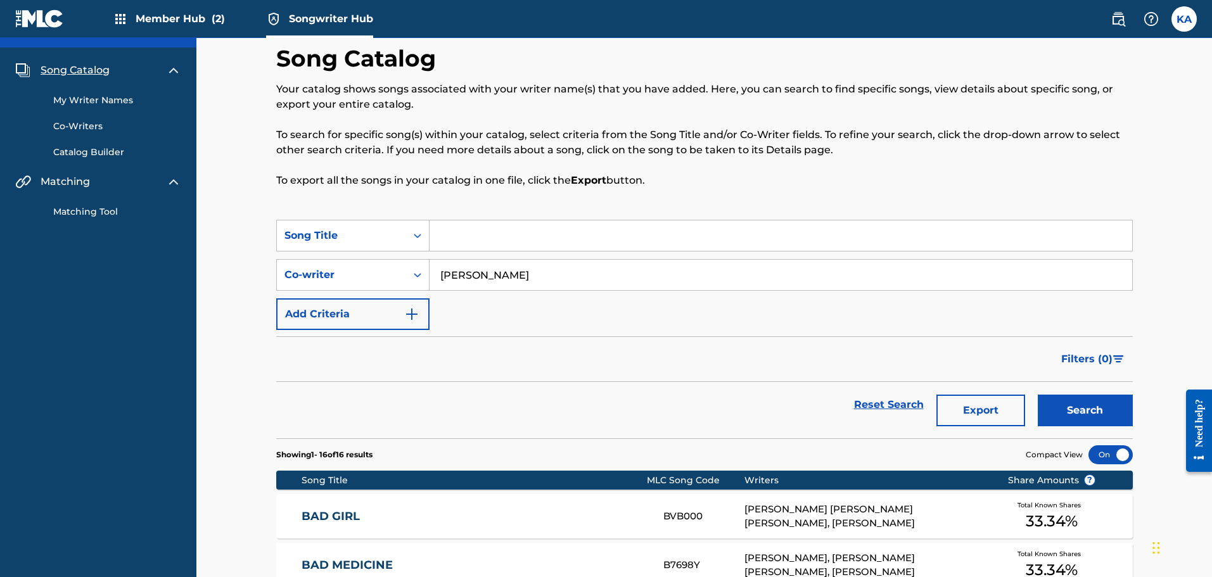
click at [74, 124] on link "Co-Writers" at bounding box center [117, 126] width 128 height 13
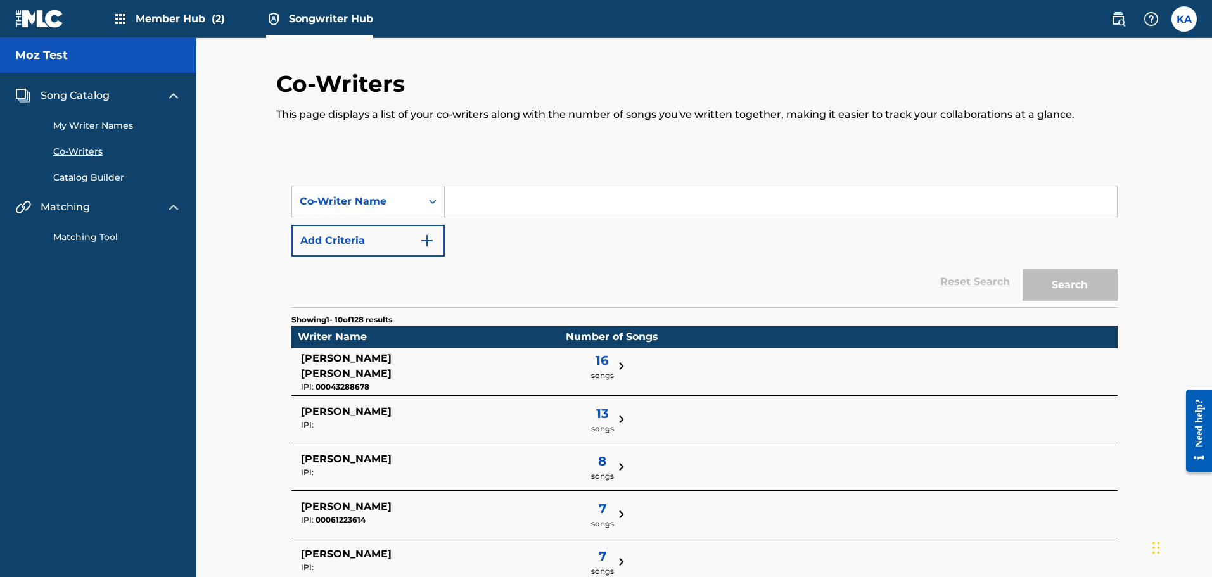
click at [591, 367] on span "16" at bounding box center [602, 360] width 23 height 19
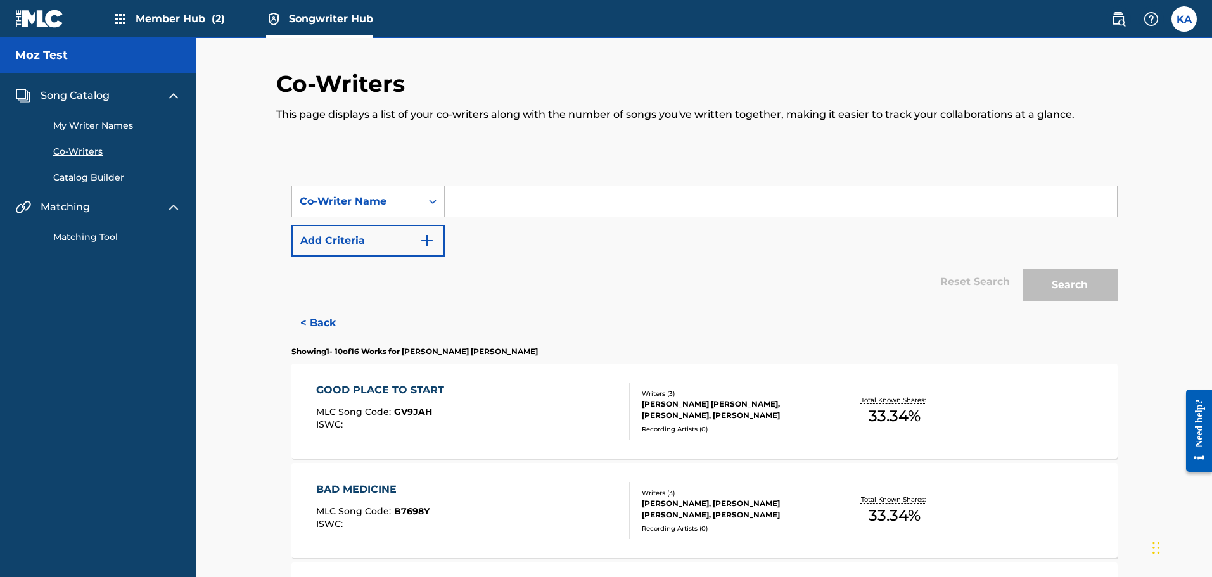
click at [54, 92] on span "Song Catalog" at bounding box center [75, 95] width 69 height 15
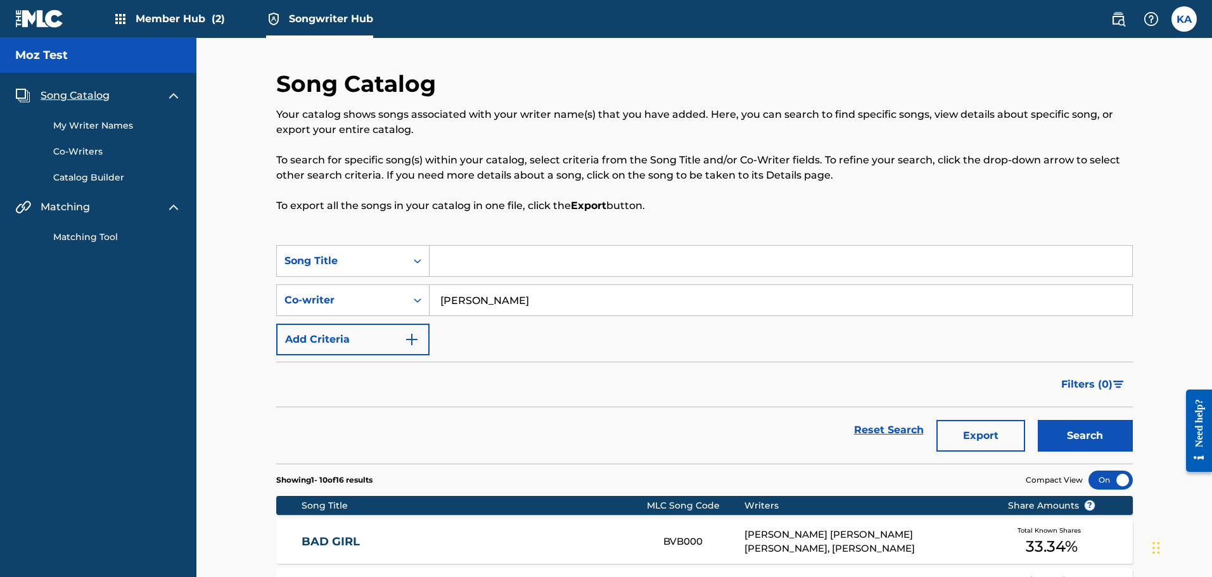
click at [501, 303] on input "[PERSON_NAME]" at bounding box center [781, 300] width 703 height 30
click at [1082, 441] on button "Search" at bounding box center [1085, 436] width 95 height 32
click at [413, 300] on icon "Search Form" at bounding box center [417, 300] width 13 height 13
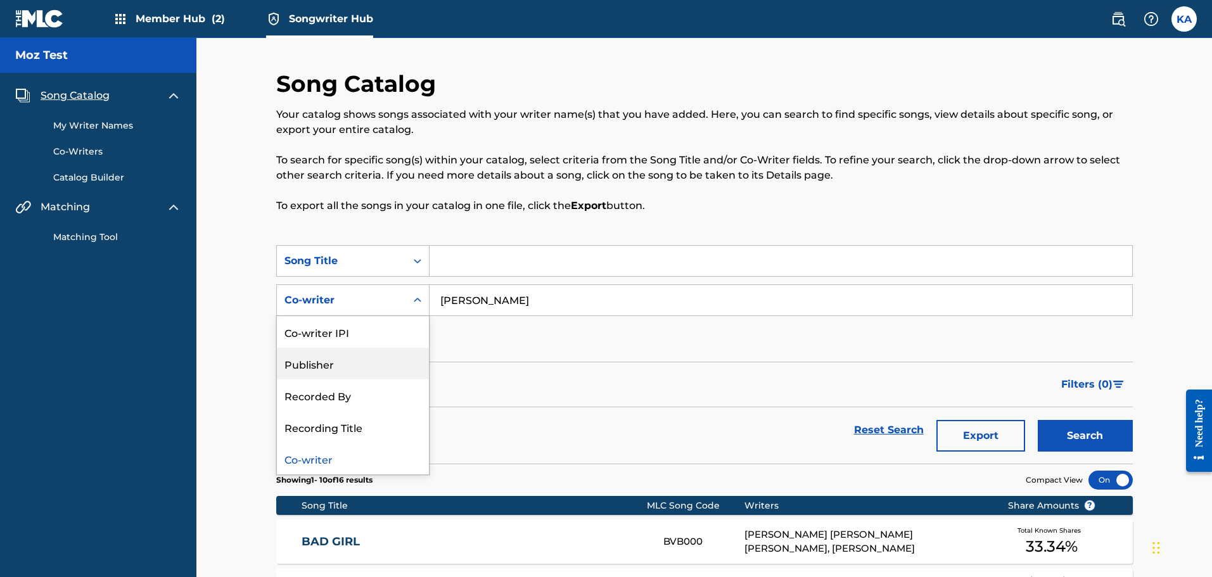
click at [362, 362] on div "Publisher" at bounding box center [353, 364] width 152 height 32
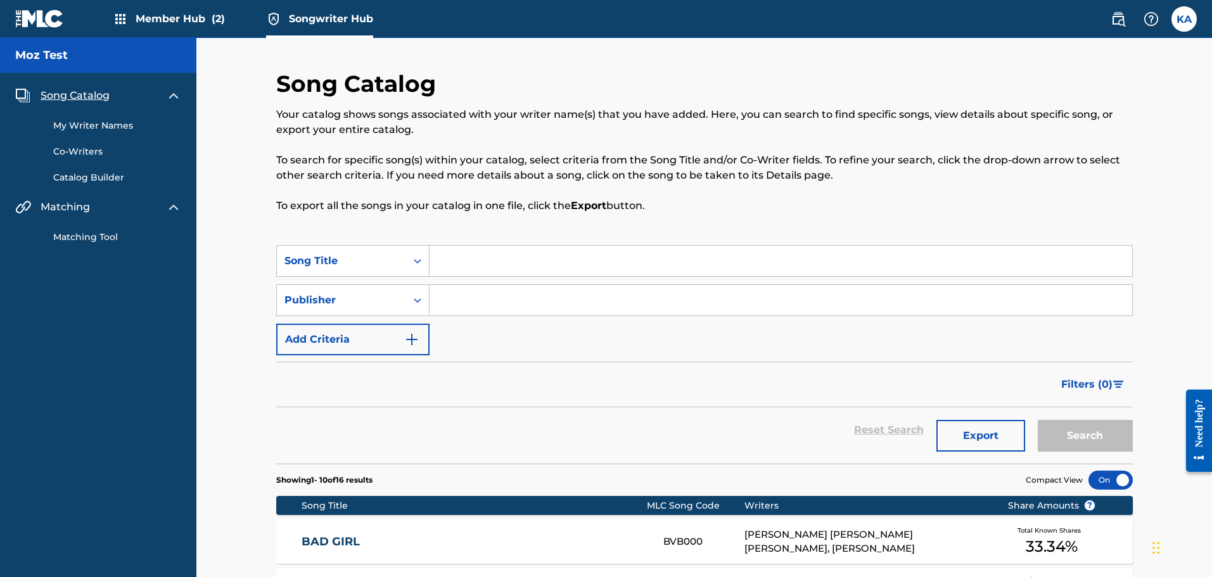
click at [448, 298] on input "Search Form" at bounding box center [781, 300] width 703 height 30
click at [1056, 435] on button "Search" at bounding box center [1085, 436] width 95 height 32
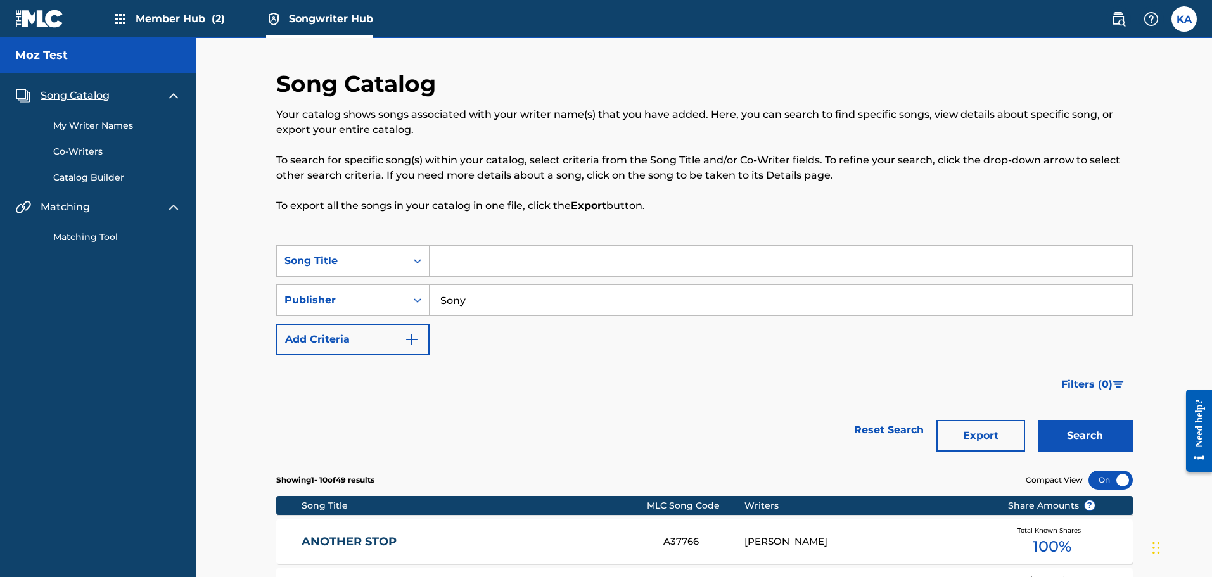
click at [455, 298] on input "Sony" at bounding box center [781, 300] width 703 height 30
type input "Bluewater"
click at [1038, 420] on button "Search" at bounding box center [1085, 436] width 95 height 32
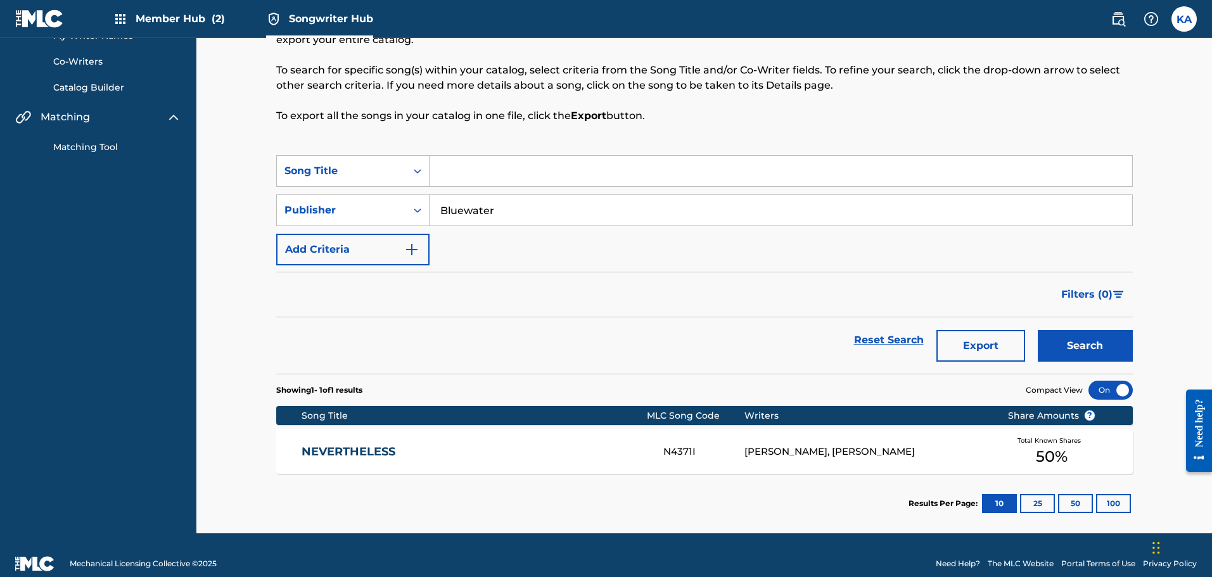
scroll to position [107, 0]
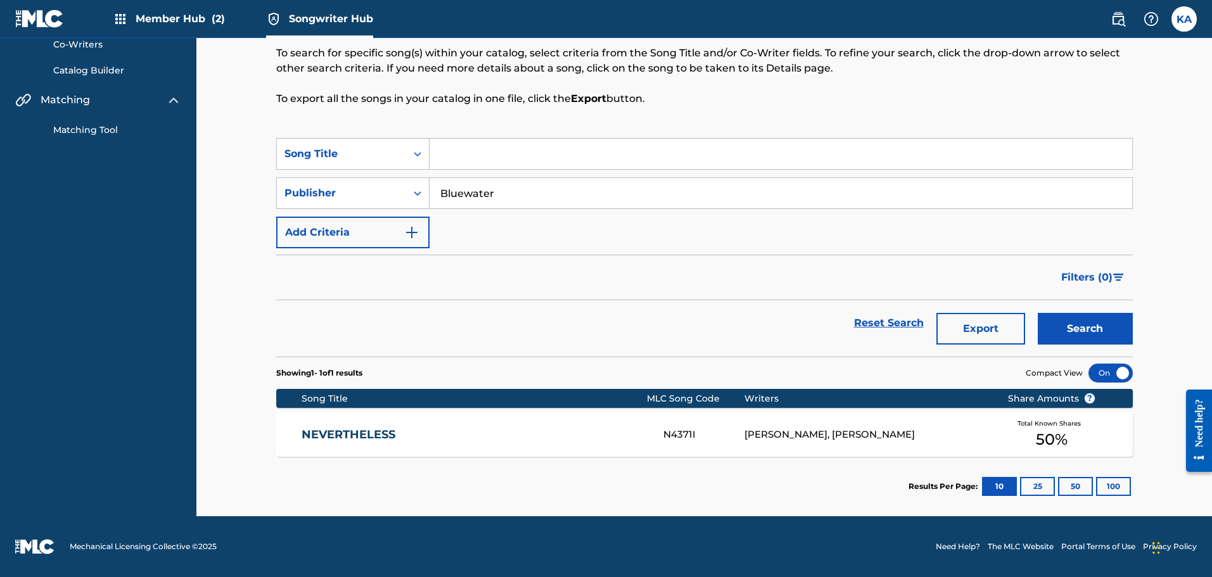
click at [637, 435] on link "NEVERTHELESS" at bounding box center [474, 435] width 345 height 15
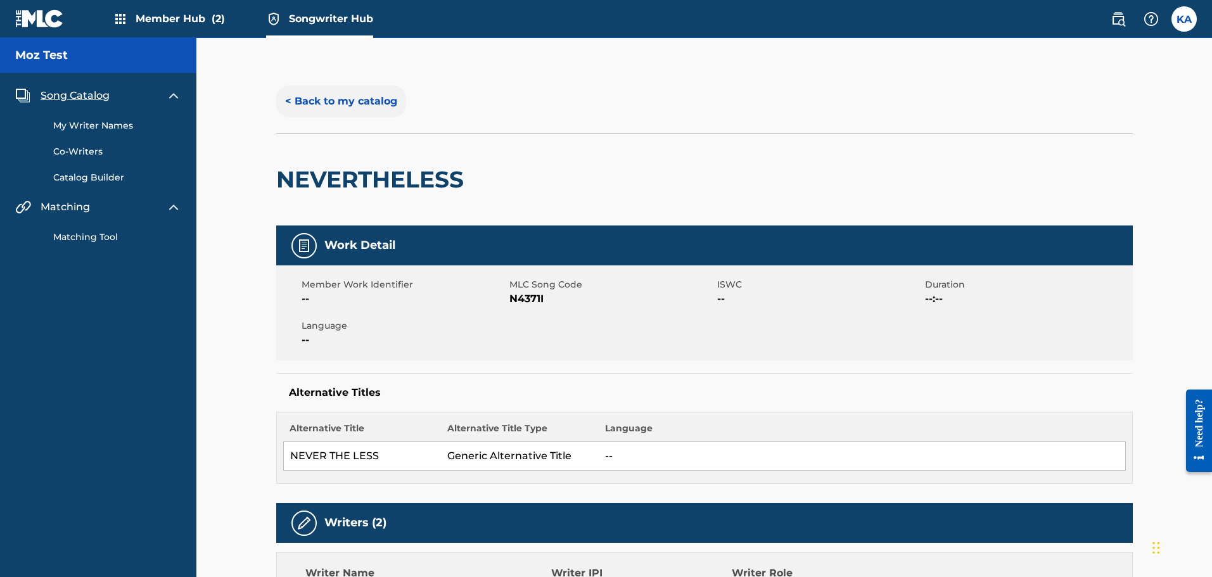
click at [316, 91] on button "< Back to my catalog" at bounding box center [341, 102] width 130 height 32
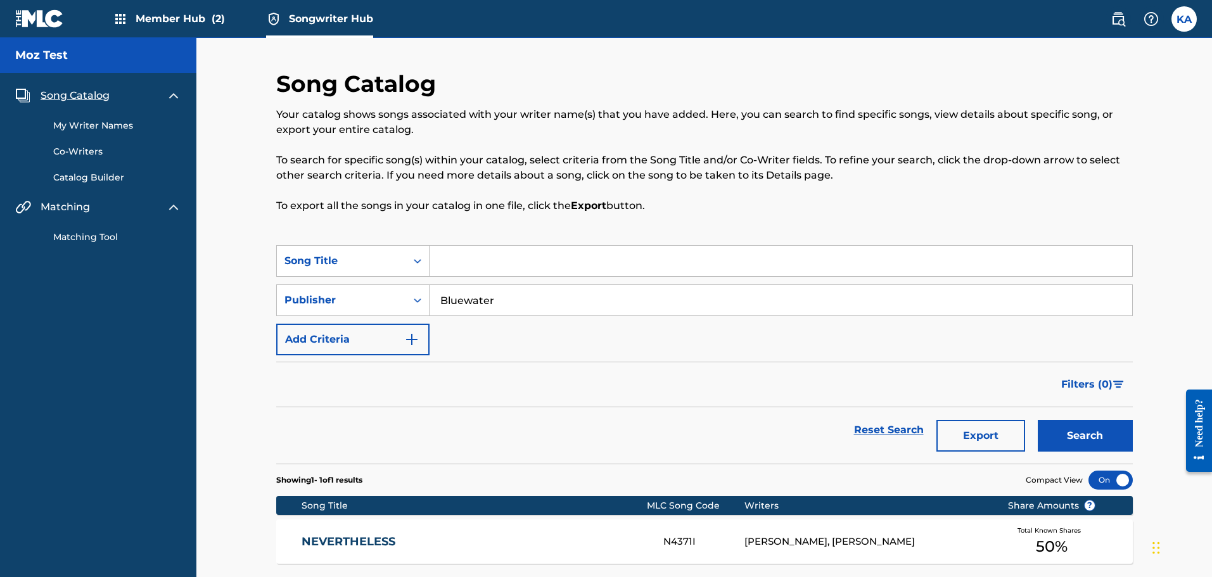
click at [890, 423] on link "Reset Search" at bounding box center [889, 430] width 82 height 28
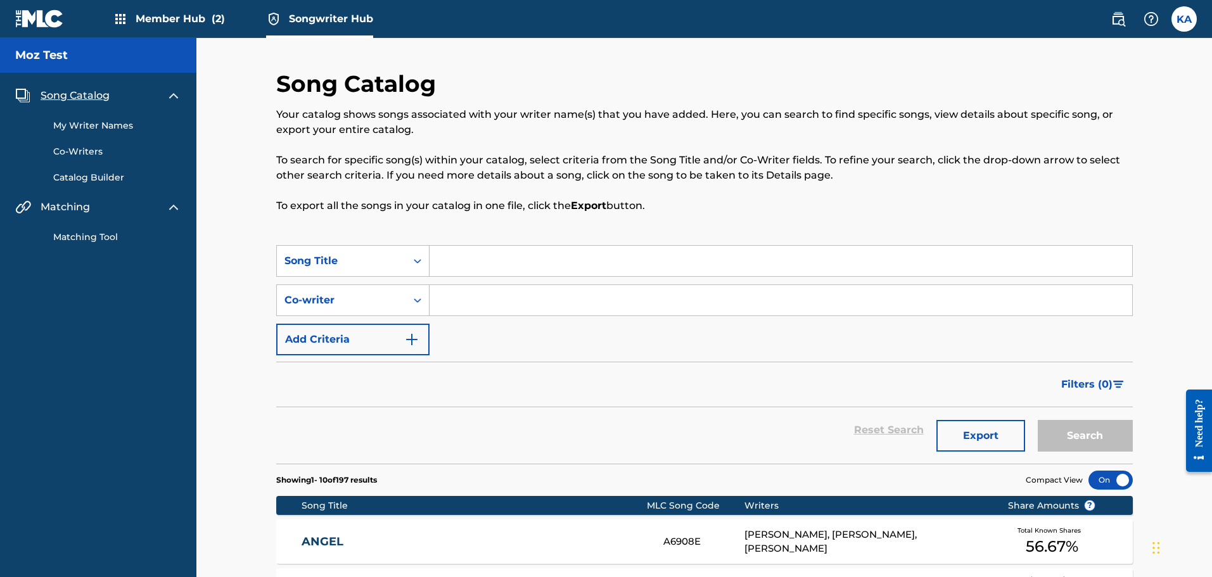
click at [462, 302] on input "Search Form" at bounding box center [781, 300] width 703 height 30
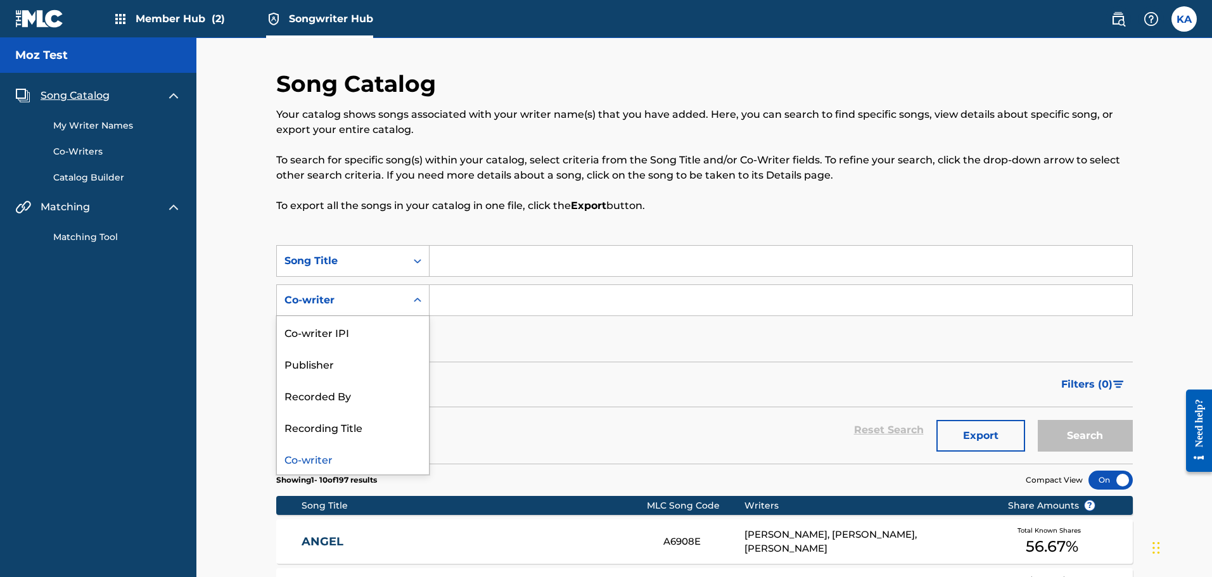
click at [409, 305] on div "Search Form" at bounding box center [417, 300] width 23 height 23
click at [363, 359] on div "Publisher" at bounding box center [353, 364] width 152 height 32
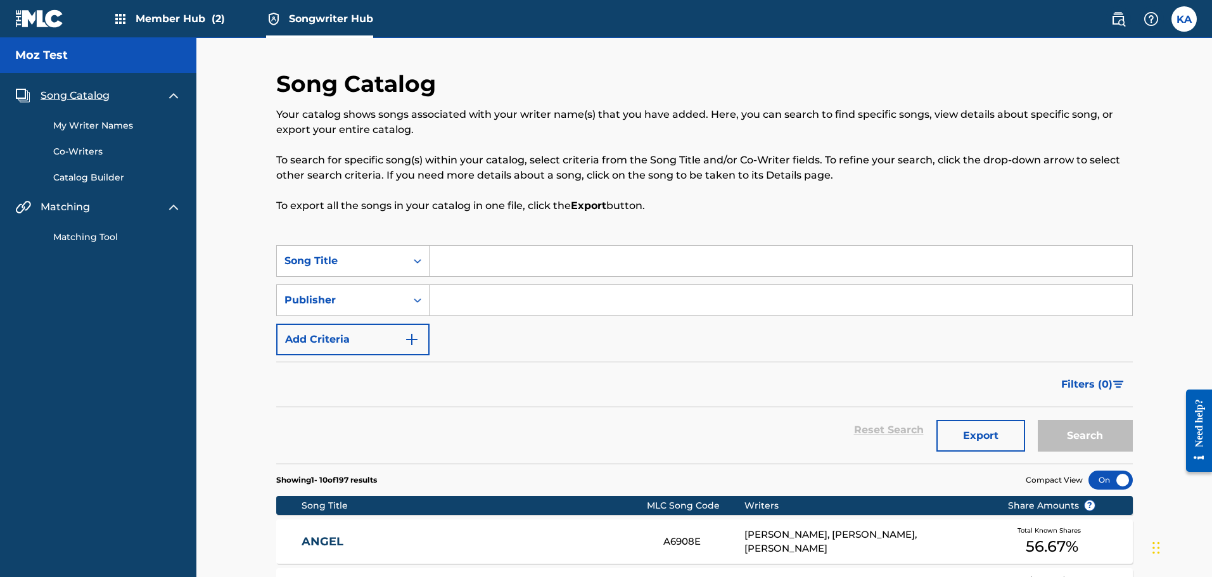
click at [520, 299] on input "Search Form" at bounding box center [781, 300] width 703 height 30
type input "Bluewater"
click at [1038, 420] on button "Search" at bounding box center [1085, 436] width 95 height 32
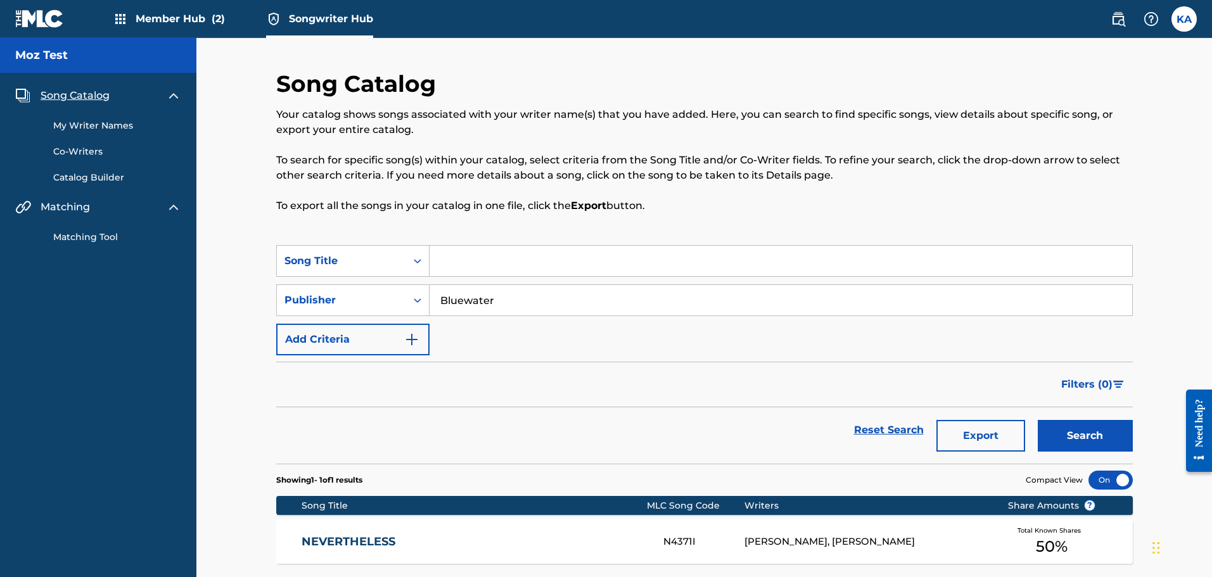
scroll to position [107, 0]
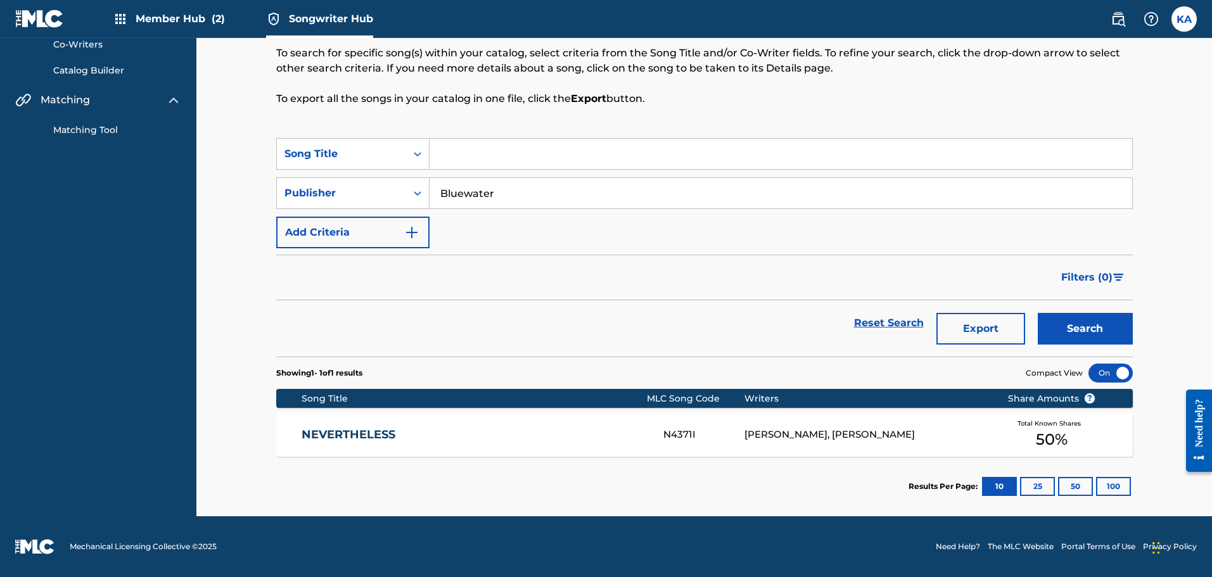
click at [551, 428] on link "NEVERTHELESS" at bounding box center [474, 435] width 345 height 15
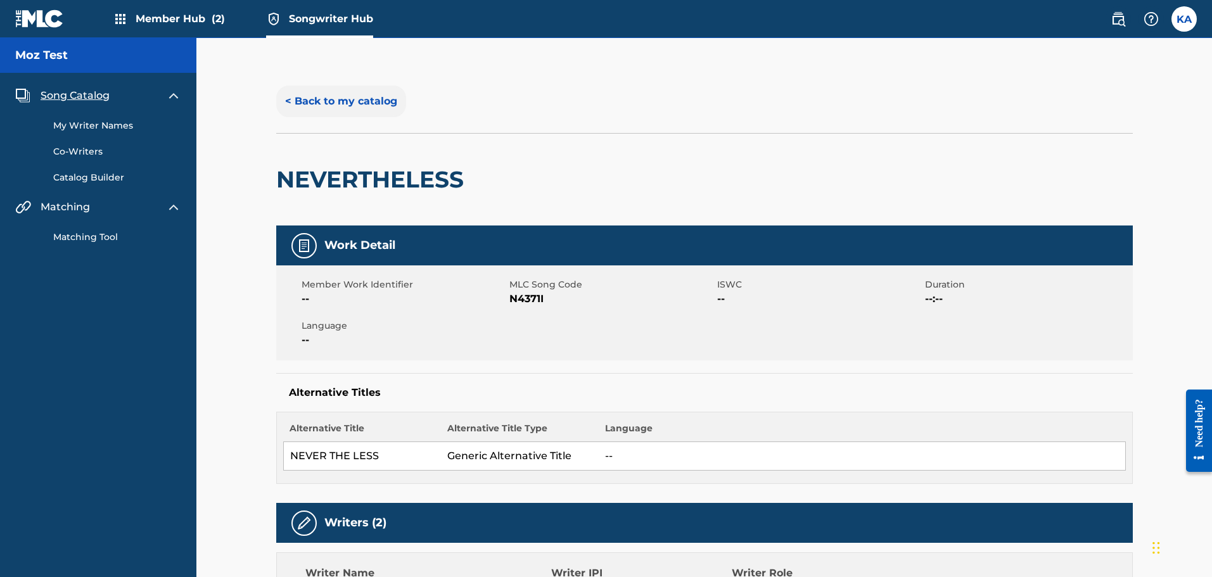
click at [364, 98] on button "< Back to my catalog" at bounding box center [341, 102] width 130 height 32
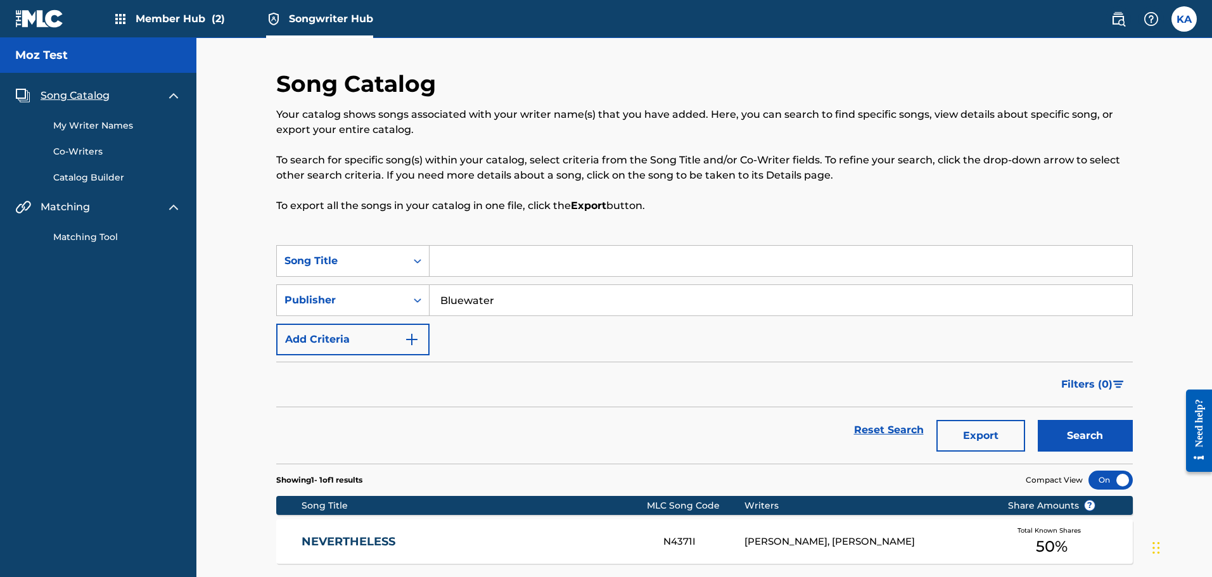
click at [518, 300] on input "Bluewater" at bounding box center [781, 300] width 703 height 30
drag, startPoint x: 464, startPoint y: 303, endPoint x: 558, endPoint y: 281, distance: 95.9
click at [465, 303] on input "Bluewater" at bounding box center [781, 300] width 703 height 30
type input "Blue water"
click at [1048, 429] on button "Search" at bounding box center [1085, 436] width 95 height 32
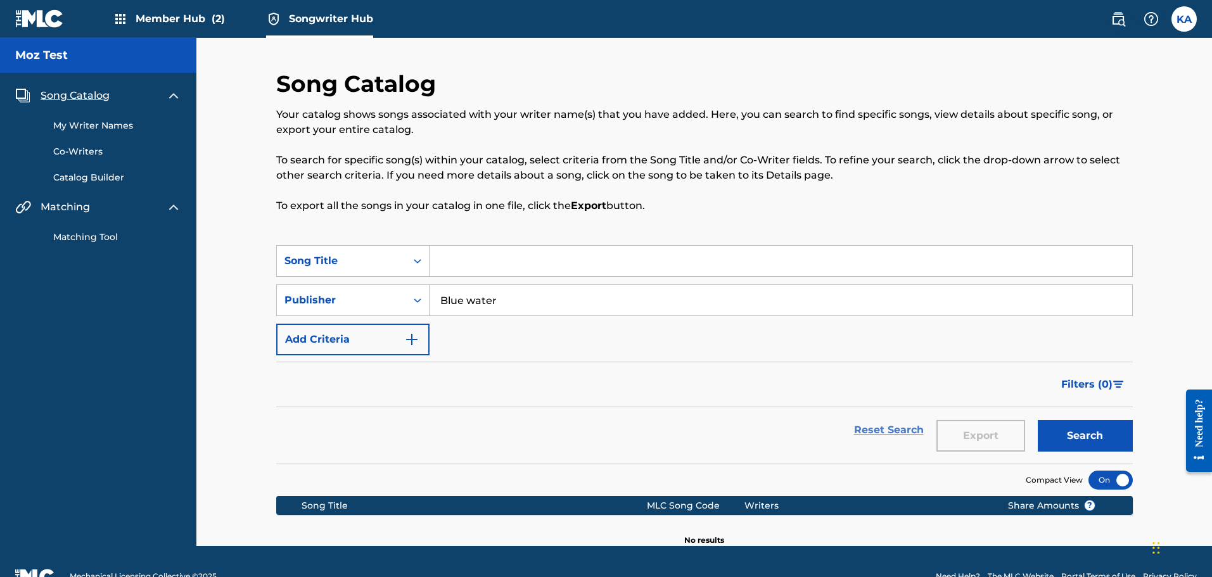
click at [865, 427] on link "Reset Search" at bounding box center [889, 430] width 82 height 28
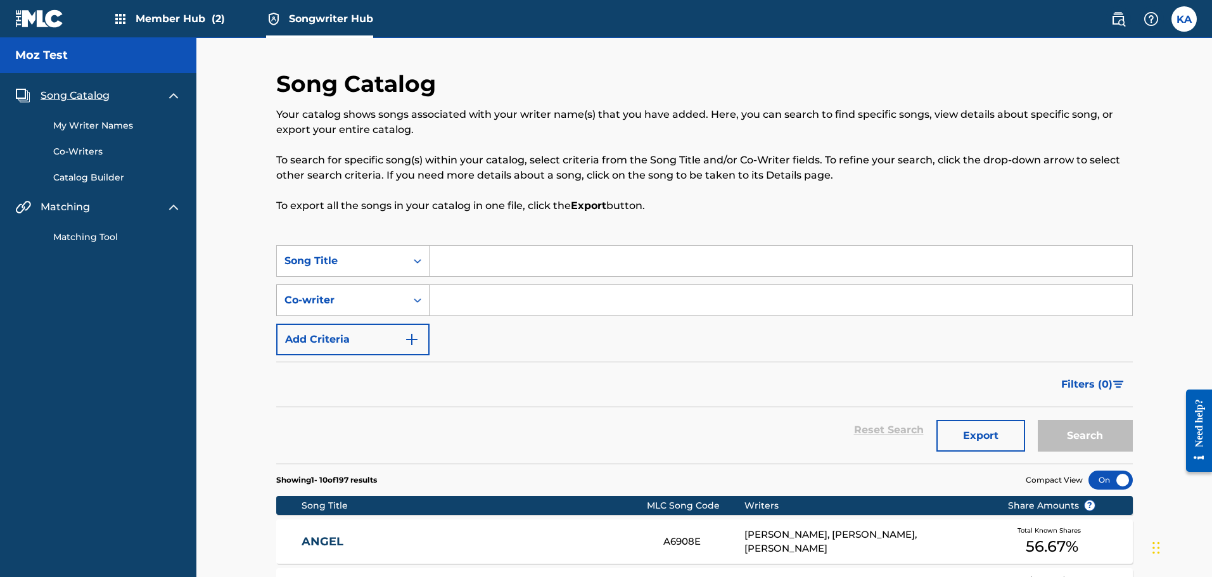
click at [424, 303] on div "Search Form" at bounding box center [417, 300] width 23 height 23
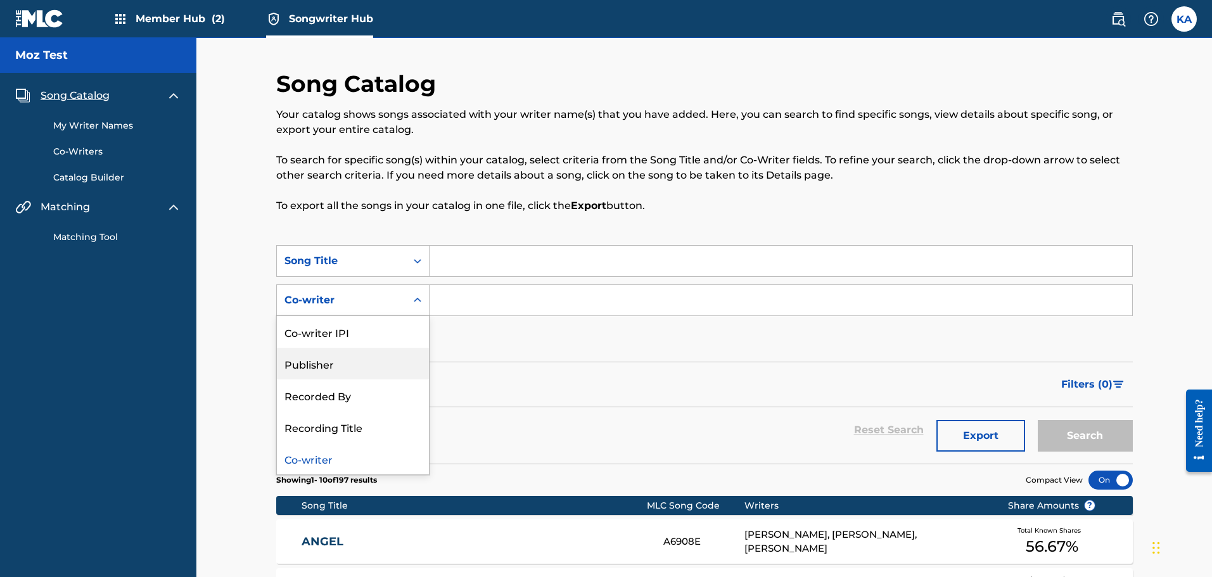
click at [343, 372] on div "Publisher" at bounding box center [353, 364] width 152 height 32
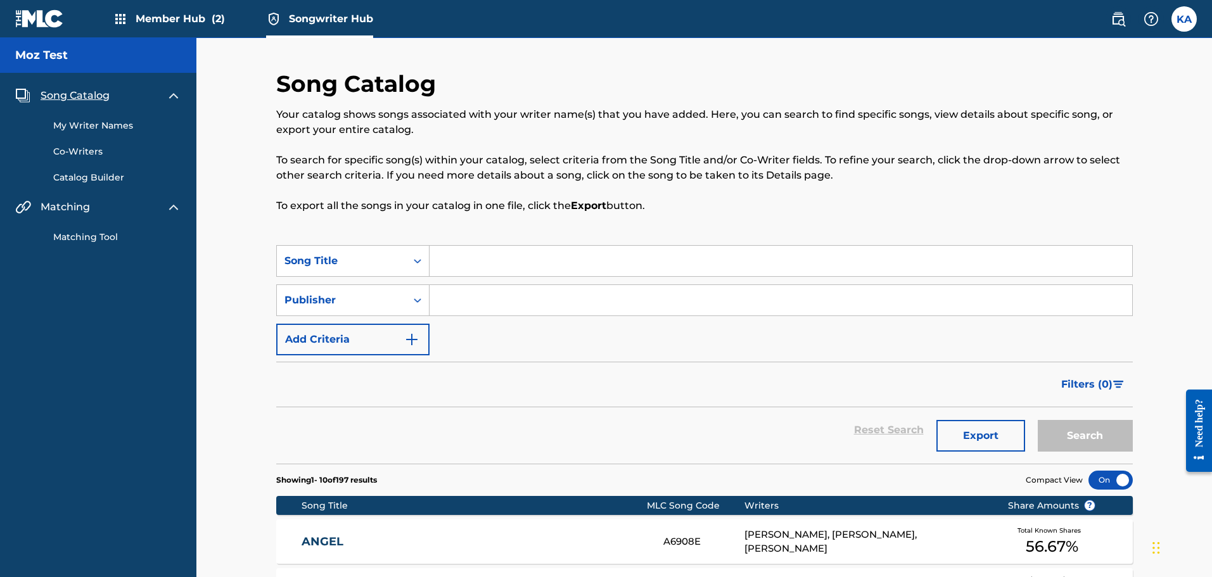
click at [480, 298] on input "Search Form" at bounding box center [781, 300] width 703 height 30
click at [1038, 420] on button "Search" at bounding box center [1085, 436] width 95 height 32
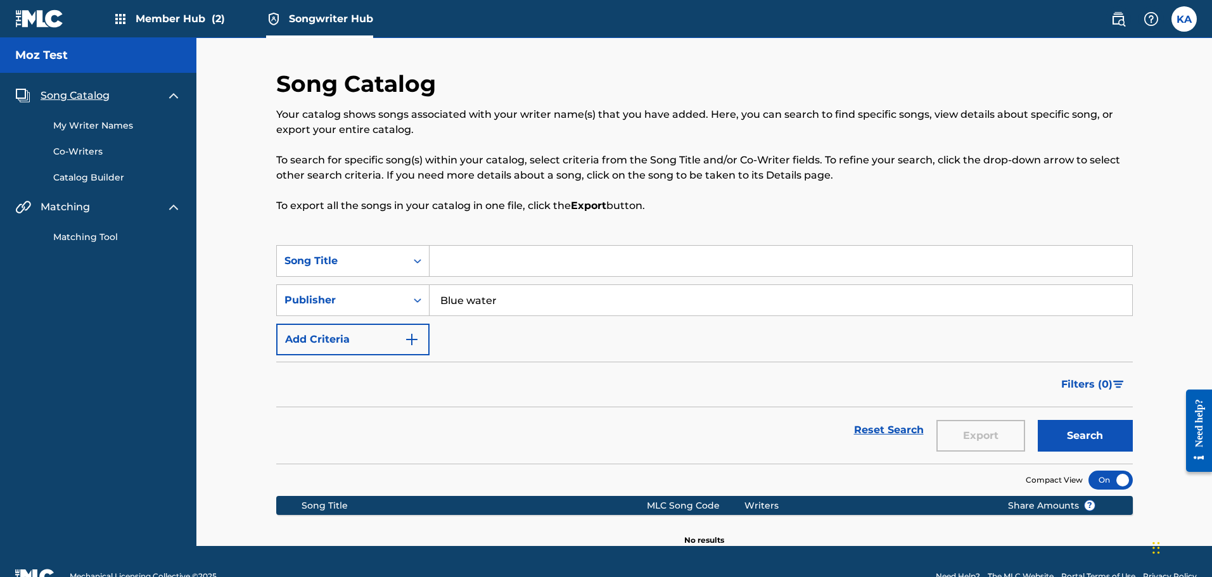
click at [468, 300] on input "Blue water" at bounding box center [781, 300] width 703 height 30
click at [1087, 438] on button "Search" at bounding box center [1085, 436] width 95 height 32
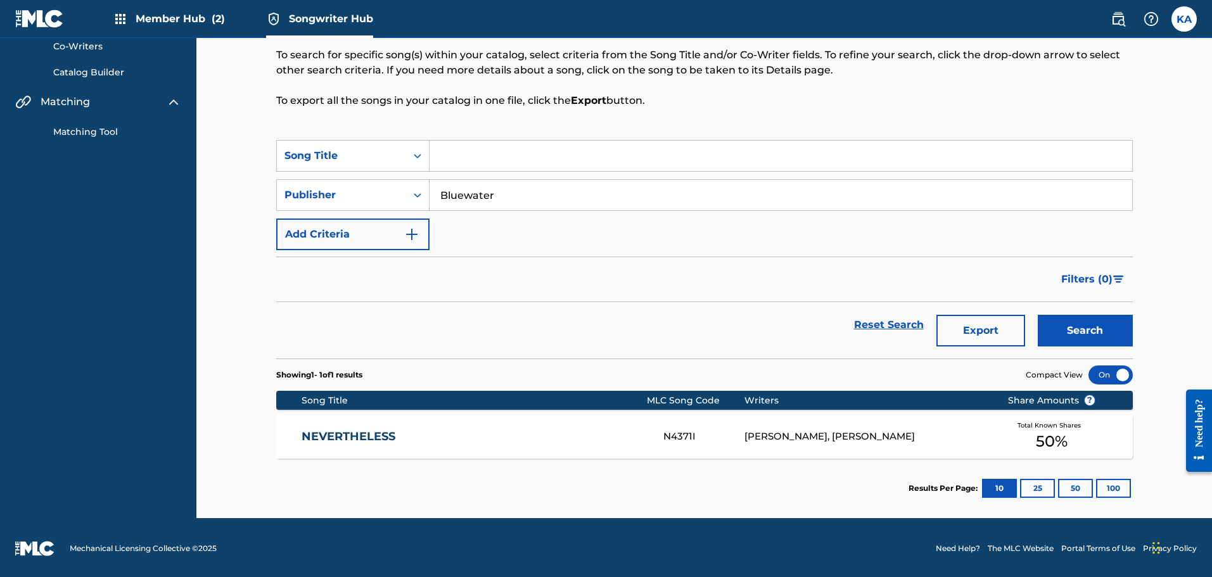
scroll to position [107, 0]
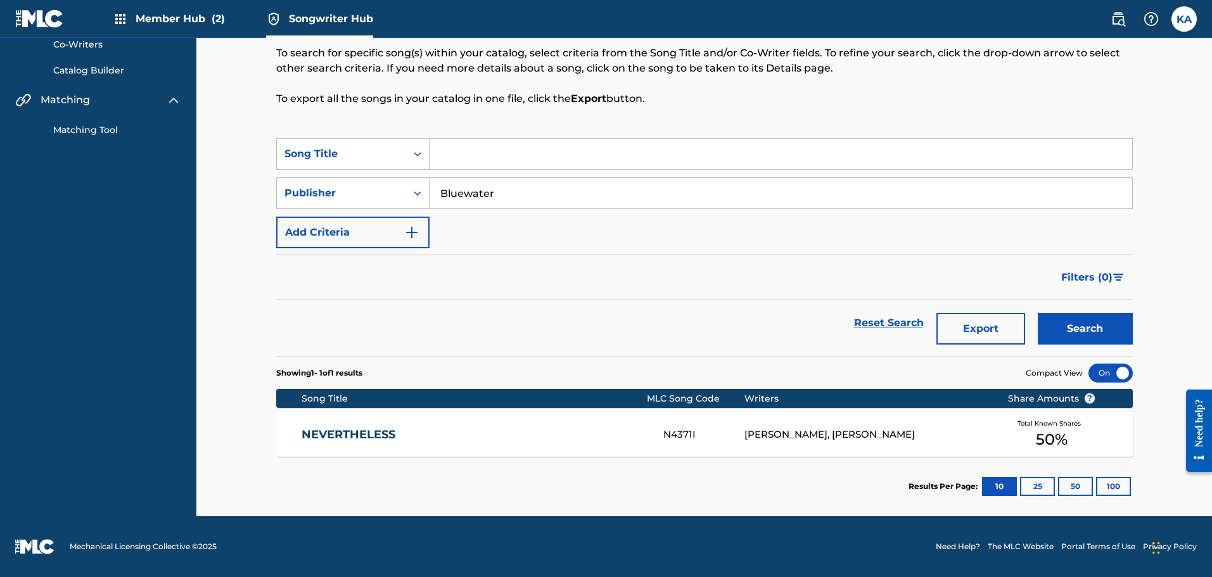
click at [469, 190] on input "Bluewater" at bounding box center [781, 193] width 703 height 30
type input "sony"
click at [1063, 318] on button "Search" at bounding box center [1085, 329] width 95 height 32
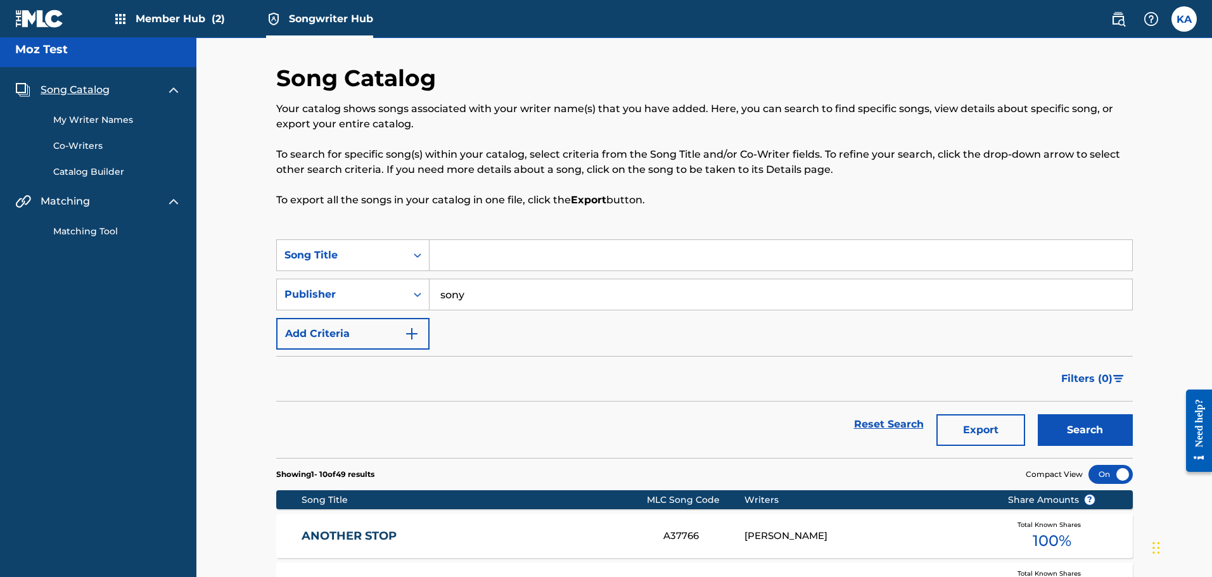
scroll to position [0, 0]
